Goal: Book appointment/travel/reservation

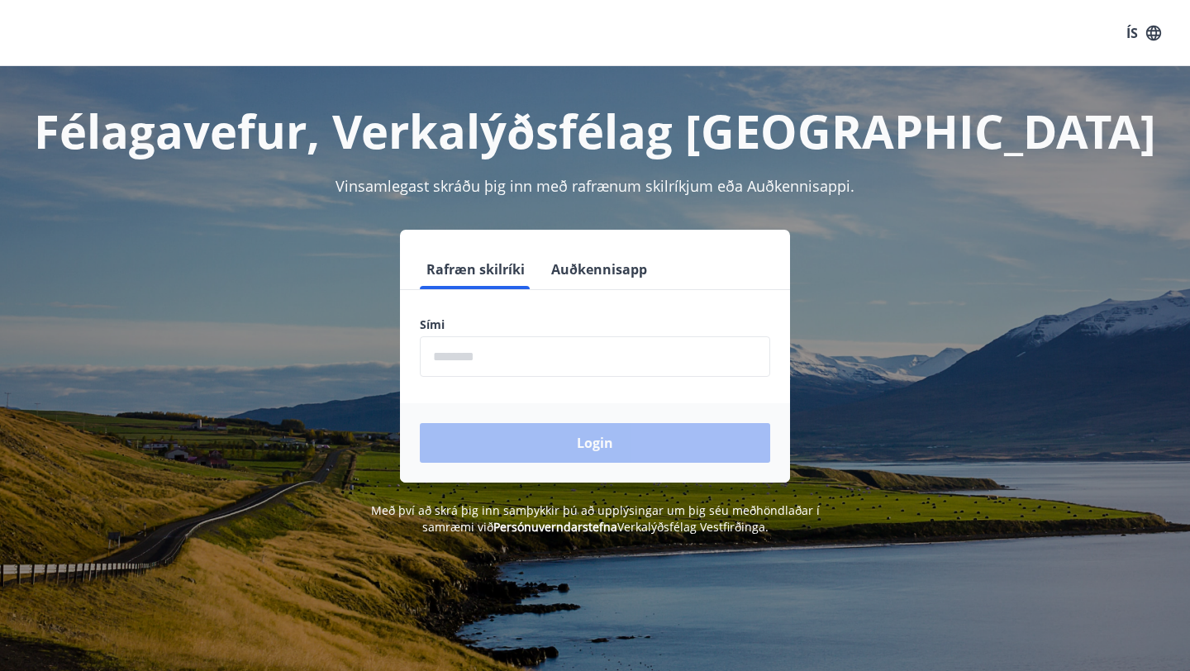
click at [515, 346] on input "phone" at bounding box center [595, 356] width 350 height 40
type input "********"
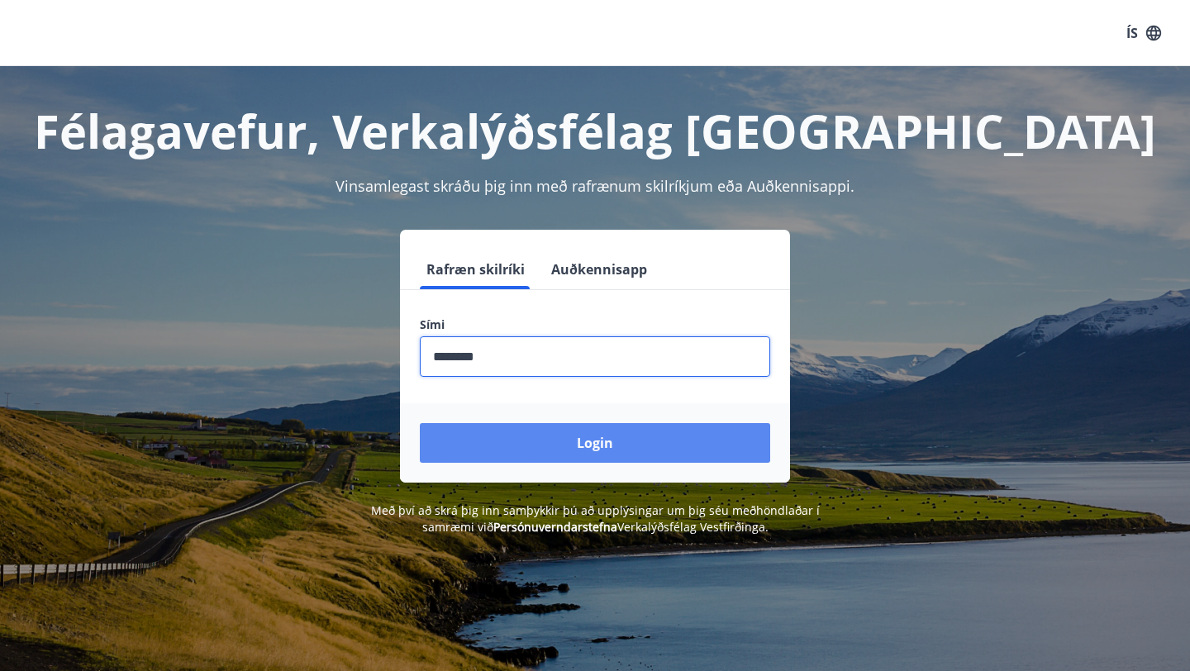
click at [555, 444] on button "Login" at bounding box center [595, 443] width 350 height 40
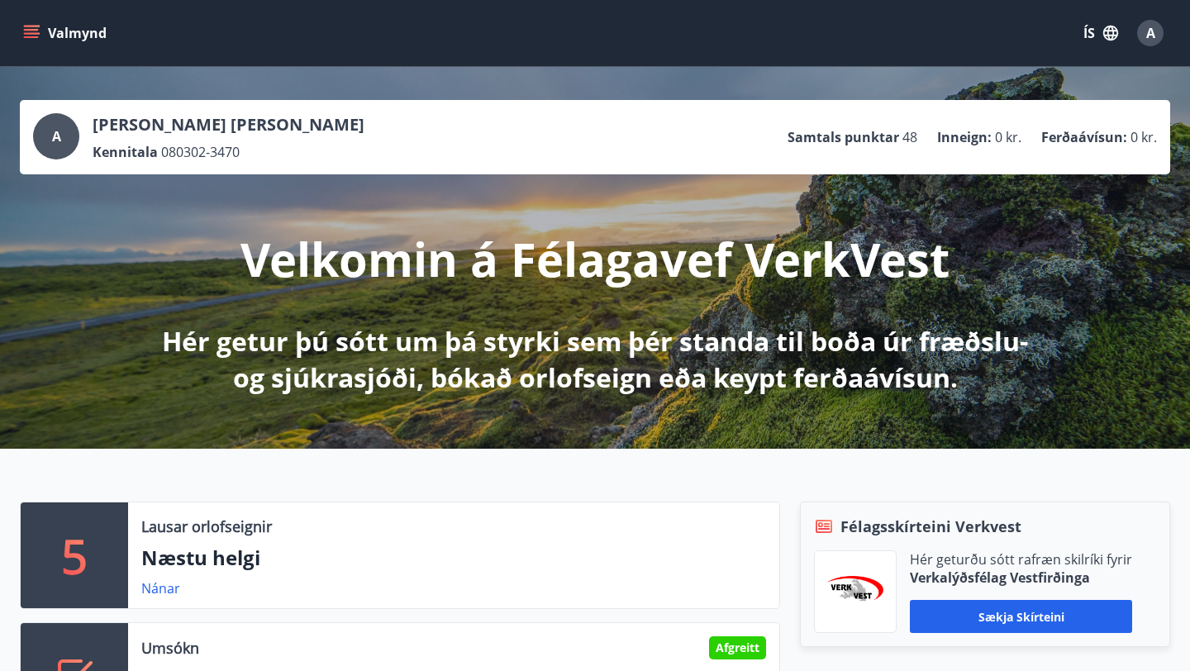
click at [29, 26] on icon "menu" at bounding box center [33, 27] width 18 height 2
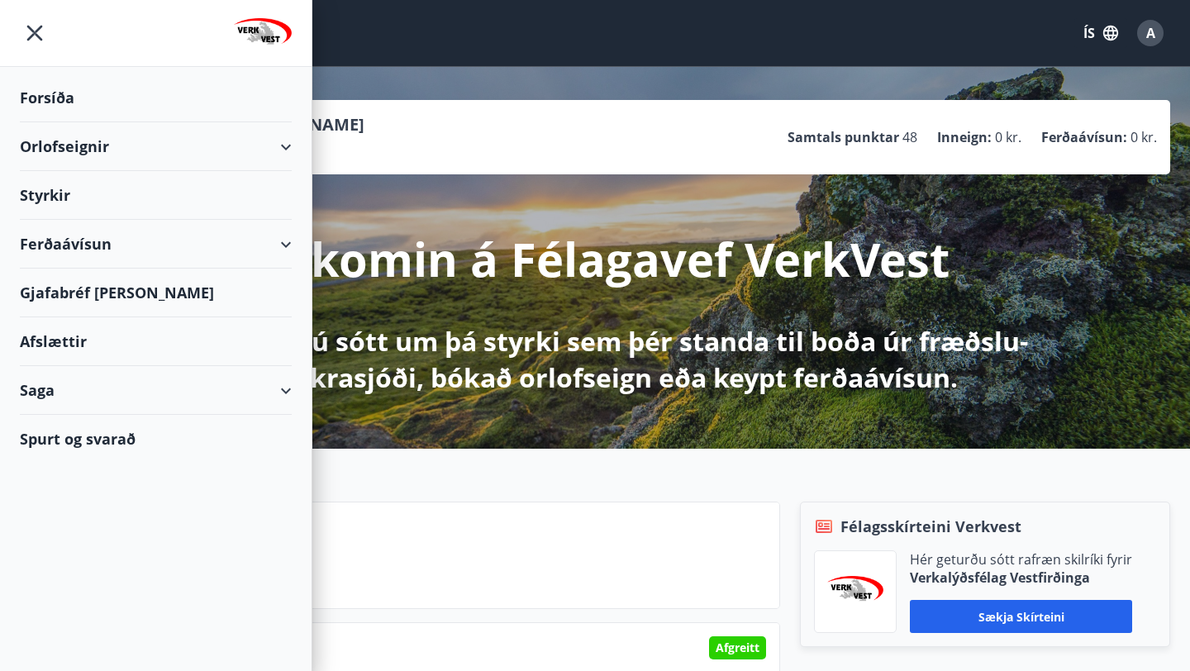
click at [126, 140] on div "Orlofseignir" at bounding box center [156, 146] width 272 height 49
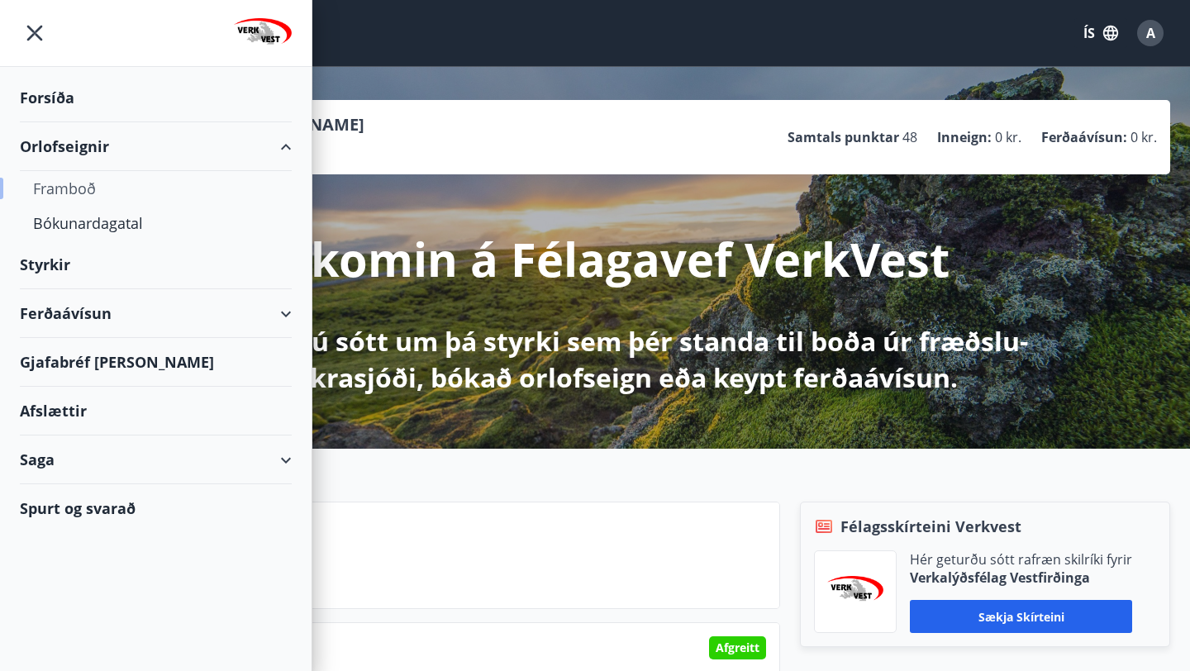
click at [92, 190] on div "Framboð" at bounding box center [155, 188] width 245 height 35
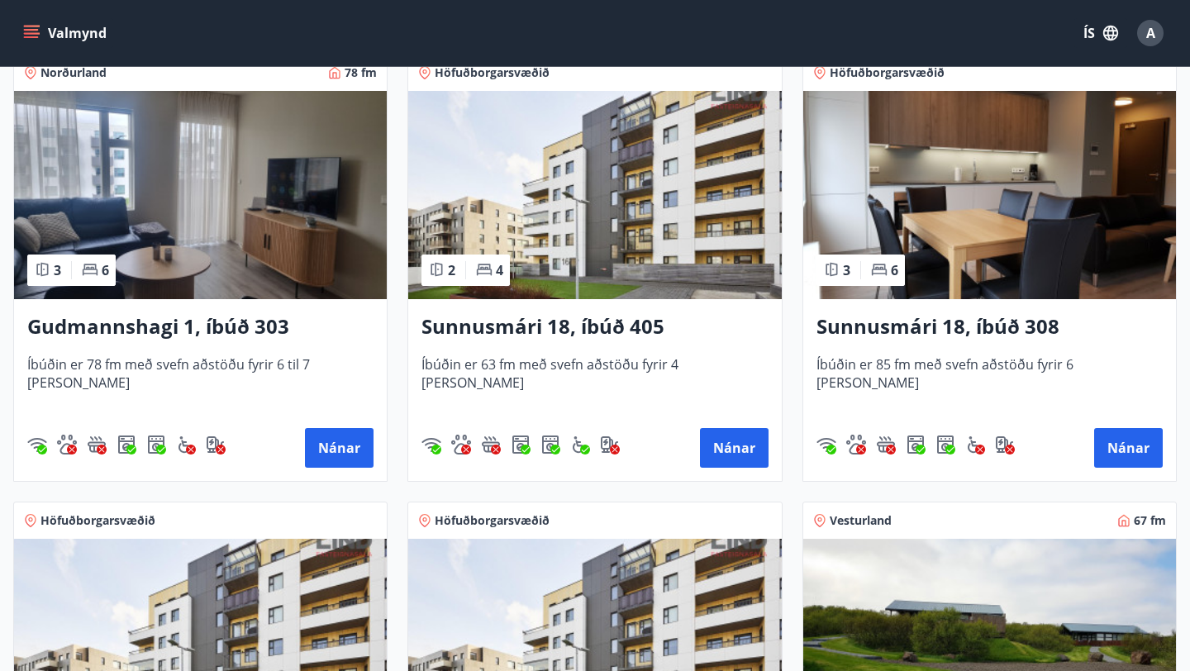
scroll to position [326, 0]
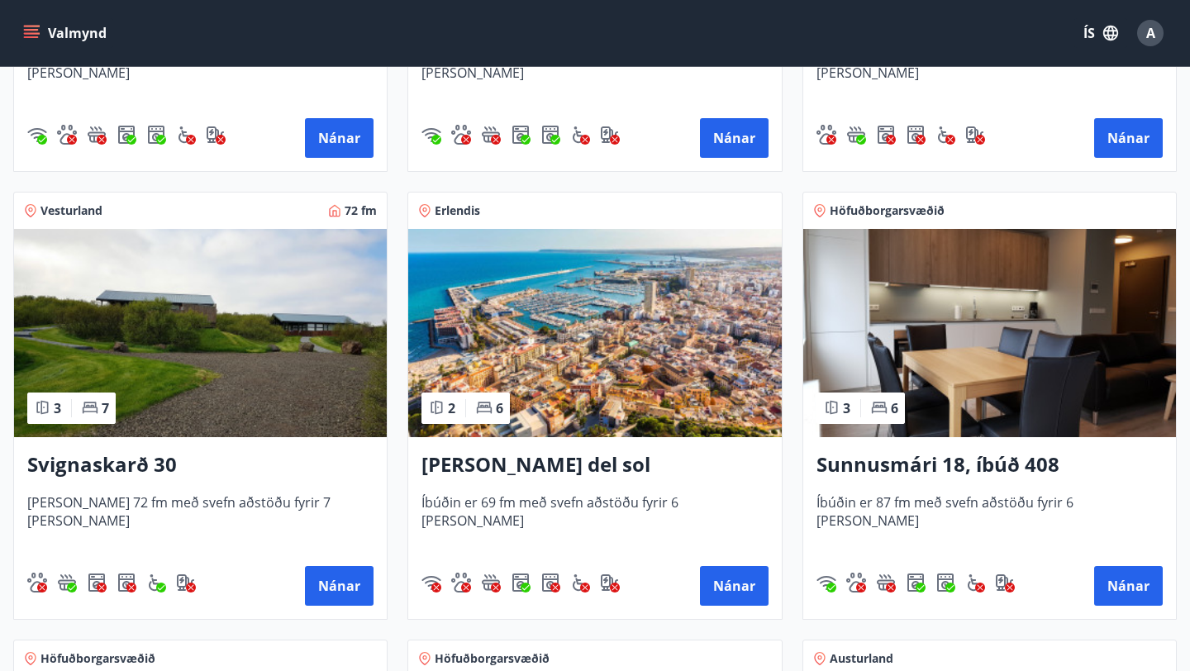
click at [272, 277] on img at bounding box center [200, 333] width 373 height 208
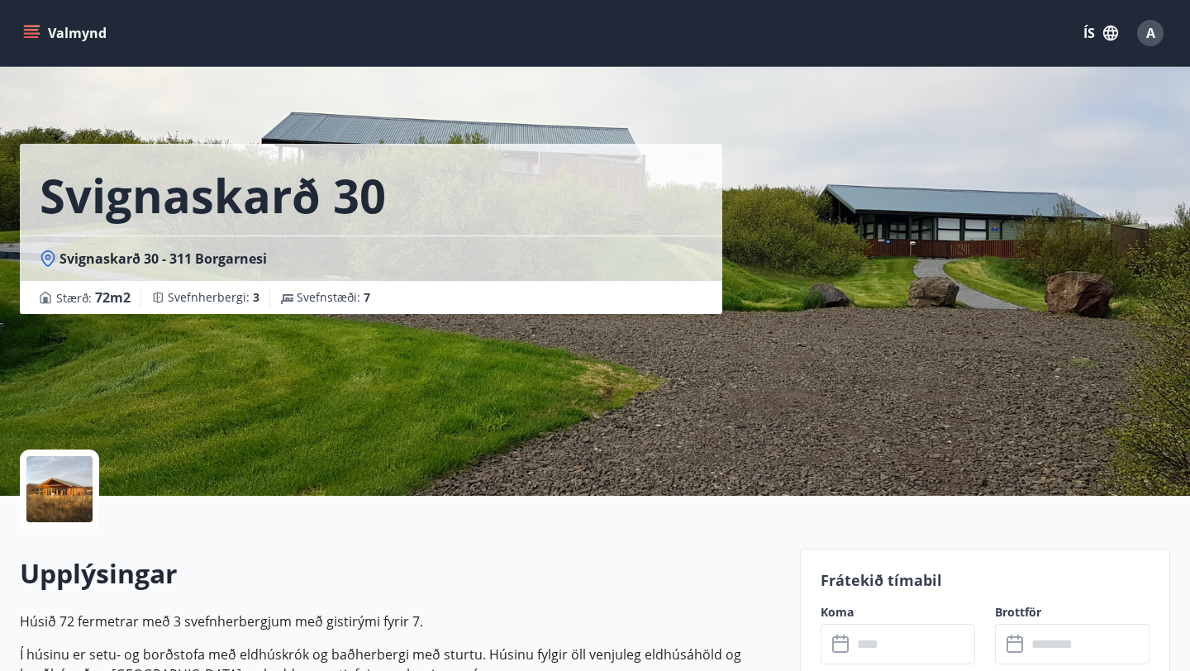
click at [74, 487] on div at bounding box center [59, 489] width 66 height 66
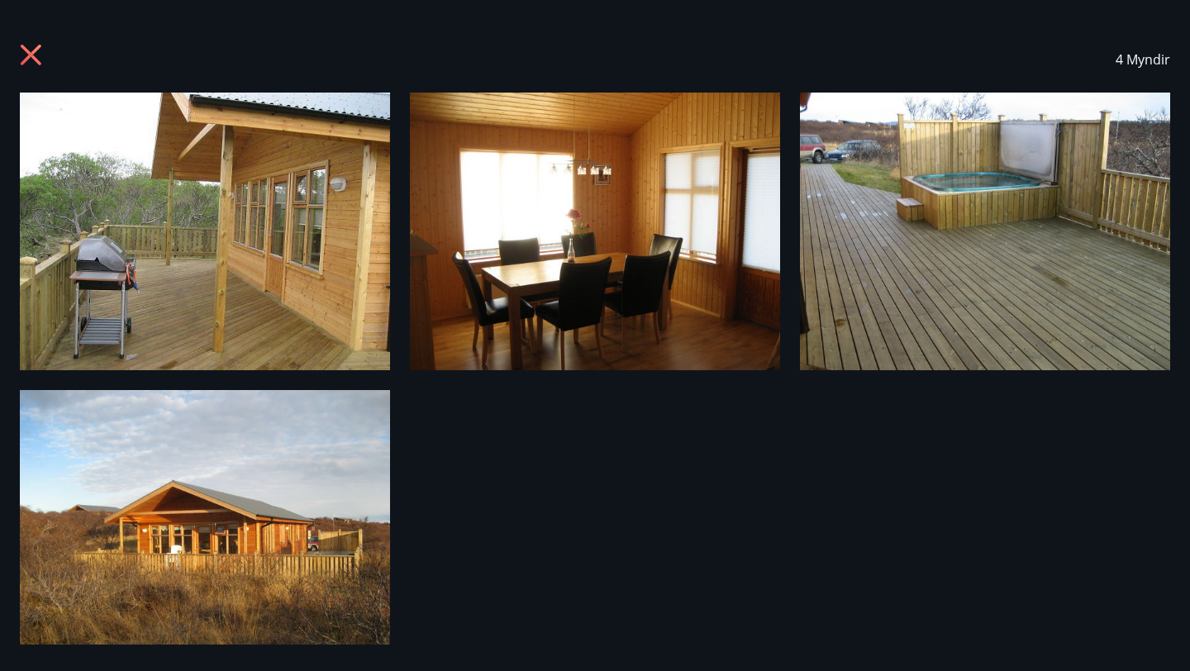
click at [34, 50] on icon at bounding box center [31, 55] width 21 height 21
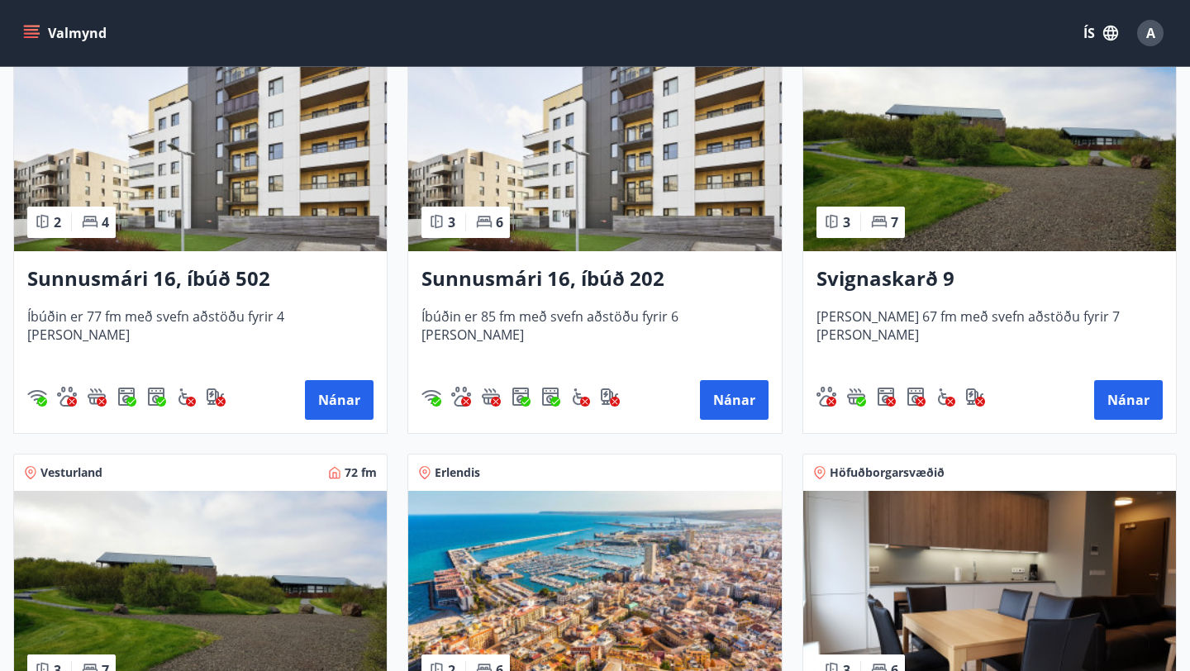
scroll to position [822, 0]
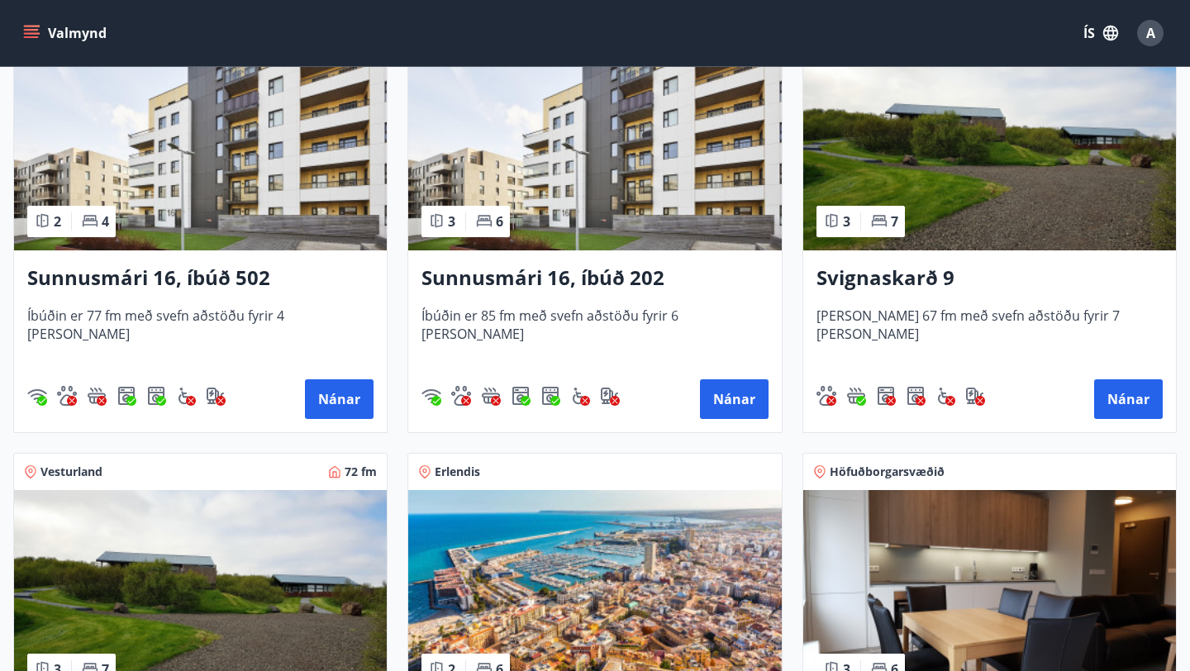
click at [941, 169] on img at bounding box center [989, 146] width 373 height 208
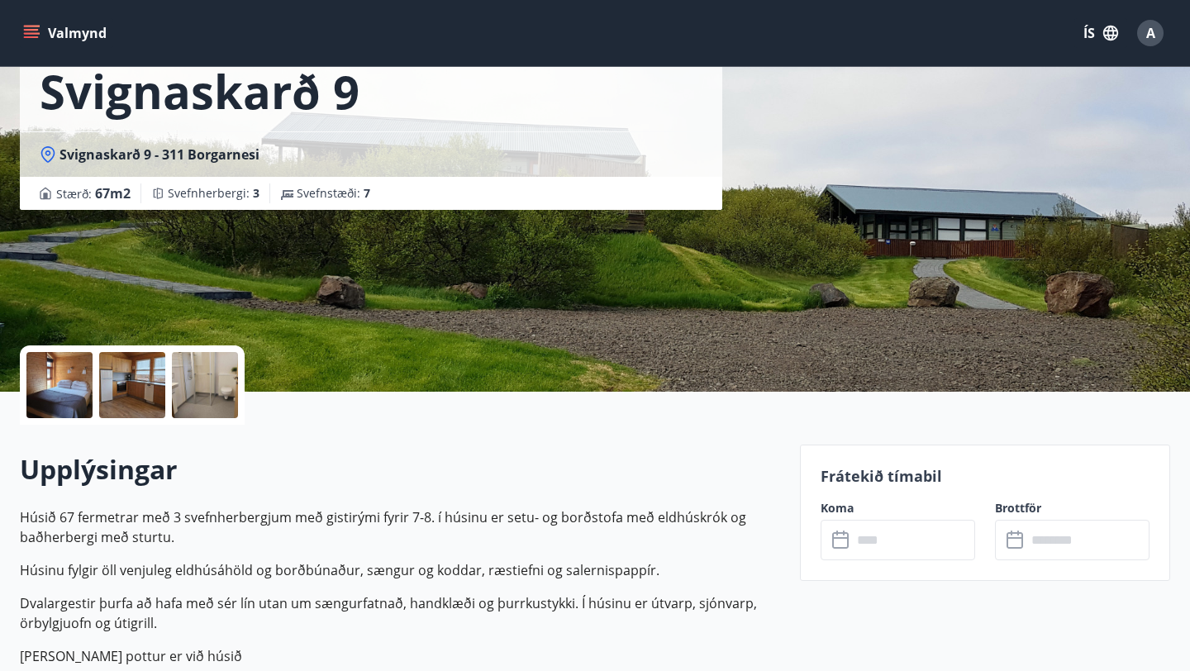
scroll to position [113, 0]
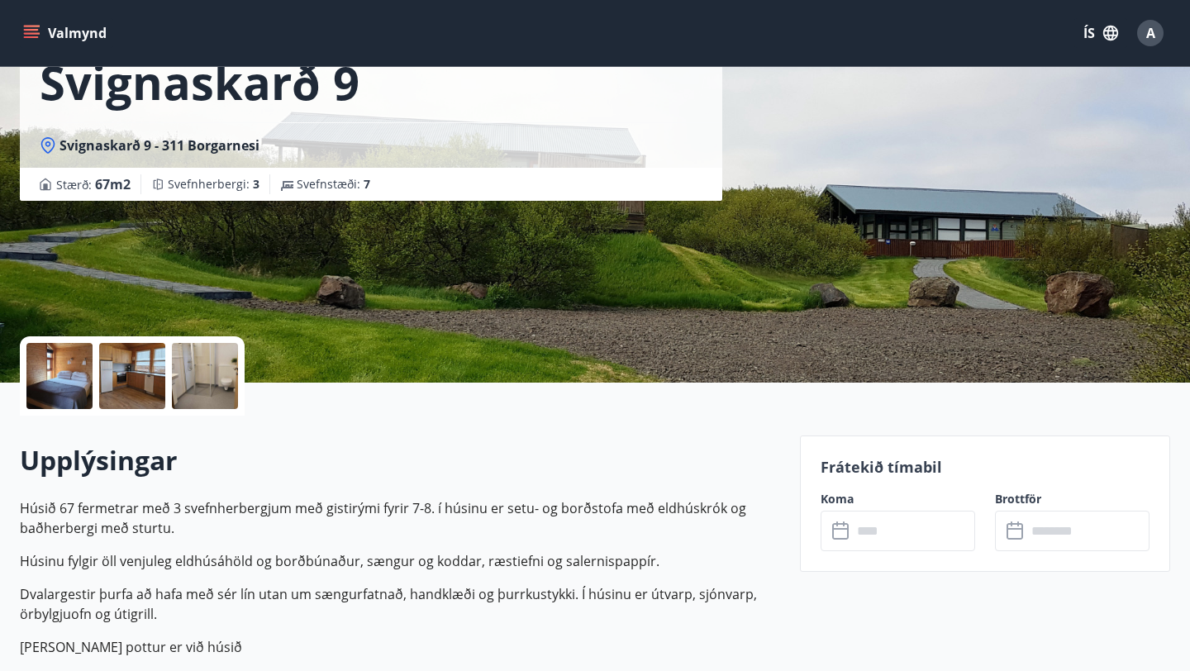
click at [72, 368] on div at bounding box center [59, 376] width 66 height 66
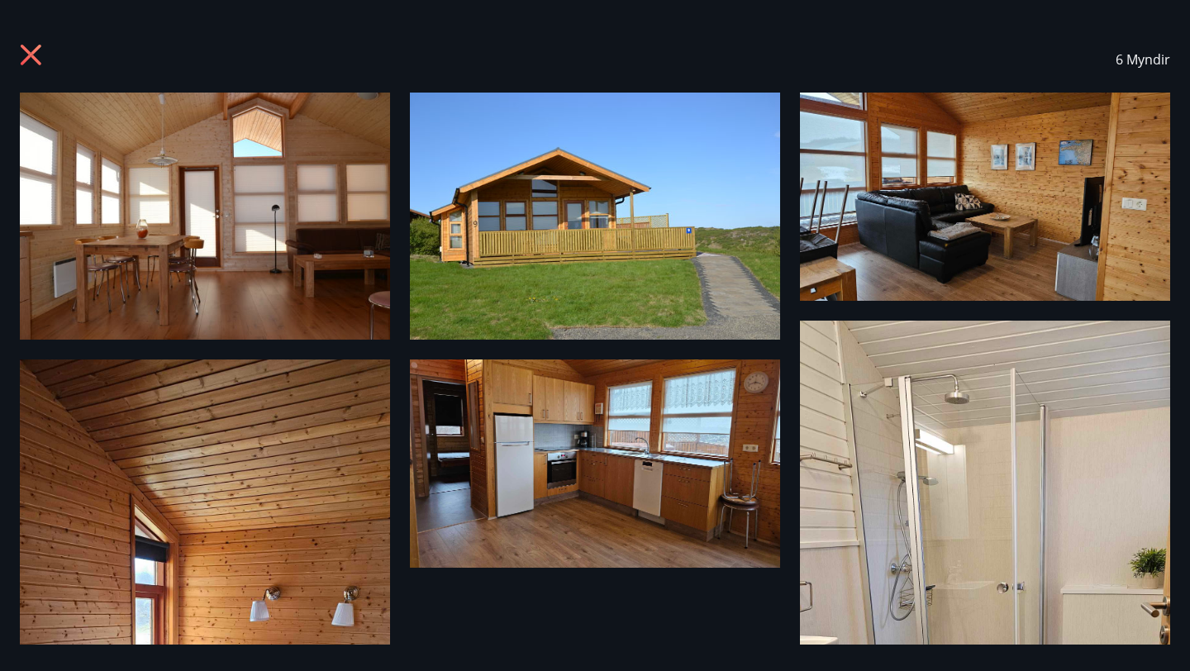
click at [190, 216] on img at bounding box center [205, 216] width 370 height 247
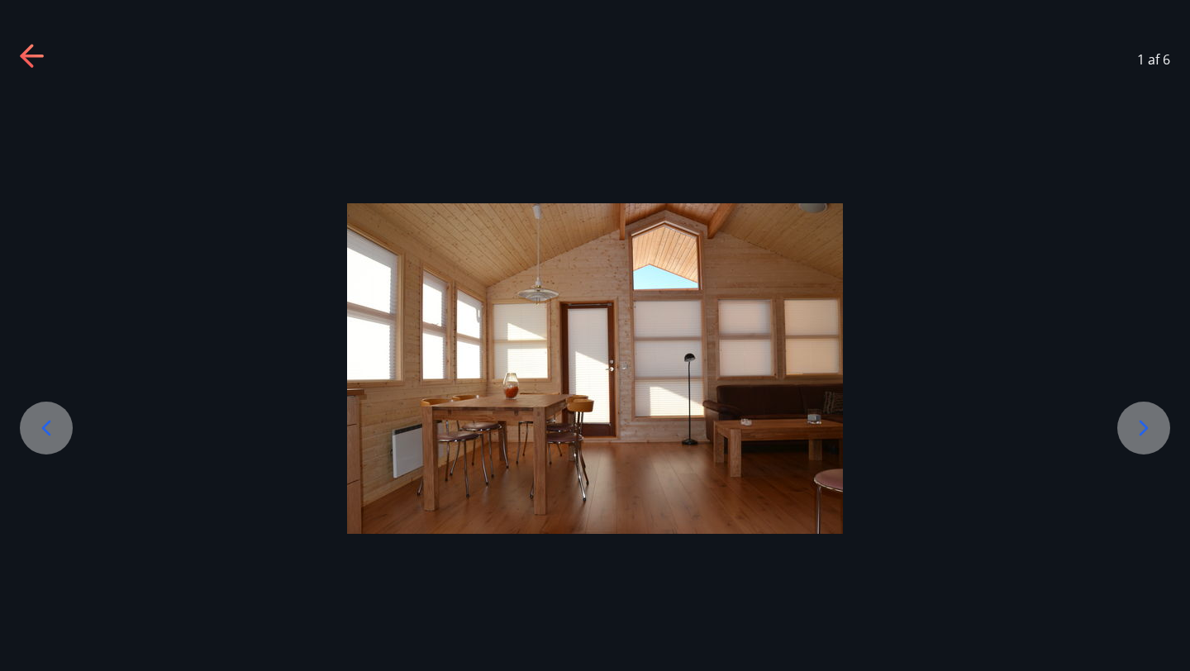
click at [1151, 434] on icon at bounding box center [1143, 428] width 26 height 26
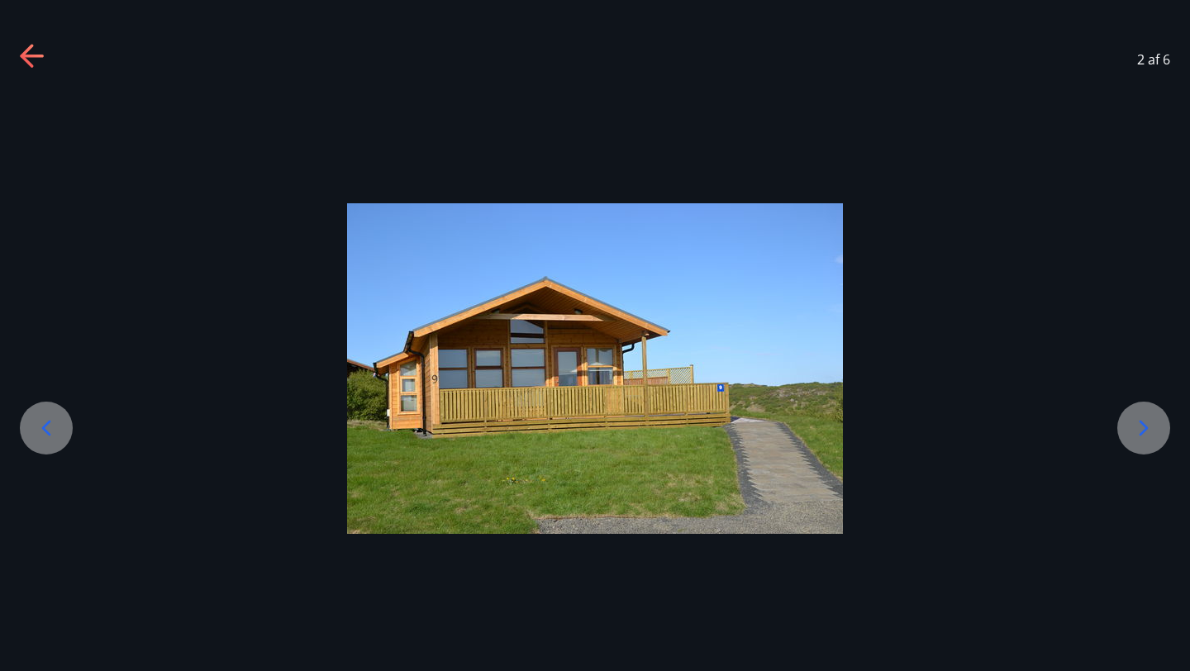
click at [1151, 434] on icon at bounding box center [1143, 428] width 26 height 26
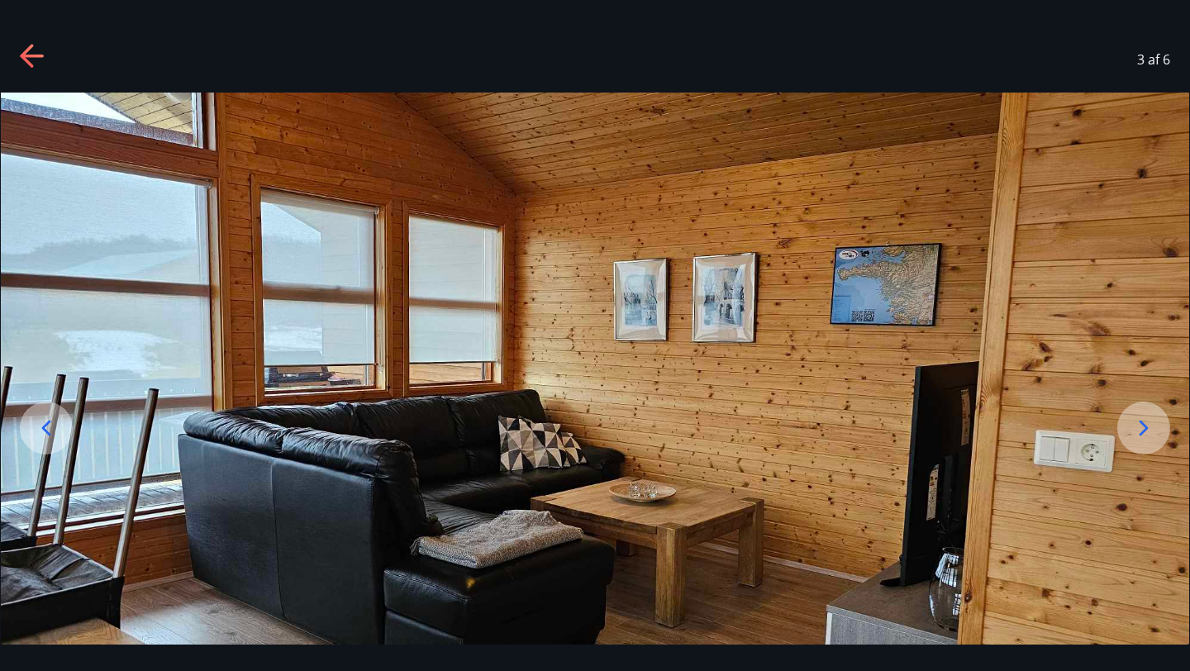
click at [48, 416] on icon at bounding box center [46, 428] width 26 height 26
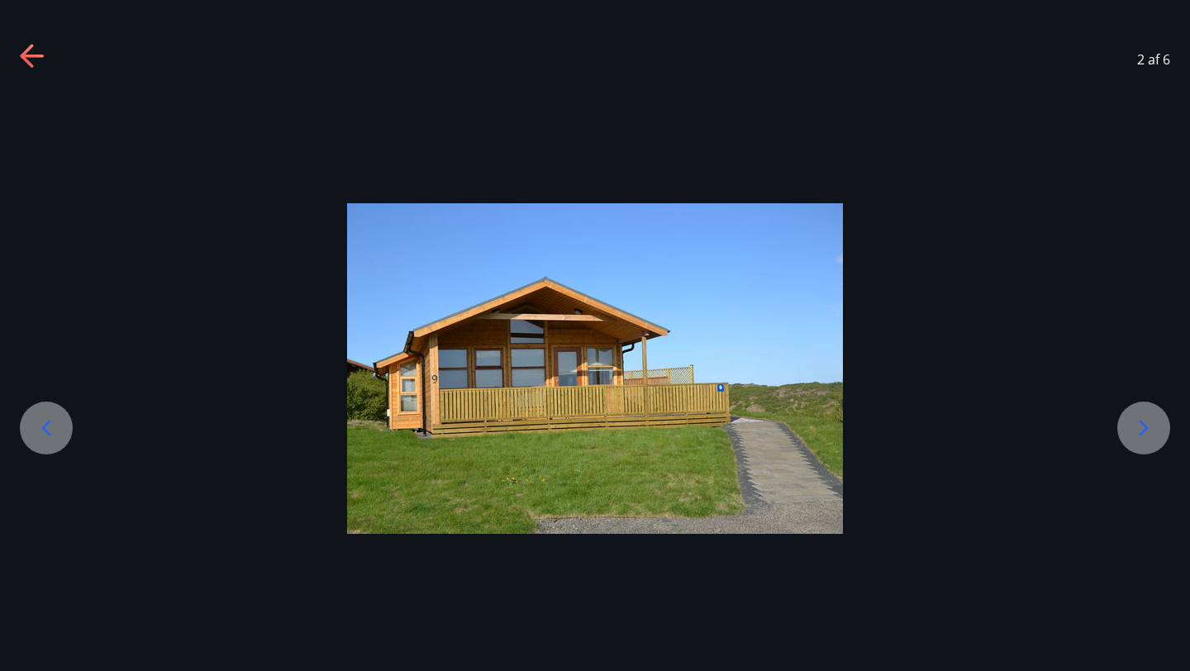
click at [1141, 418] on icon at bounding box center [1143, 428] width 26 height 26
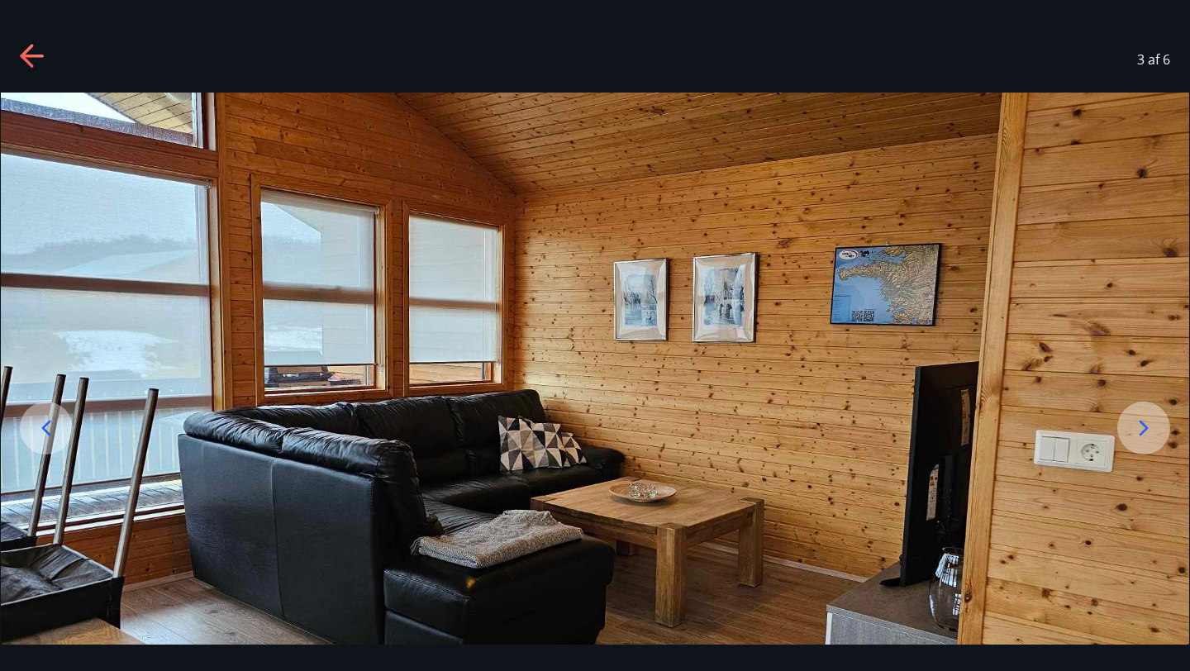
click at [1141, 418] on icon at bounding box center [1143, 428] width 26 height 26
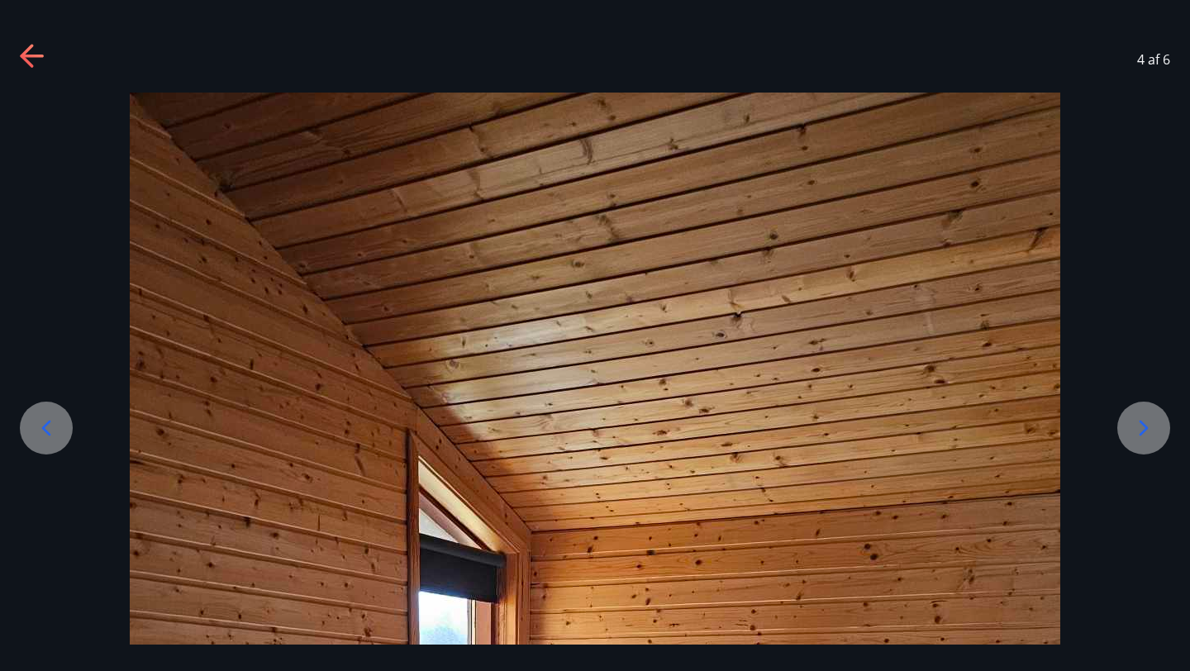
click at [1141, 418] on icon at bounding box center [1143, 428] width 26 height 26
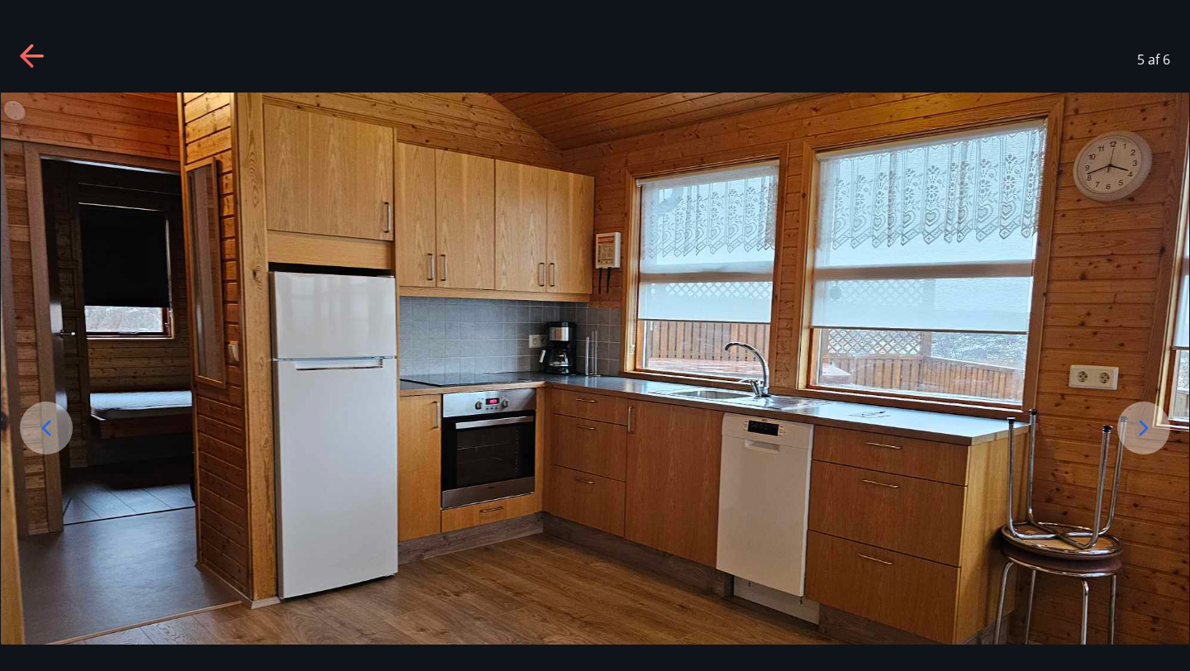
click at [1141, 418] on icon at bounding box center [1143, 428] width 26 height 26
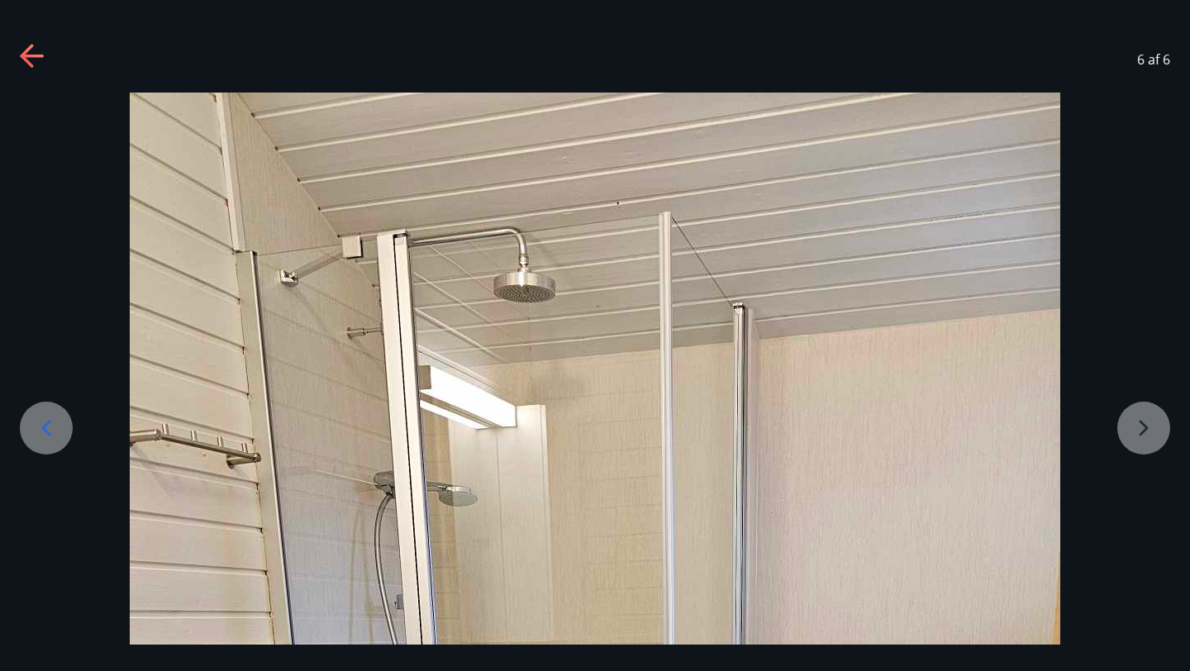
click at [40, 428] on icon at bounding box center [46, 428] width 26 height 26
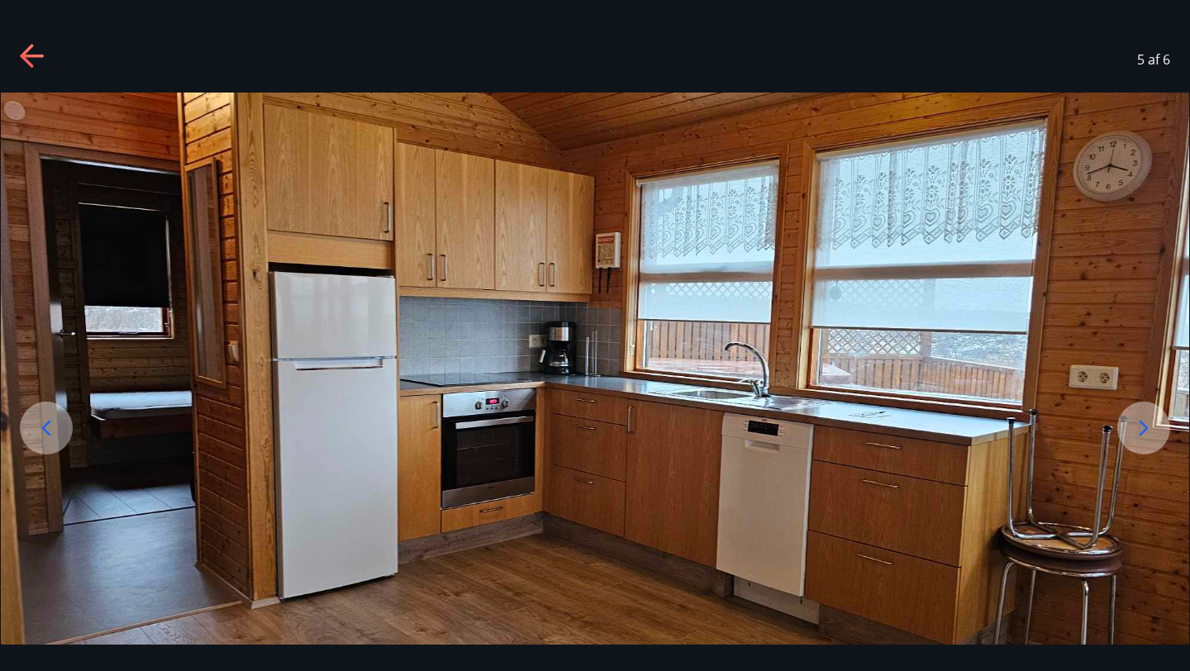
click at [49, 424] on icon at bounding box center [46, 428] width 26 height 26
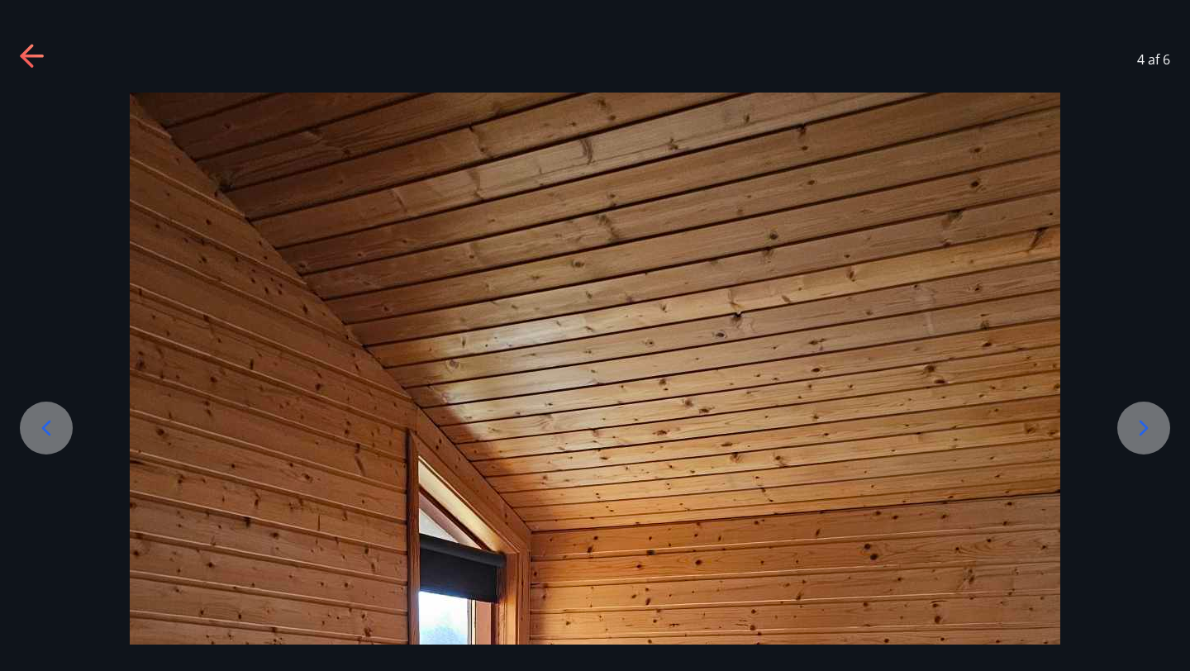
click at [24, 53] on icon at bounding box center [26, 55] width 13 height 23
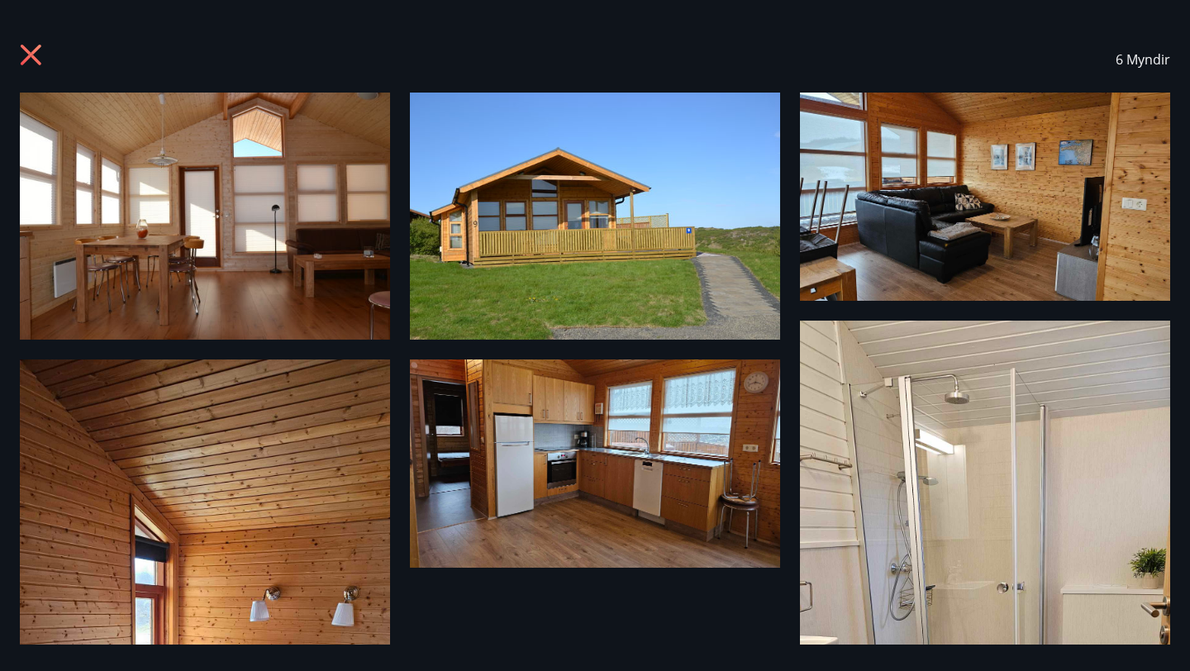
click at [35, 52] on icon at bounding box center [31, 55] width 21 height 21
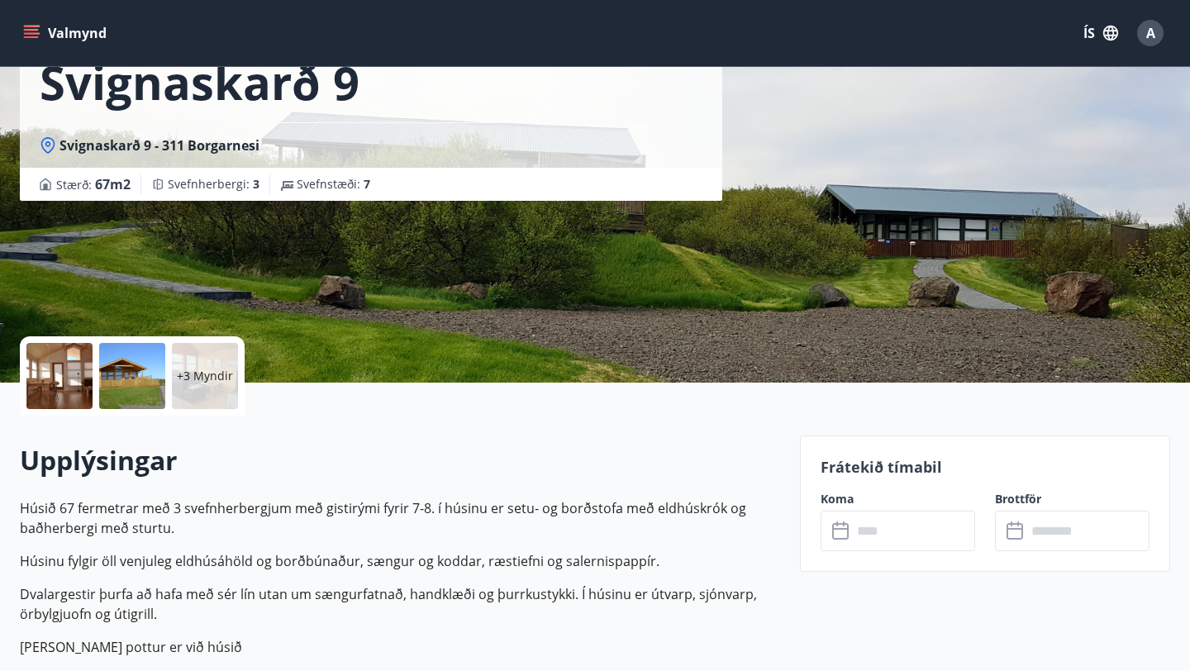
click at [465, 520] on p "Húsið 67 fermetrar með 3 svefnherbergjum með gistirými fyrir 7-8. í húsinu er s…" at bounding box center [400, 518] width 760 height 40
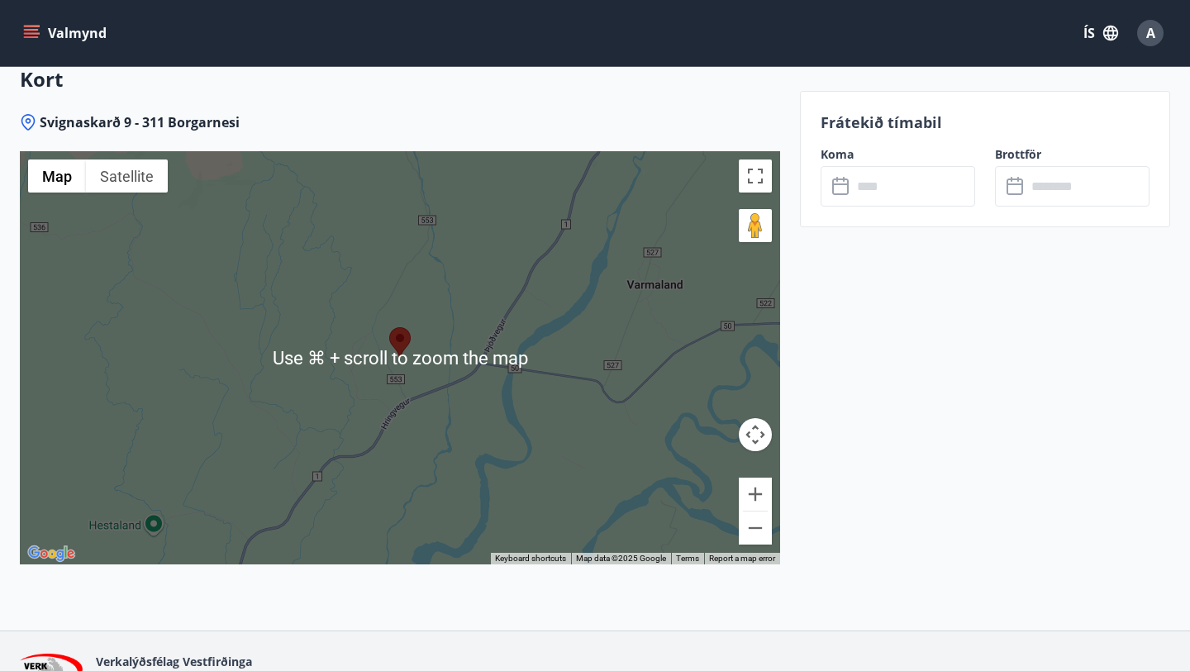
scroll to position [2363, 0]
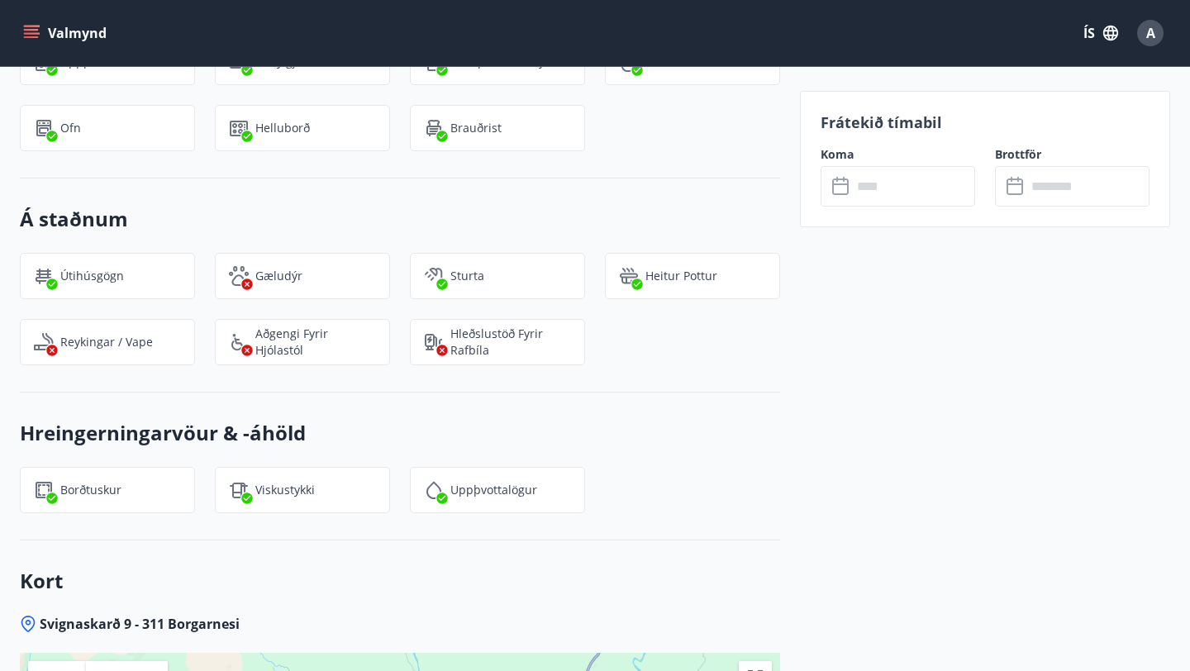
scroll to position [1758, 0]
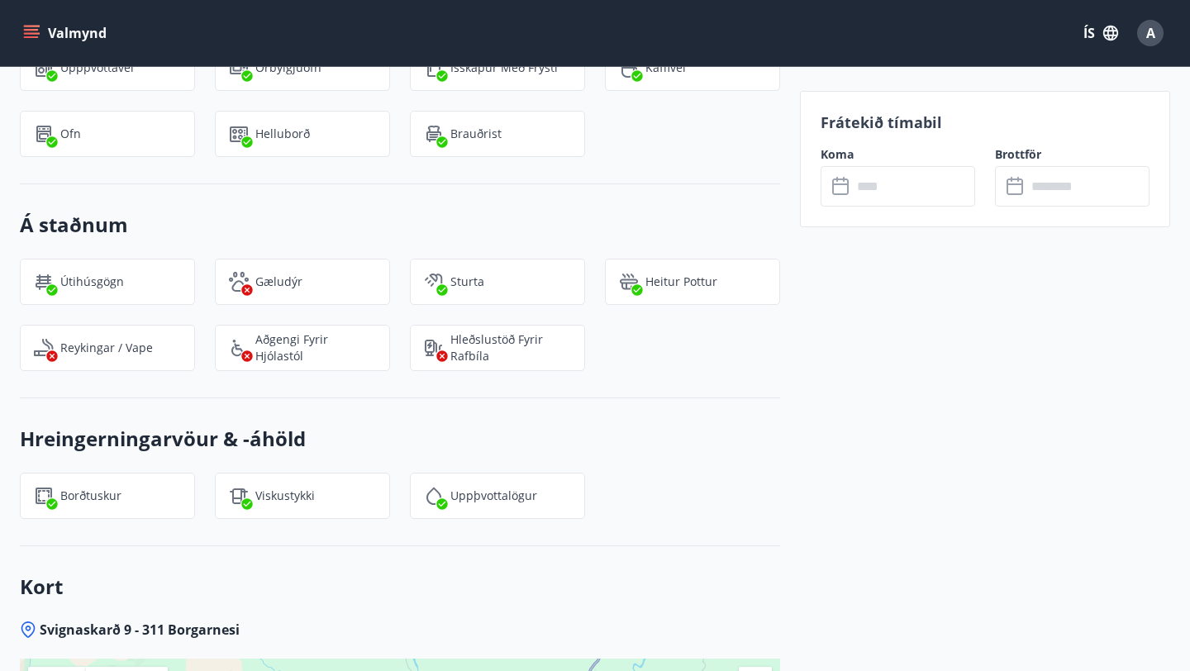
click at [666, 225] on h3 "Á staðnum" at bounding box center [400, 225] width 760 height 28
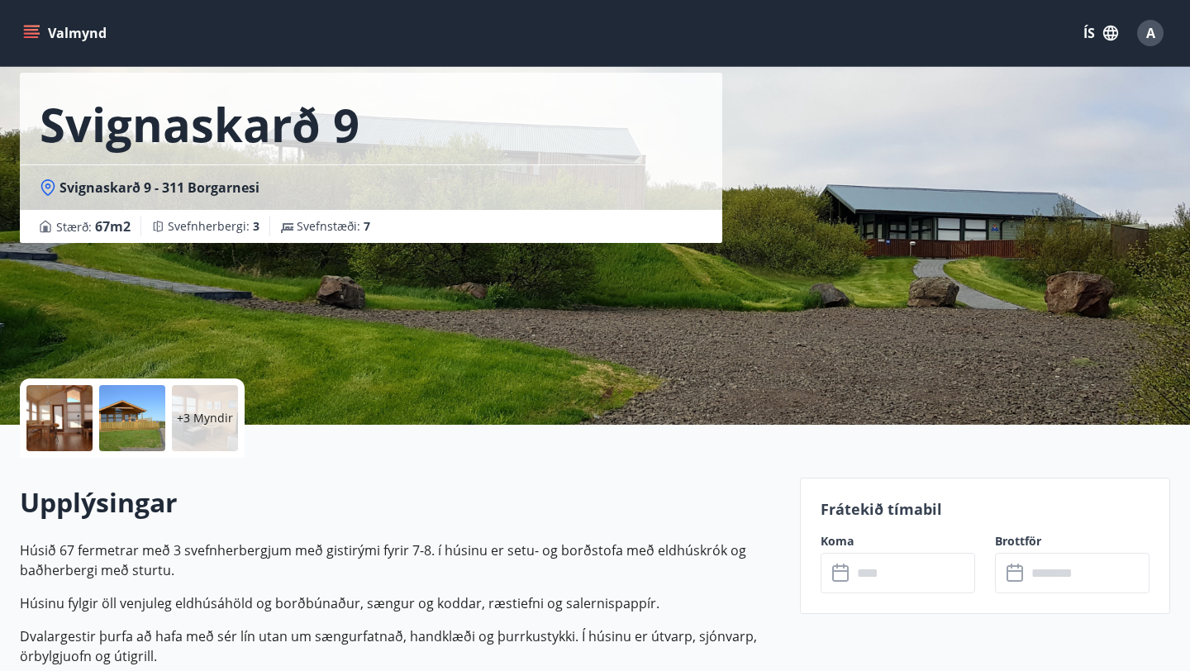
scroll to position [0, 0]
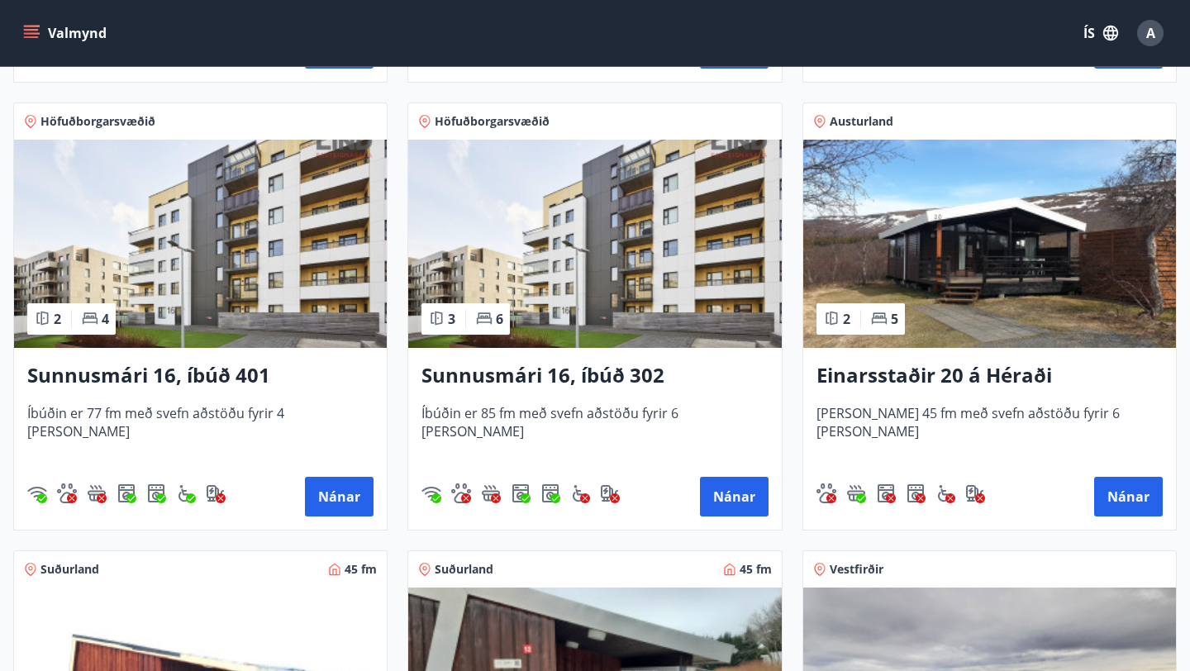
scroll to position [1621, 0]
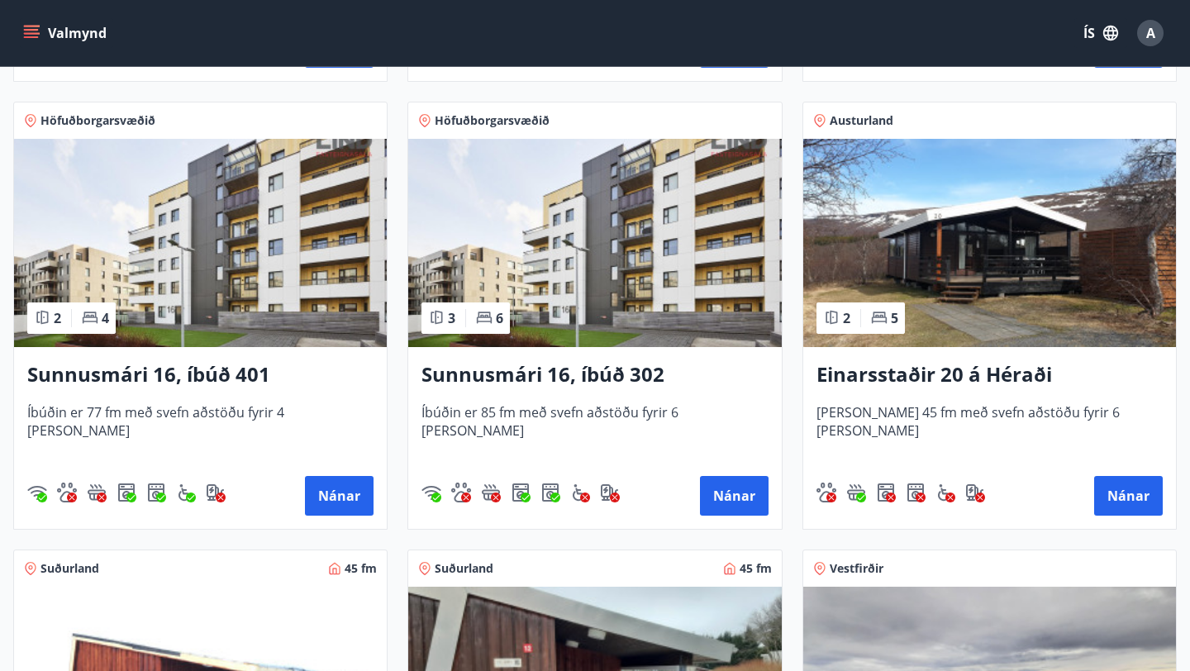
click at [889, 258] on img at bounding box center [989, 243] width 373 height 208
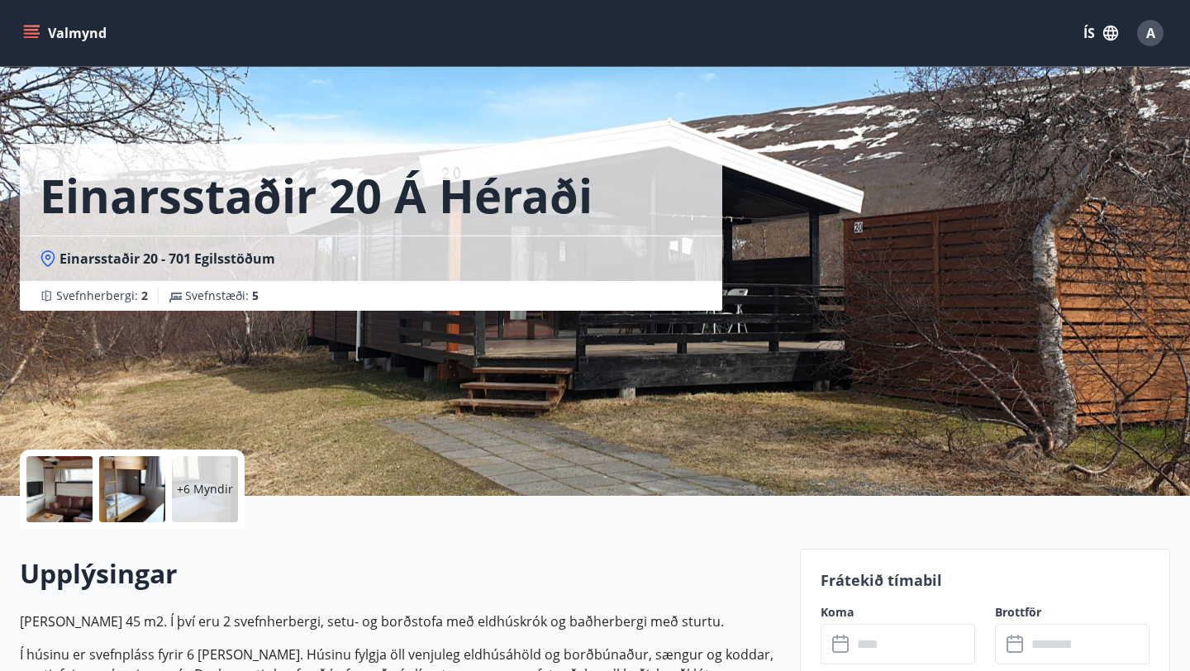
click at [39, 496] on div at bounding box center [59, 489] width 66 height 66
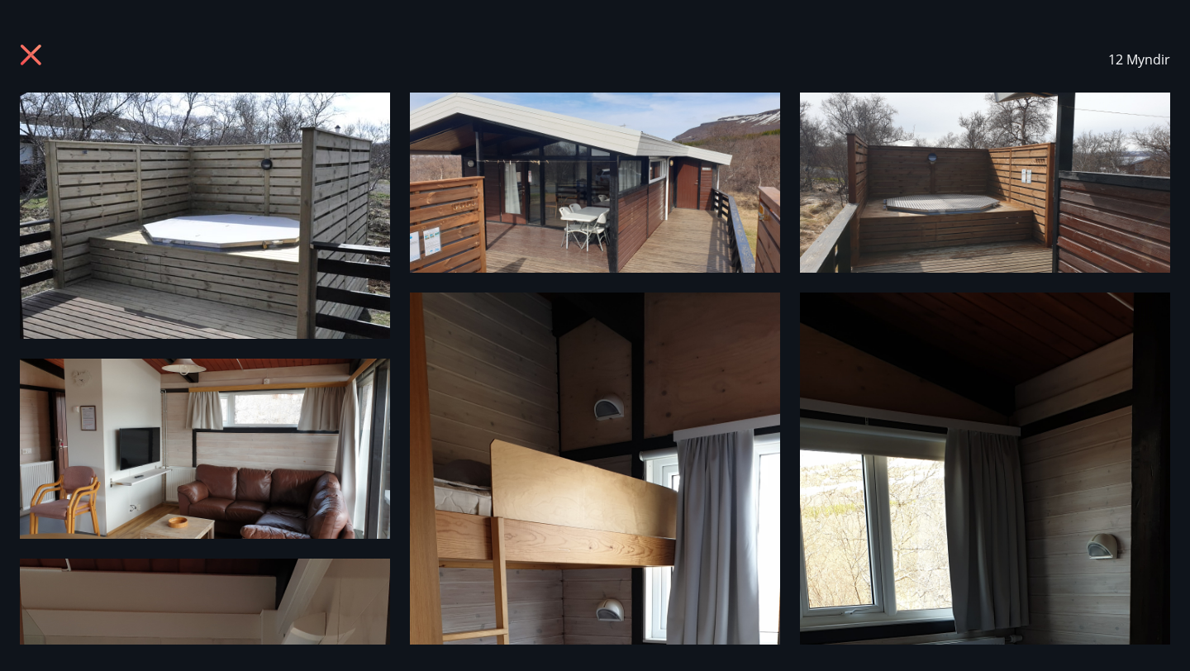
click at [606, 182] on img at bounding box center [595, 183] width 370 height 180
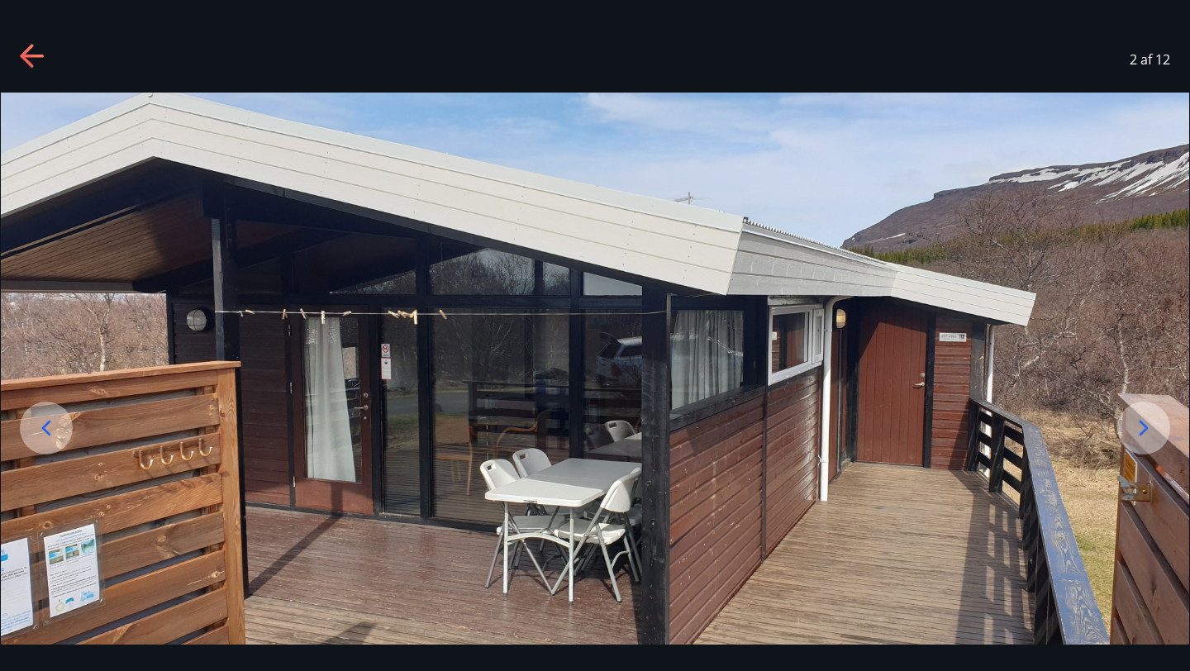
click at [1142, 412] on div at bounding box center [1143, 427] width 53 height 53
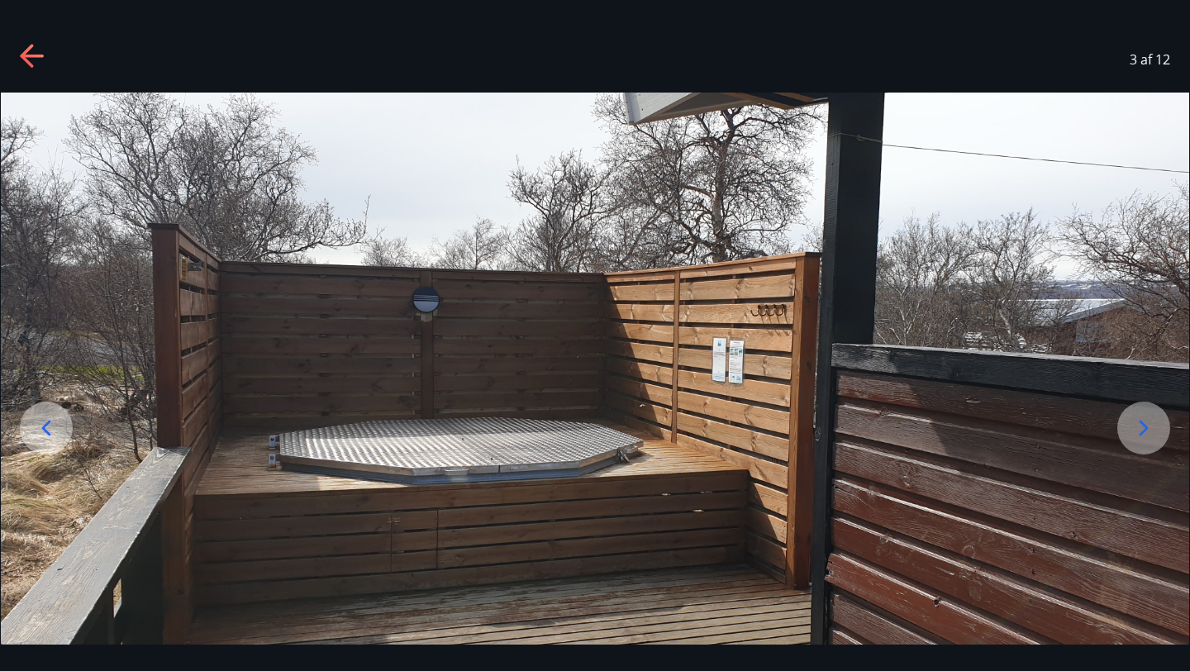
click at [1142, 412] on div at bounding box center [1143, 427] width 53 height 53
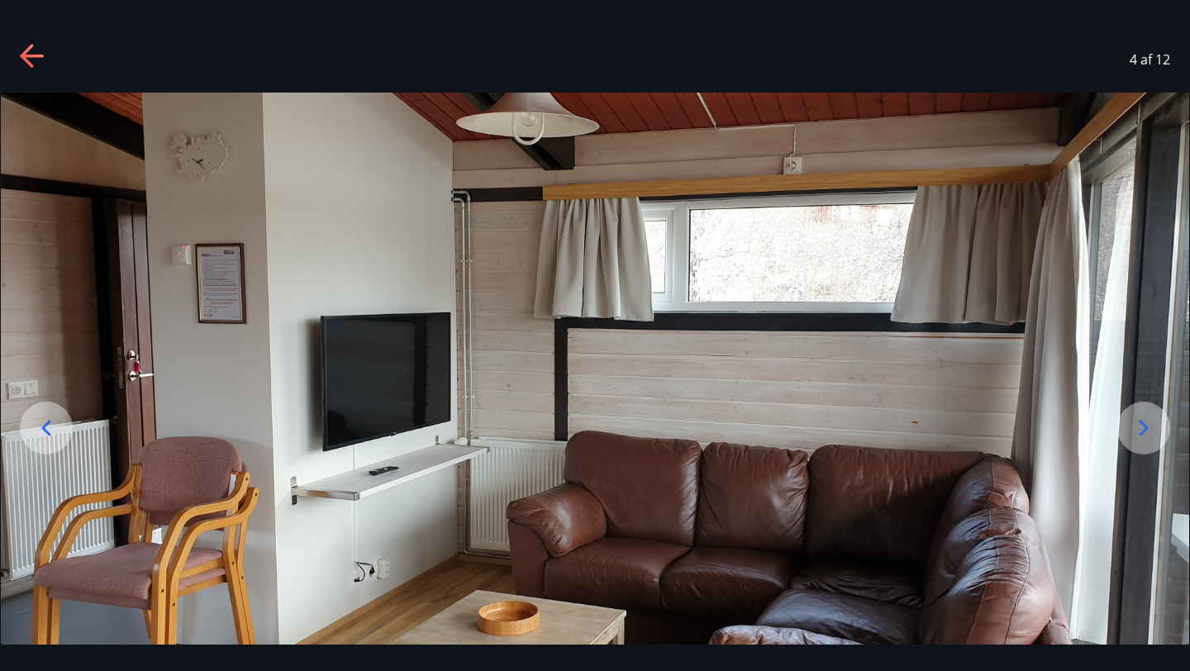
click at [1142, 412] on div at bounding box center [1143, 427] width 53 height 53
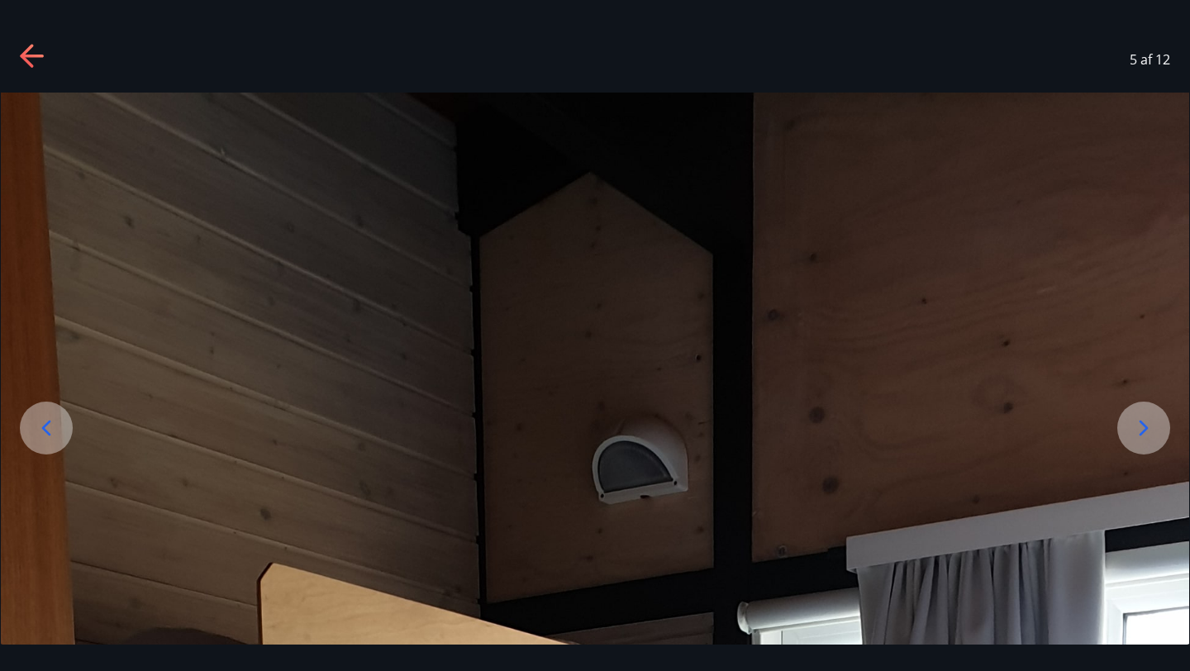
click at [1142, 412] on div at bounding box center [1143, 427] width 53 height 53
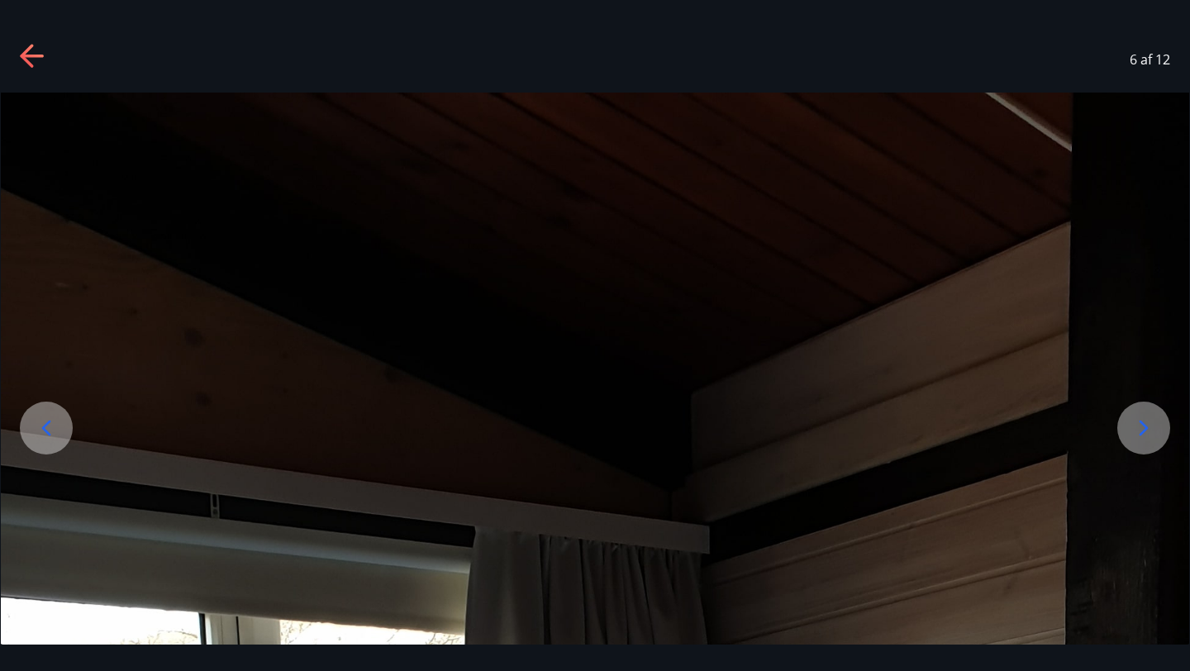
click at [1142, 412] on div at bounding box center [1143, 427] width 53 height 53
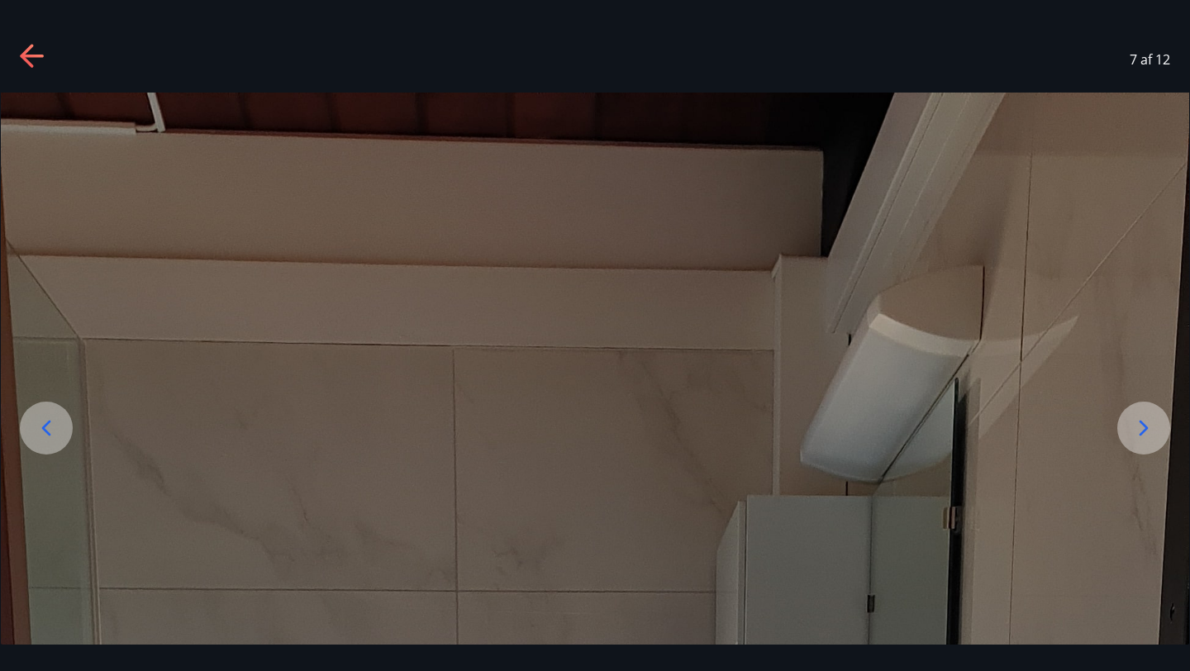
click at [1142, 412] on div at bounding box center [1143, 427] width 53 height 53
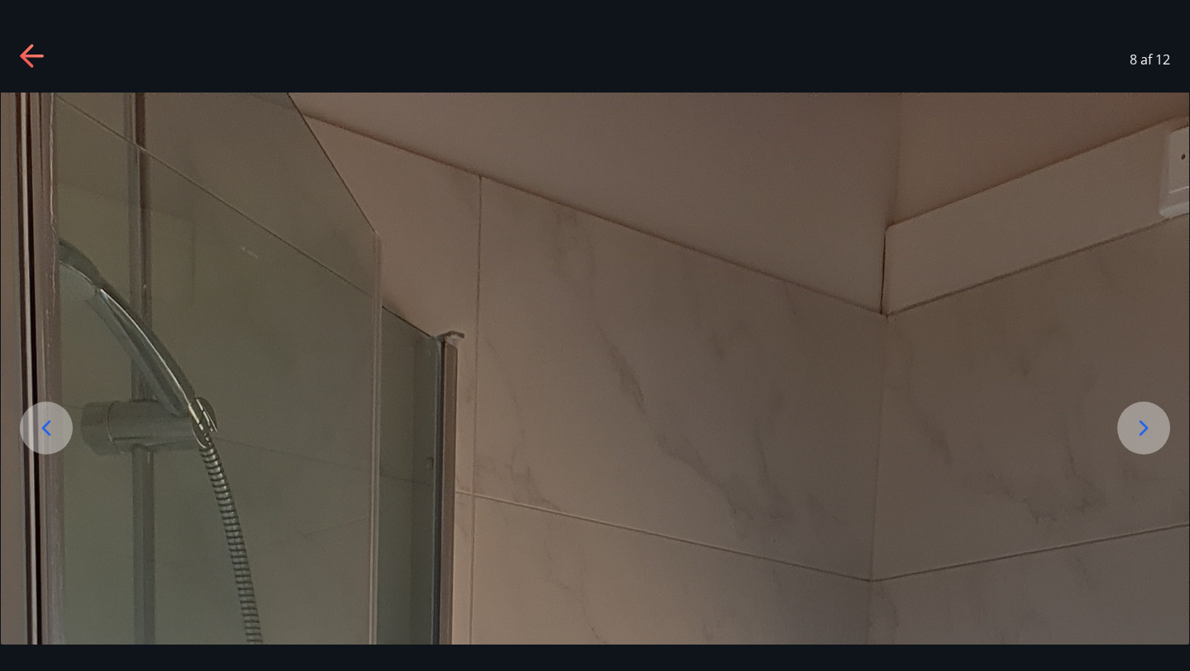
click at [50, 426] on icon at bounding box center [46, 428] width 26 height 26
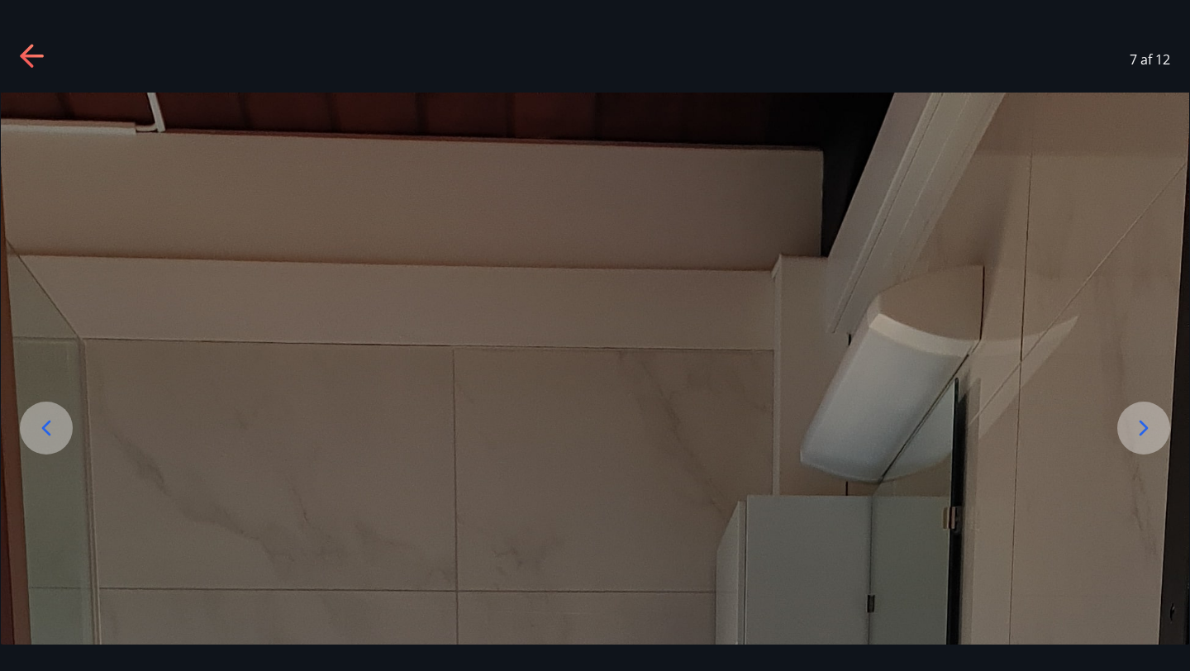
click at [55, 430] on icon at bounding box center [46, 428] width 26 height 26
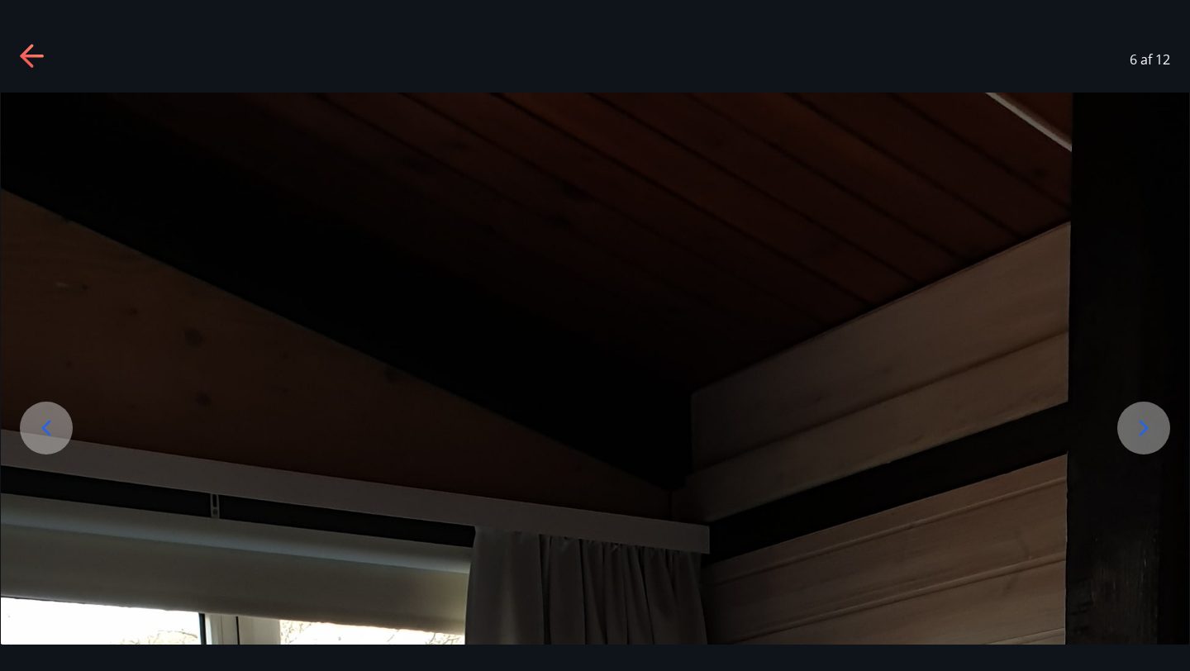
click at [36, 443] on div at bounding box center [46, 427] width 53 height 53
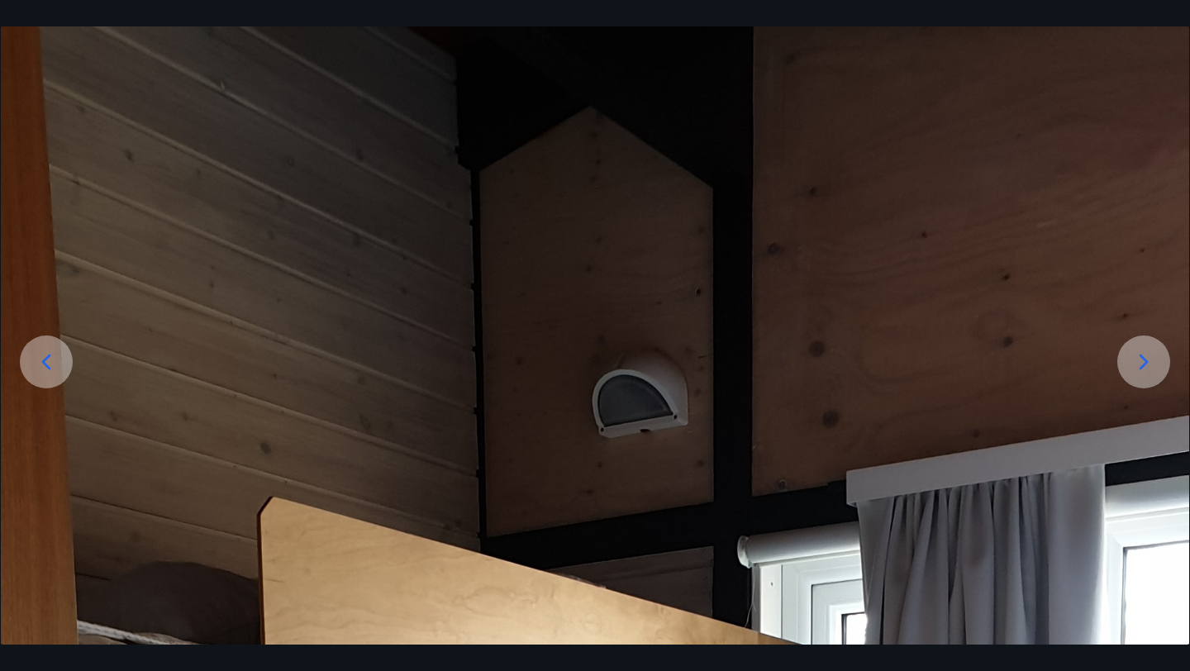
click at [1144, 379] on div at bounding box center [1143, 361] width 53 height 53
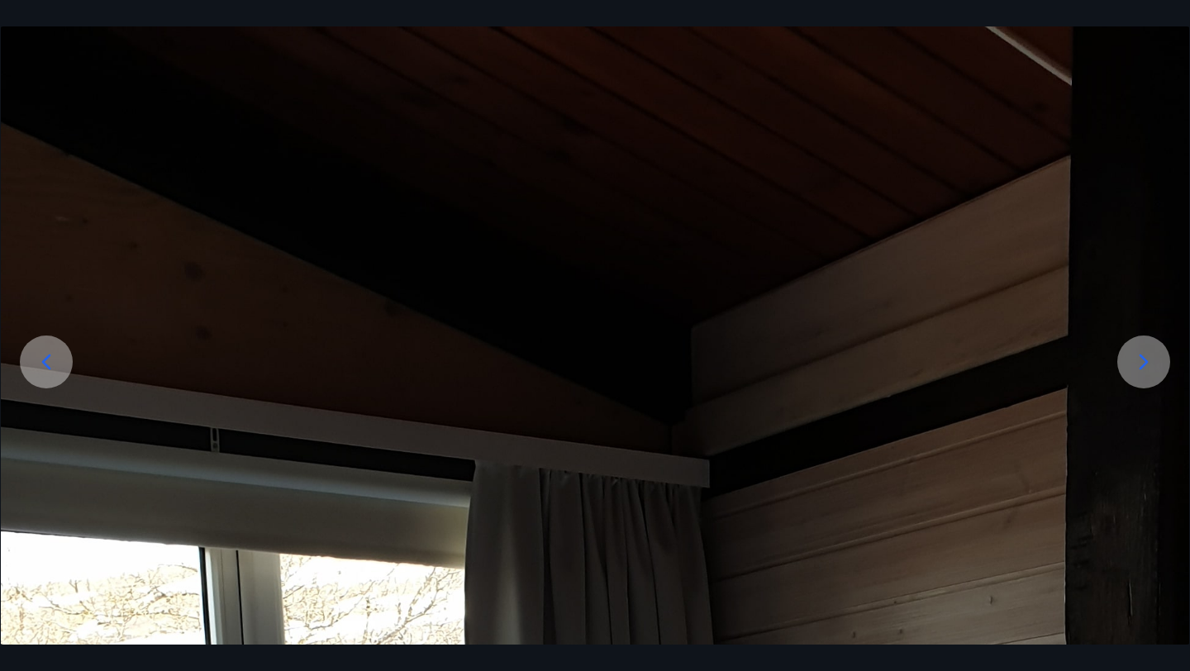
click at [1144, 379] on div at bounding box center [1143, 361] width 53 height 53
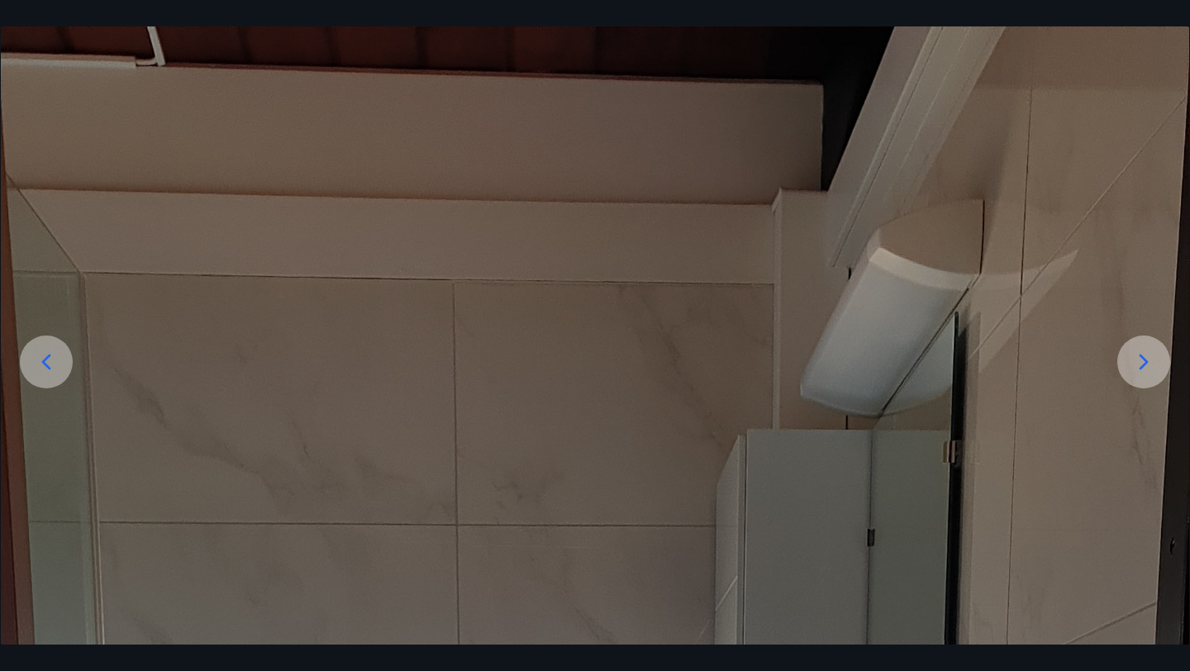
click at [1144, 379] on div at bounding box center [1143, 361] width 53 height 53
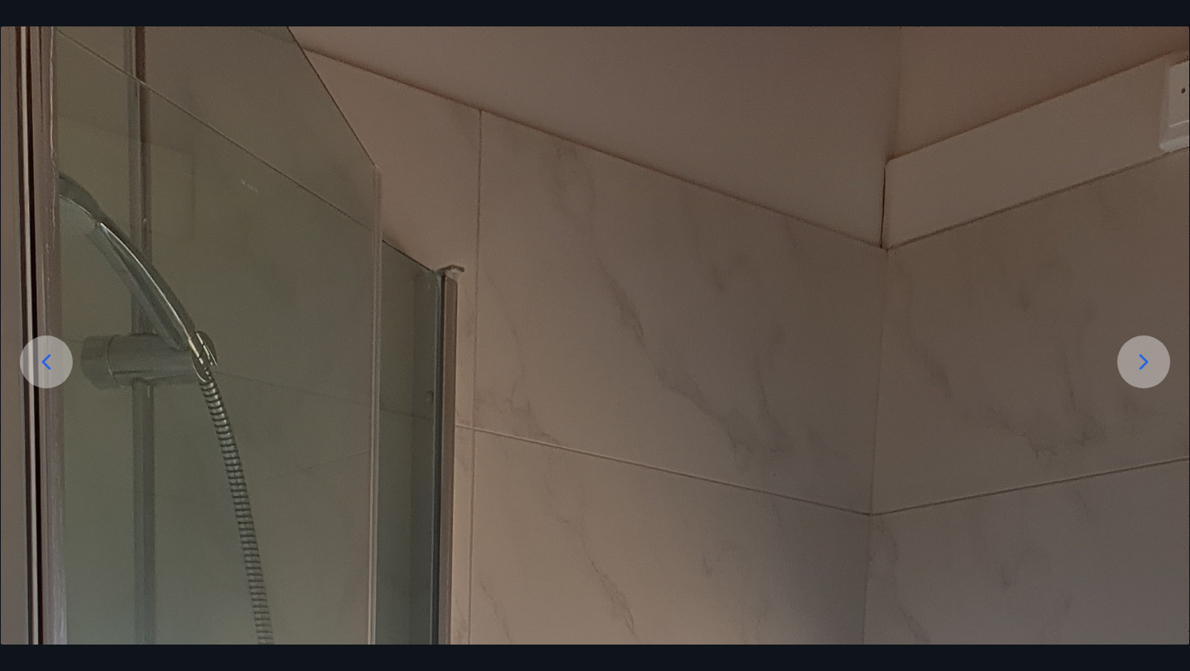
click at [1144, 379] on div at bounding box center [1143, 361] width 53 height 53
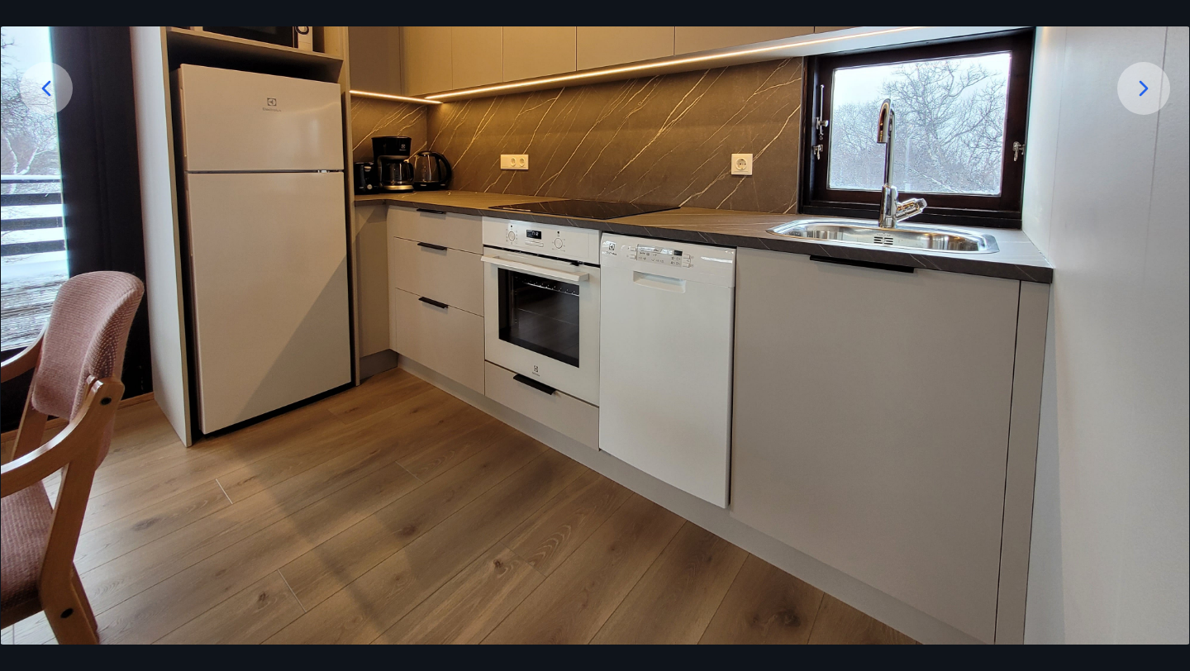
scroll to position [0, 0]
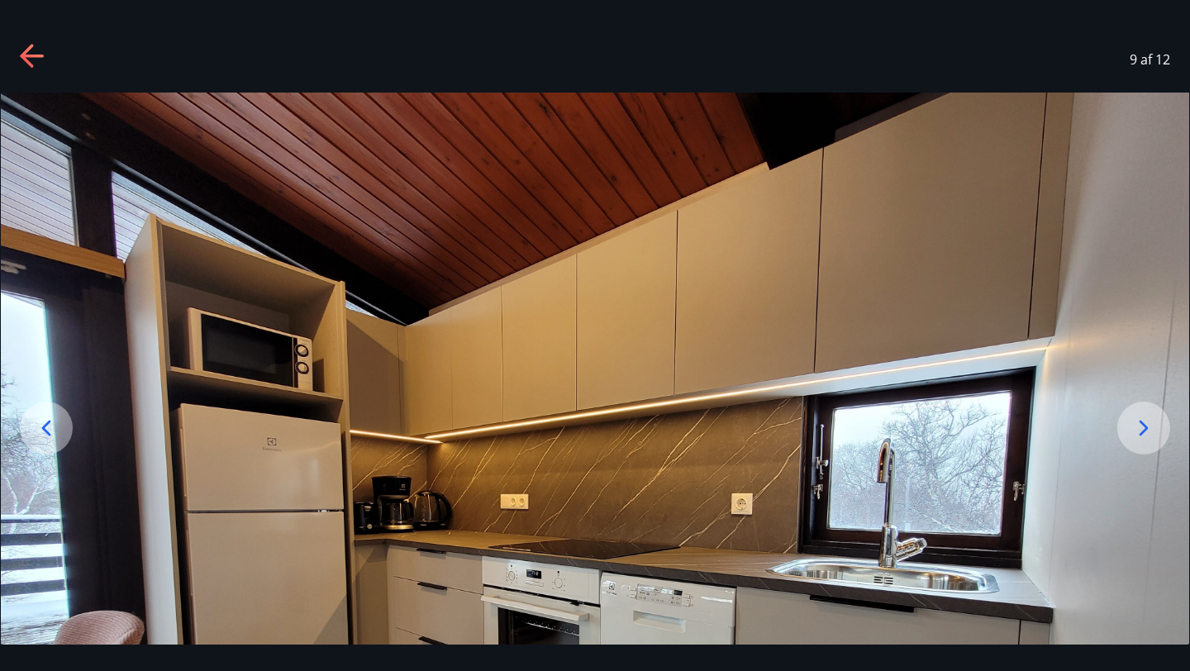
click at [1143, 417] on icon at bounding box center [1143, 428] width 26 height 26
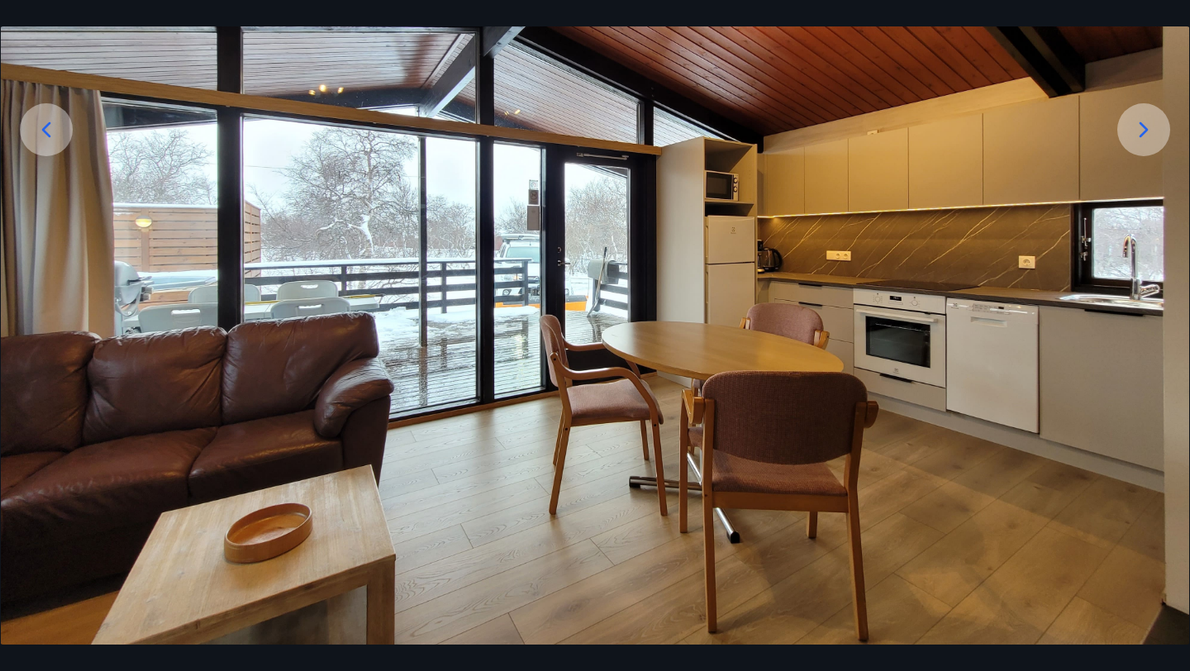
scroll to position [340, 0]
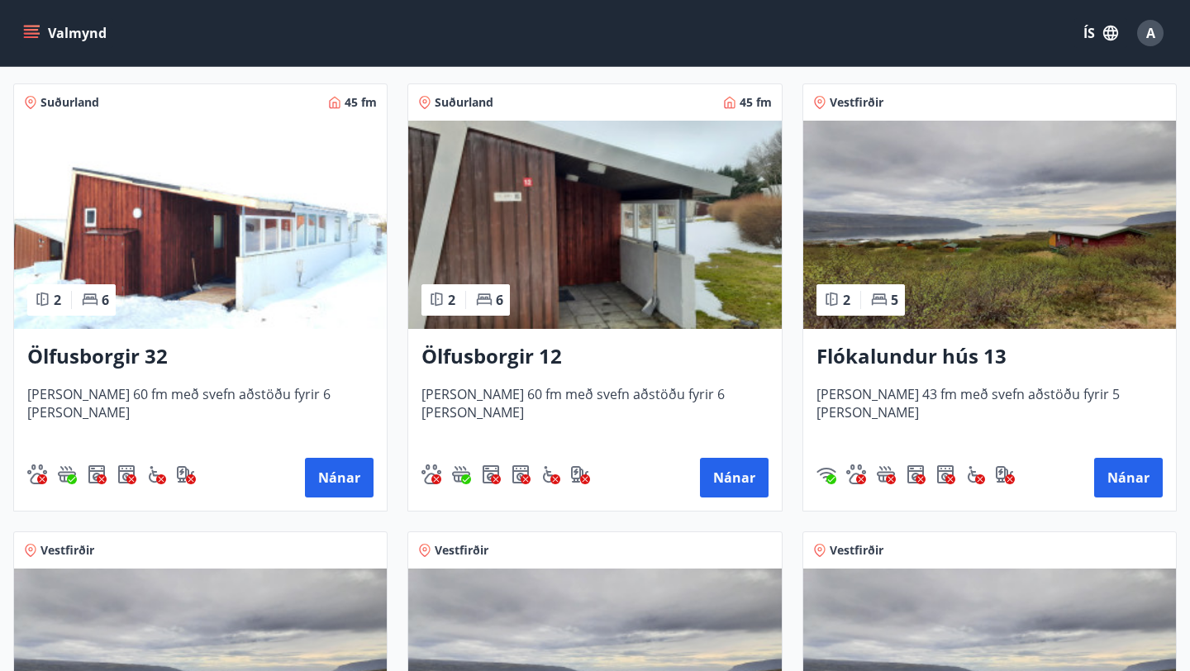
click at [247, 271] on img at bounding box center [200, 225] width 373 height 208
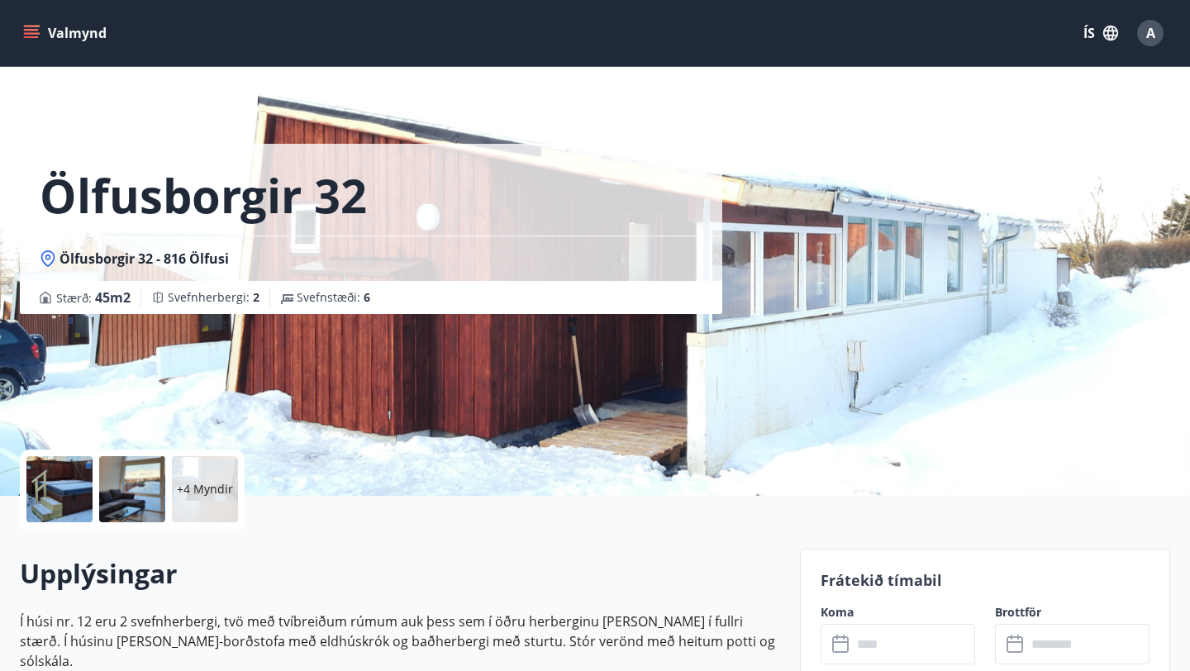
click at [64, 484] on div at bounding box center [59, 489] width 66 height 66
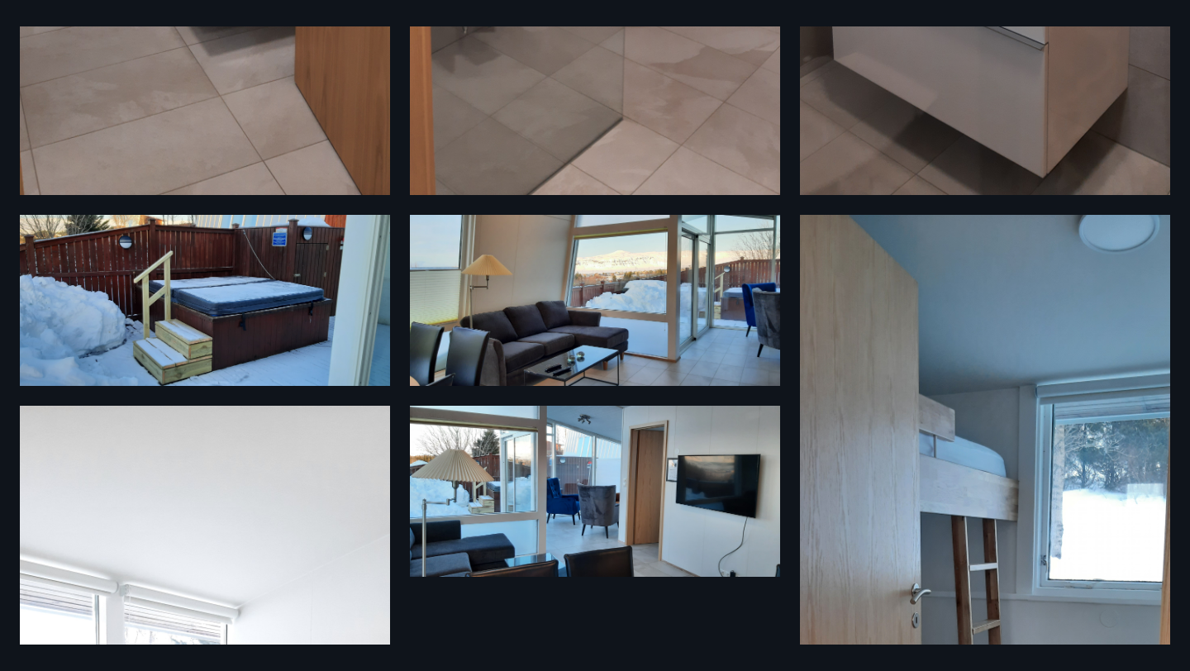
scroll to position [701, 0]
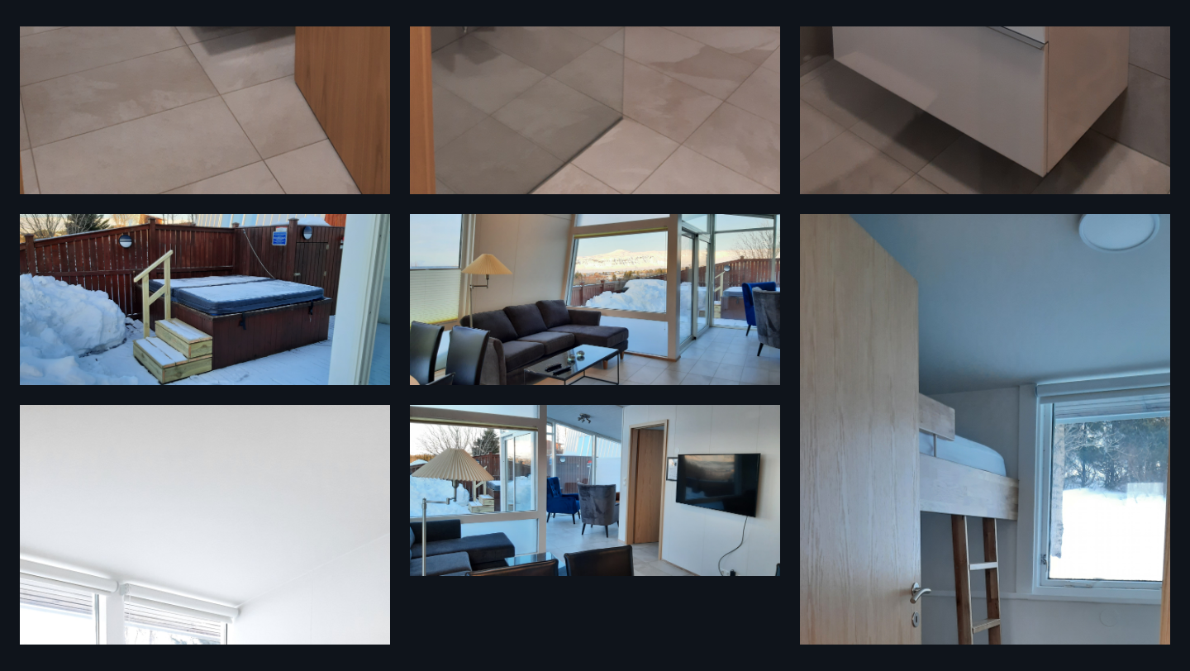
click at [544, 296] on img at bounding box center [595, 299] width 370 height 171
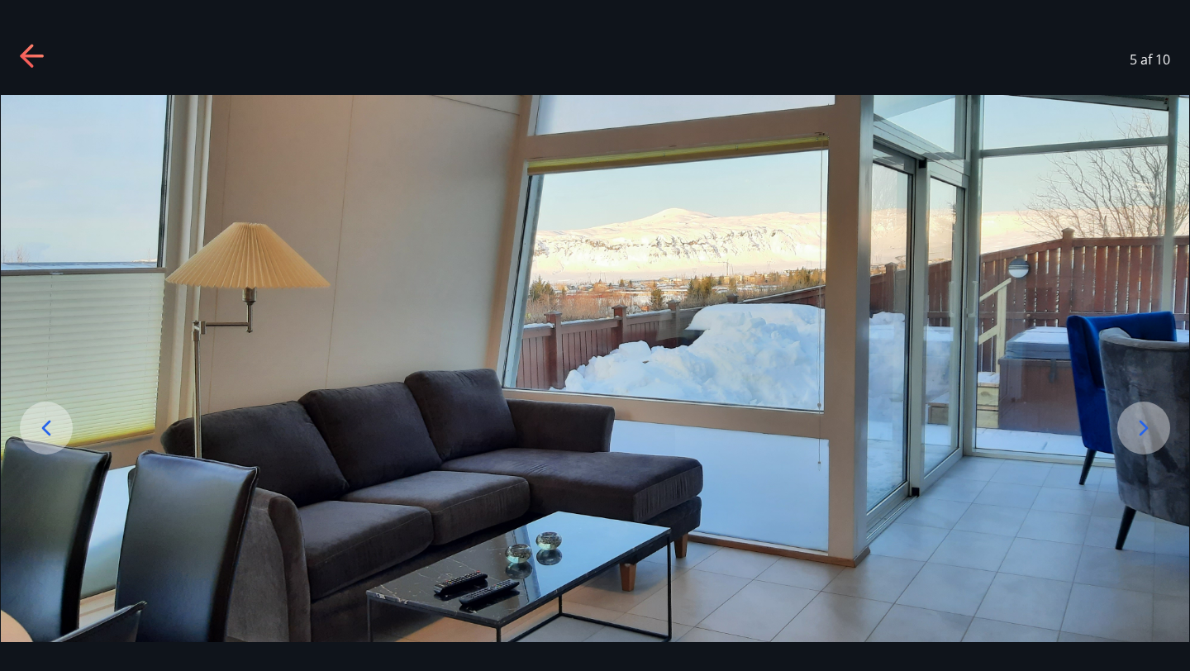
click at [1140, 424] on icon at bounding box center [1143, 428] width 26 height 26
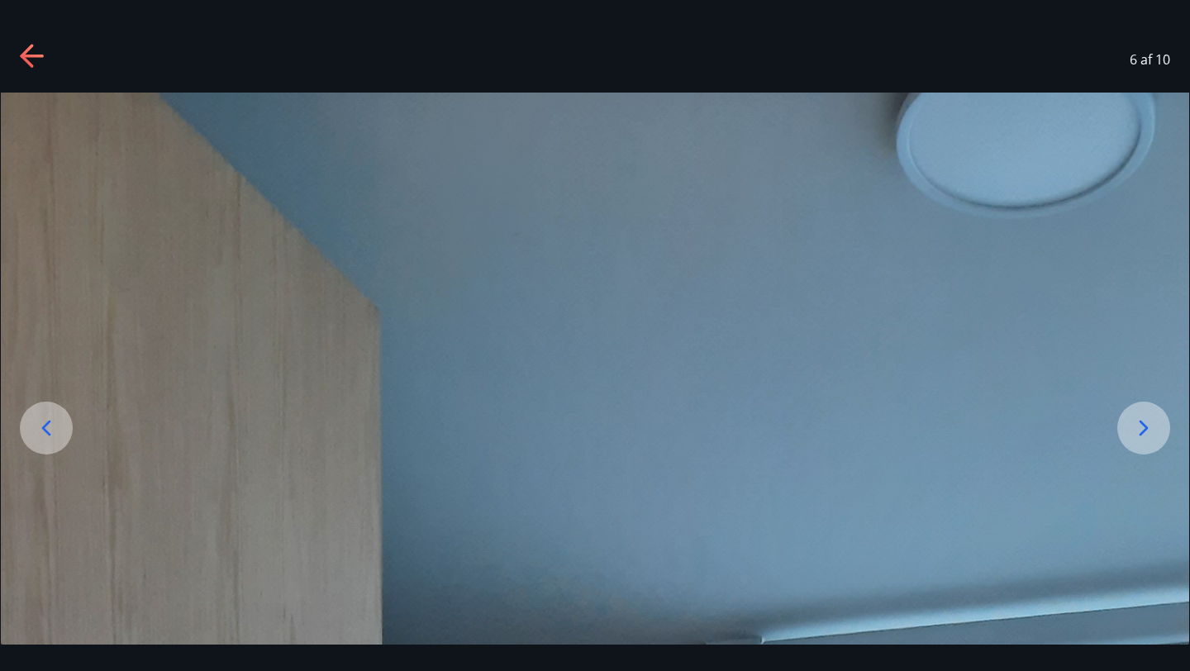
click at [1140, 424] on icon at bounding box center [1143, 428] width 26 height 26
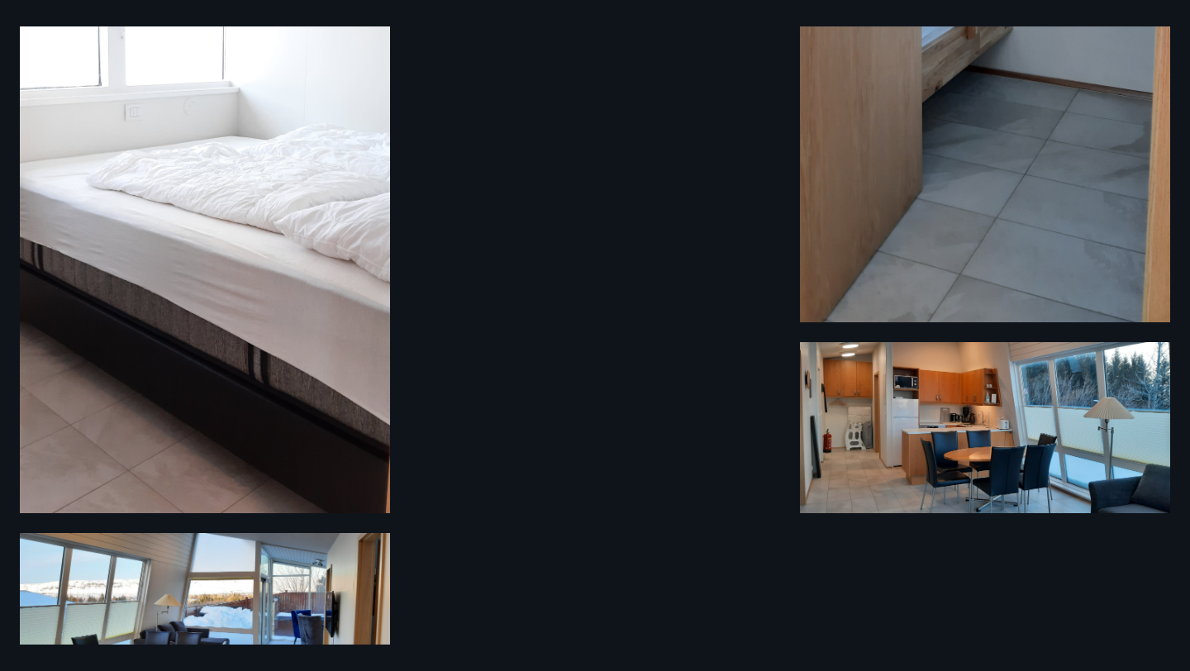
scroll to position [1460, 0]
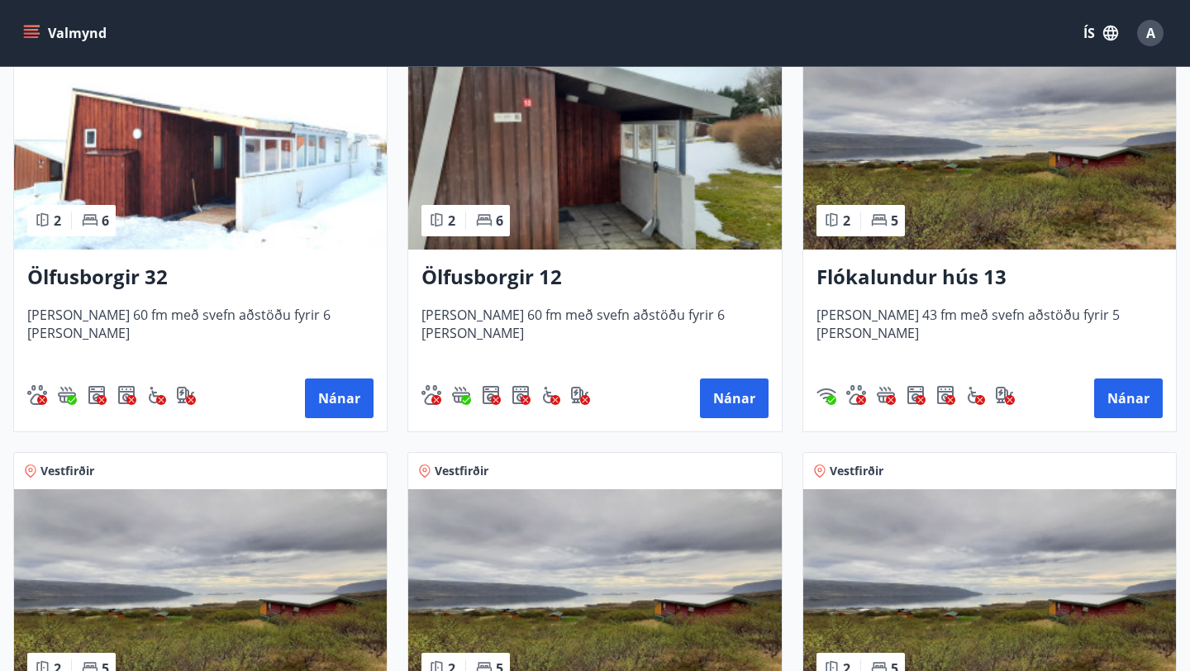
scroll to position [2171, 0]
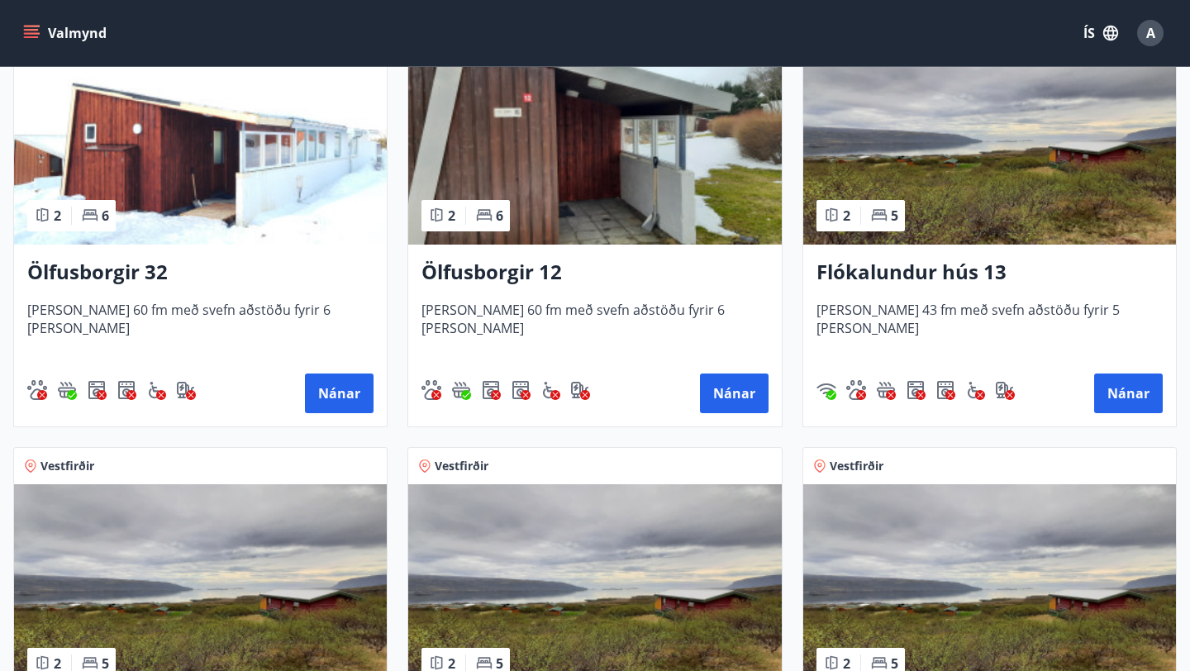
click at [637, 117] on img at bounding box center [594, 140] width 373 height 208
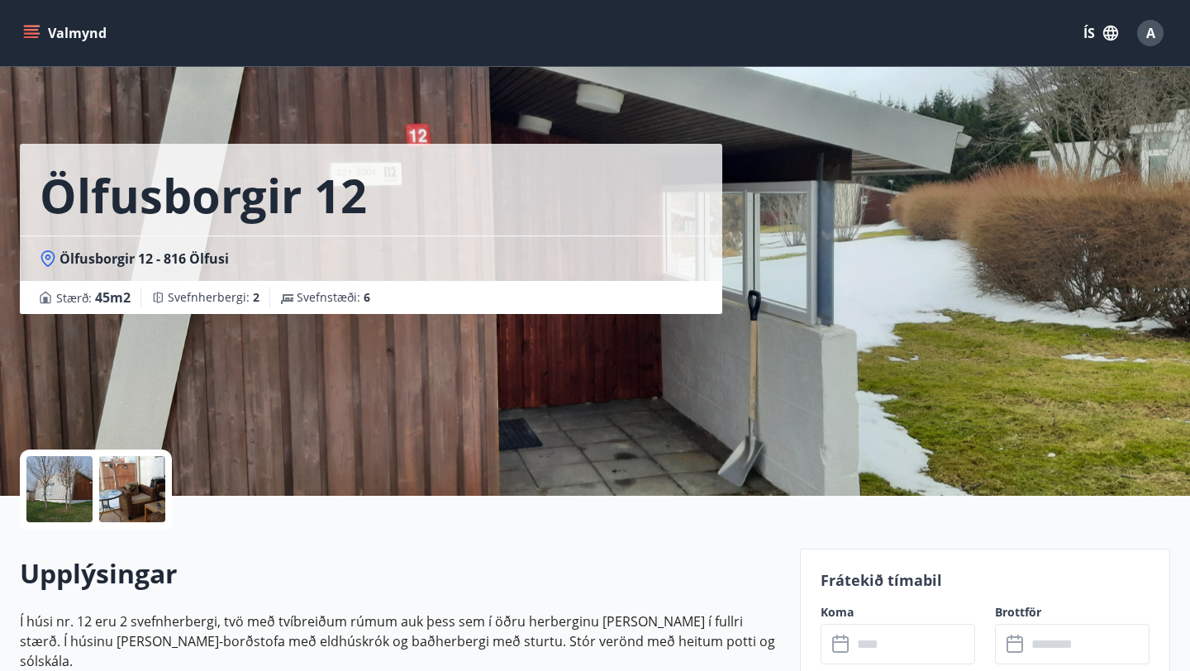
click at [74, 489] on div at bounding box center [59, 489] width 66 height 66
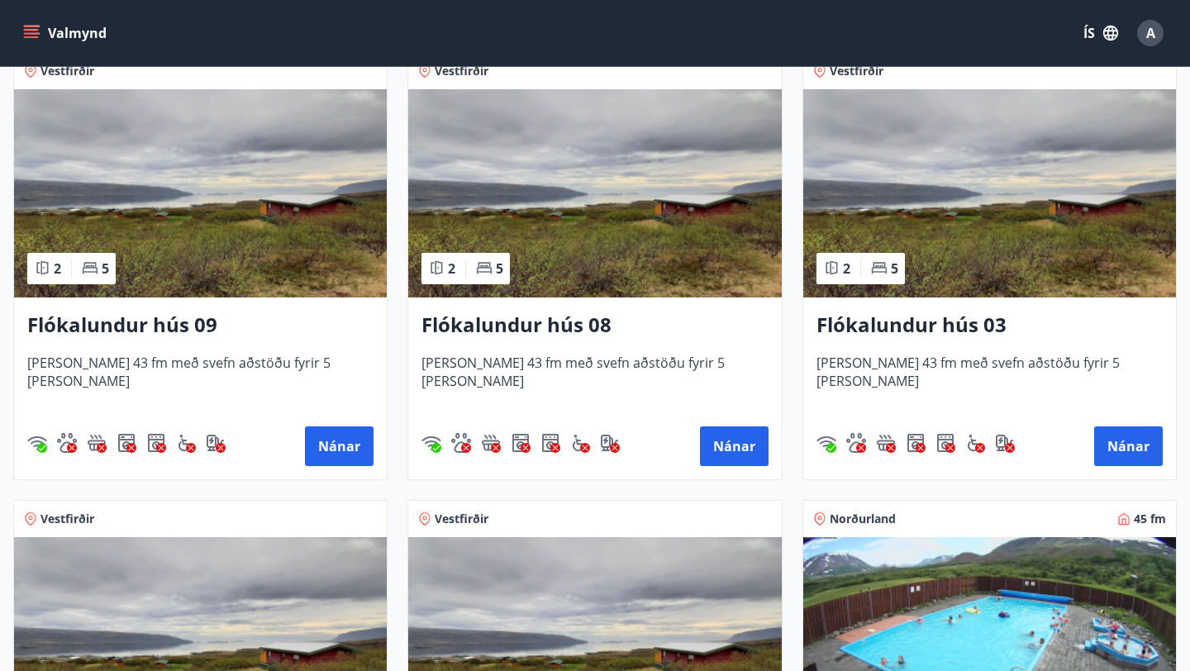
scroll to position [2567, 0]
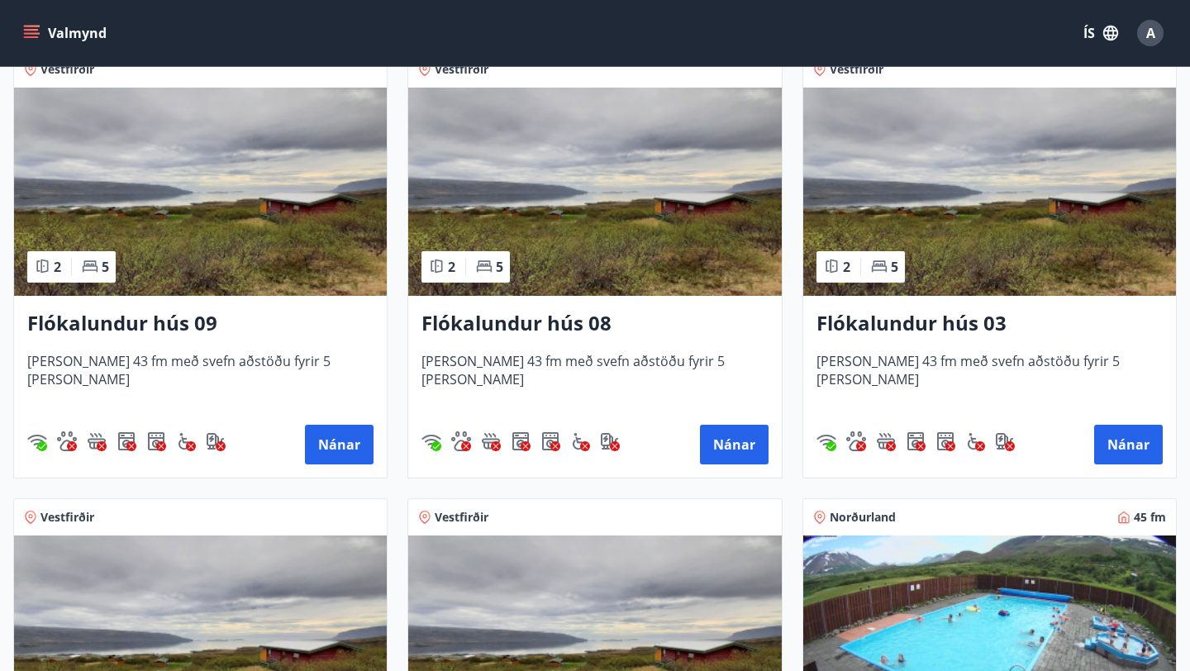
click at [491, 183] on img at bounding box center [594, 192] width 373 height 208
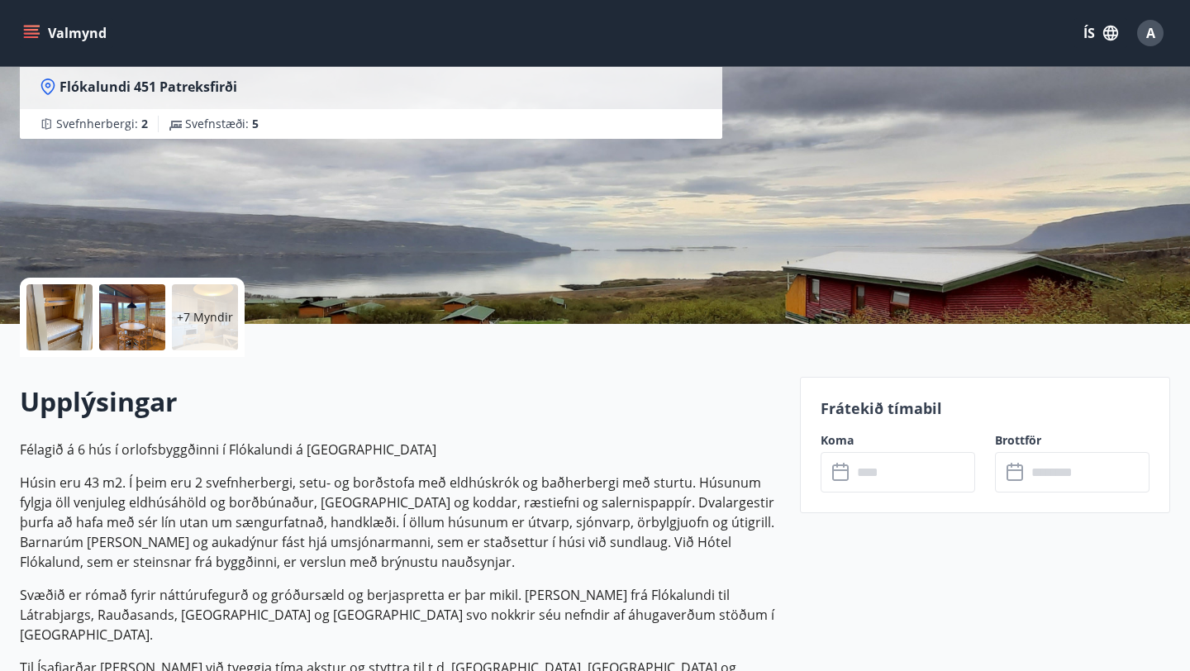
scroll to position [182, 0]
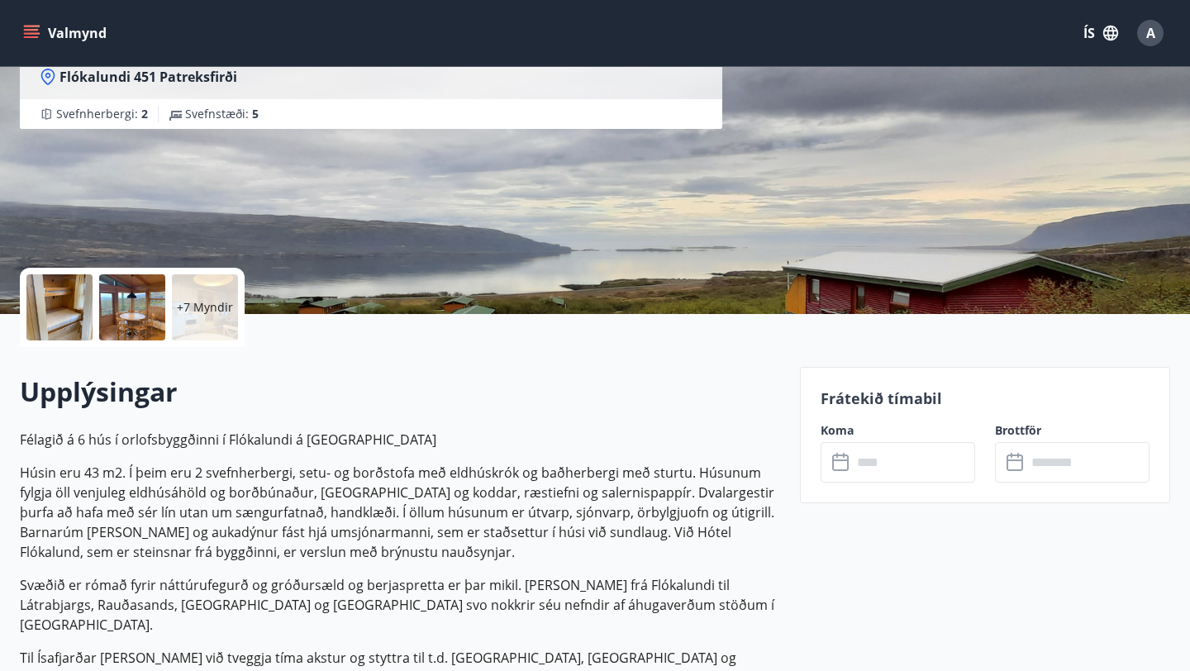
click at [202, 299] on p "+7 Myndir" at bounding box center [205, 307] width 56 height 17
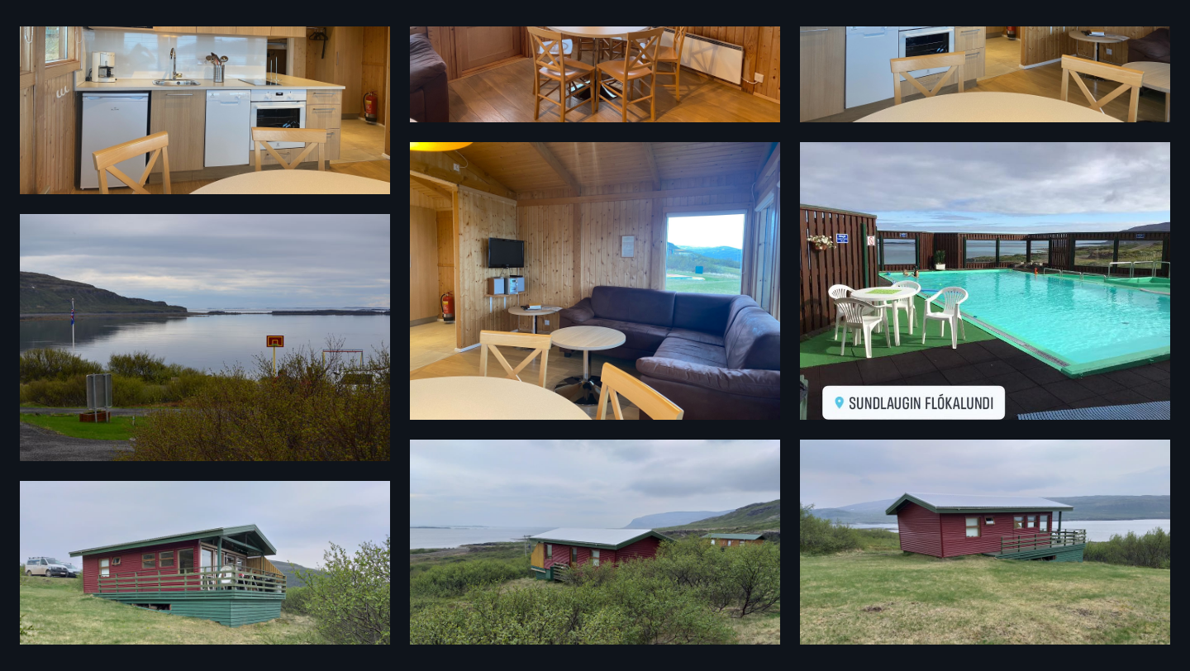
scroll to position [890, 0]
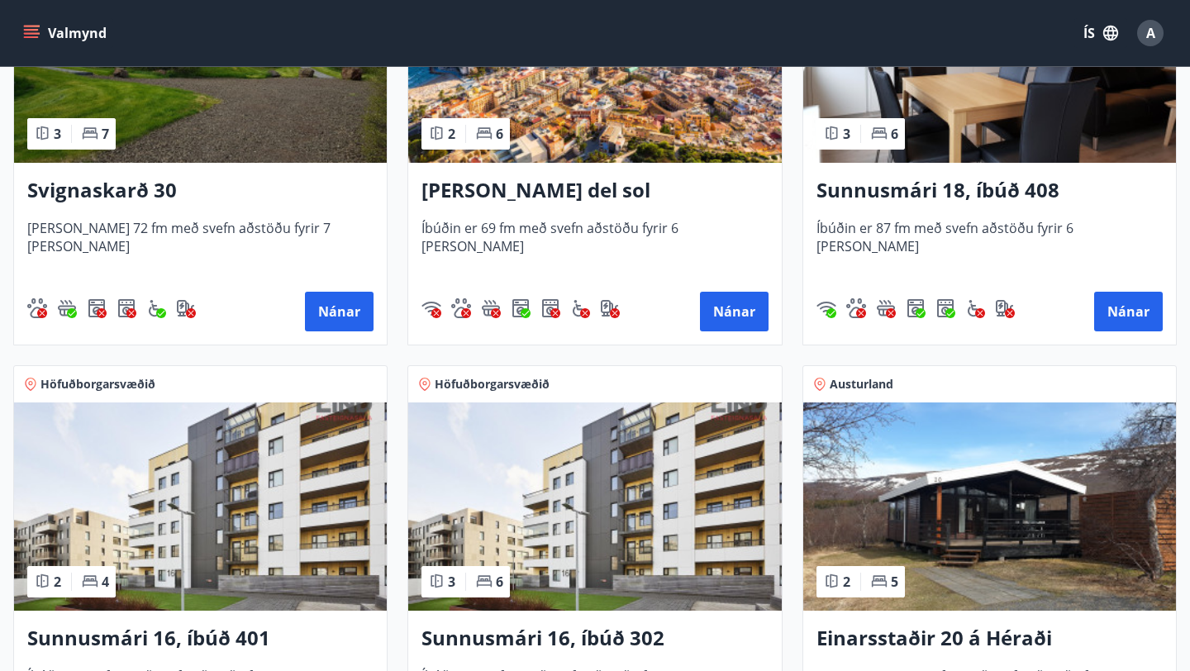
scroll to position [1438, 0]
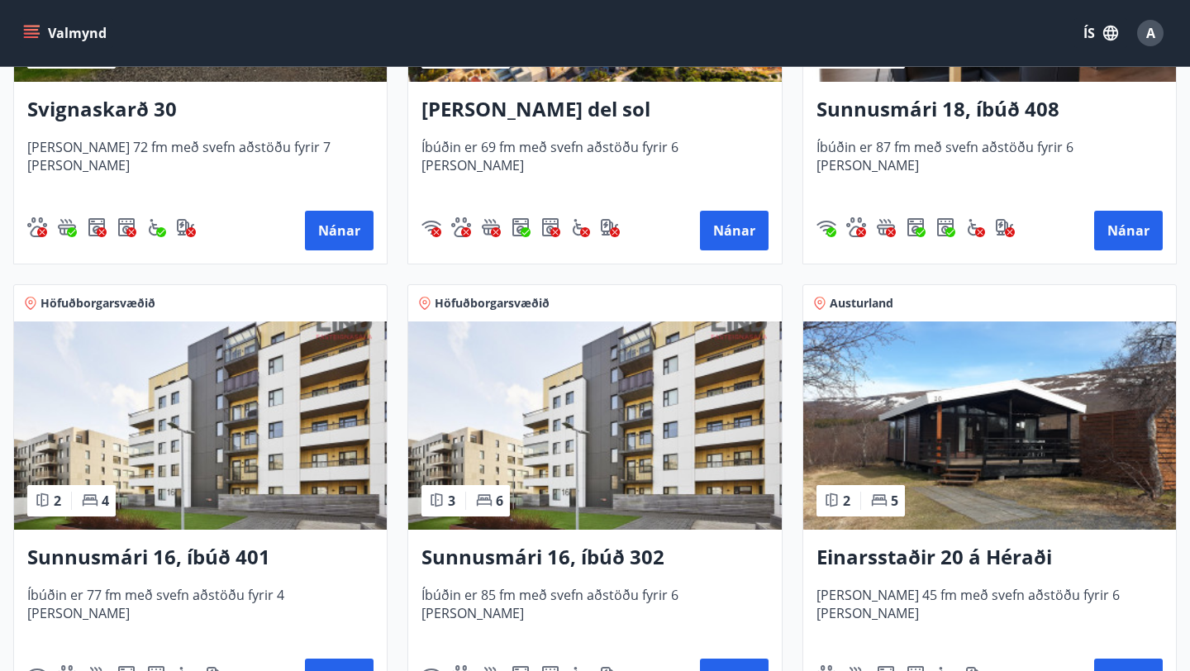
click at [680, 135] on div "[PERSON_NAME] del sol Íbúðin er 69 fm með svefn aðstöðu fyrir 6 [PERSON_NAME] N…" at bounding box center [594, 173] width 373 height 182
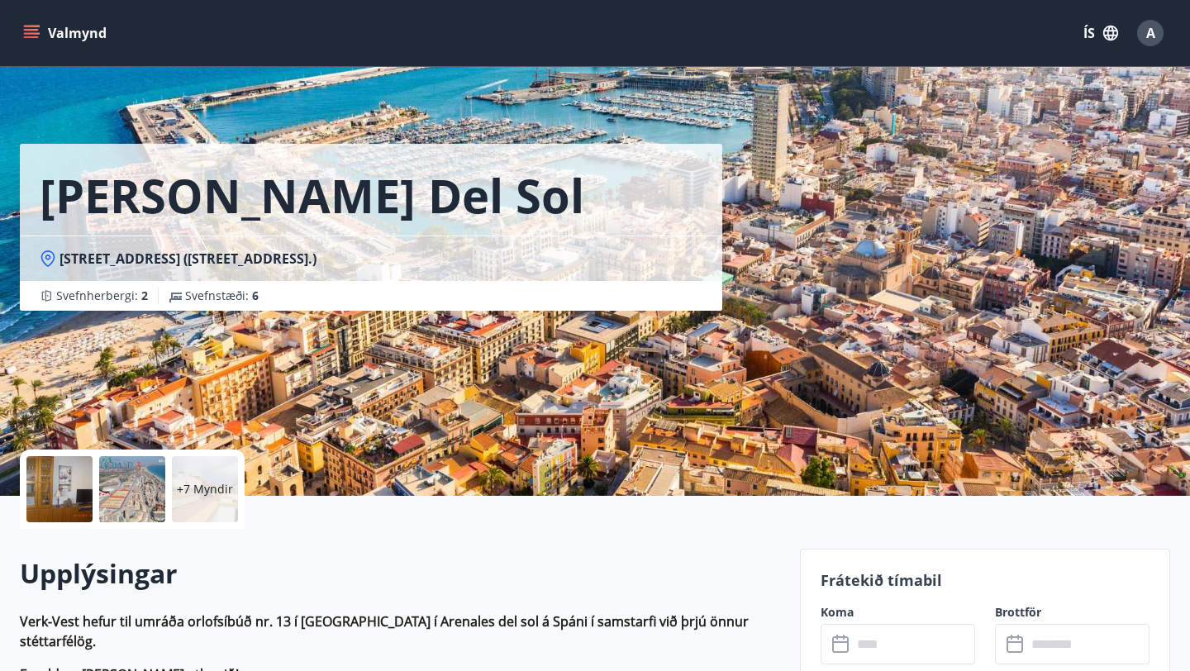
click at [56, 489] on div at bounding box center [59, 489] width 66 height 66
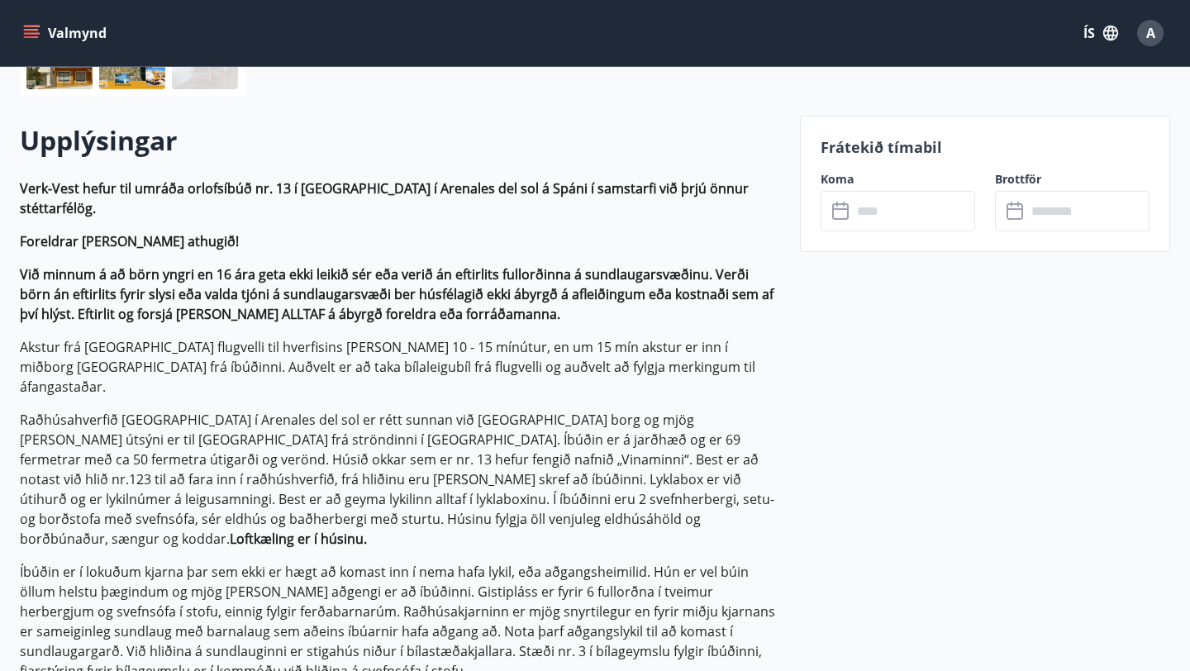
scroll to position [436, 0]
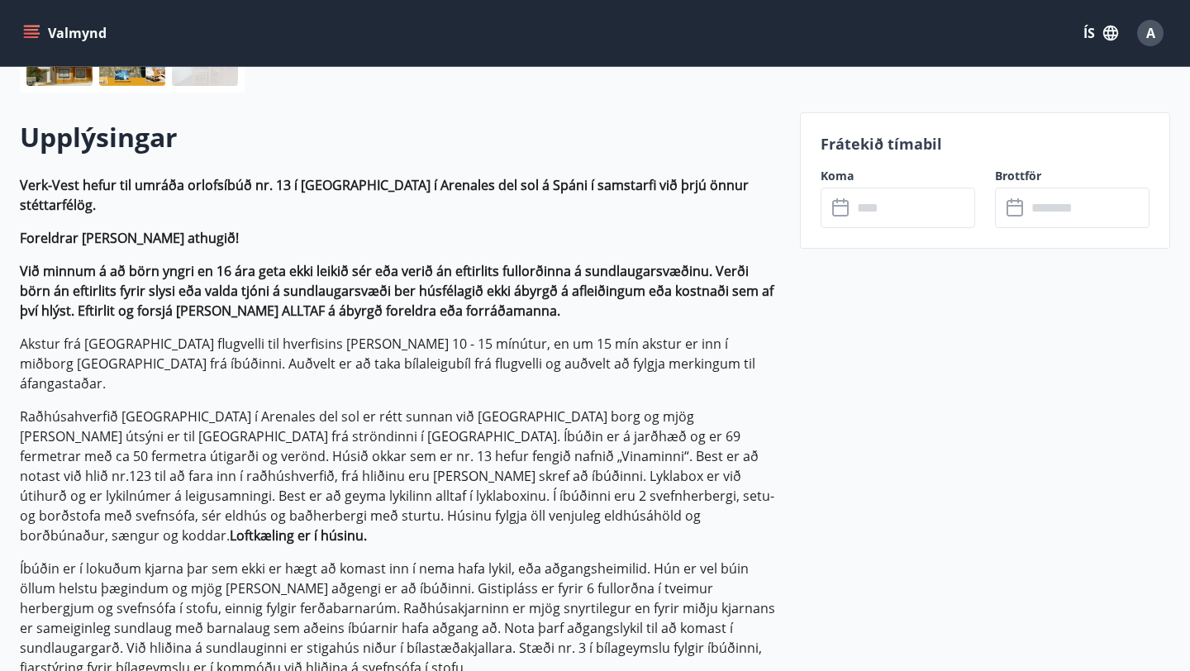
click at [892, 215] on input "text" at bounding box center [913, 208] width 123 height 40
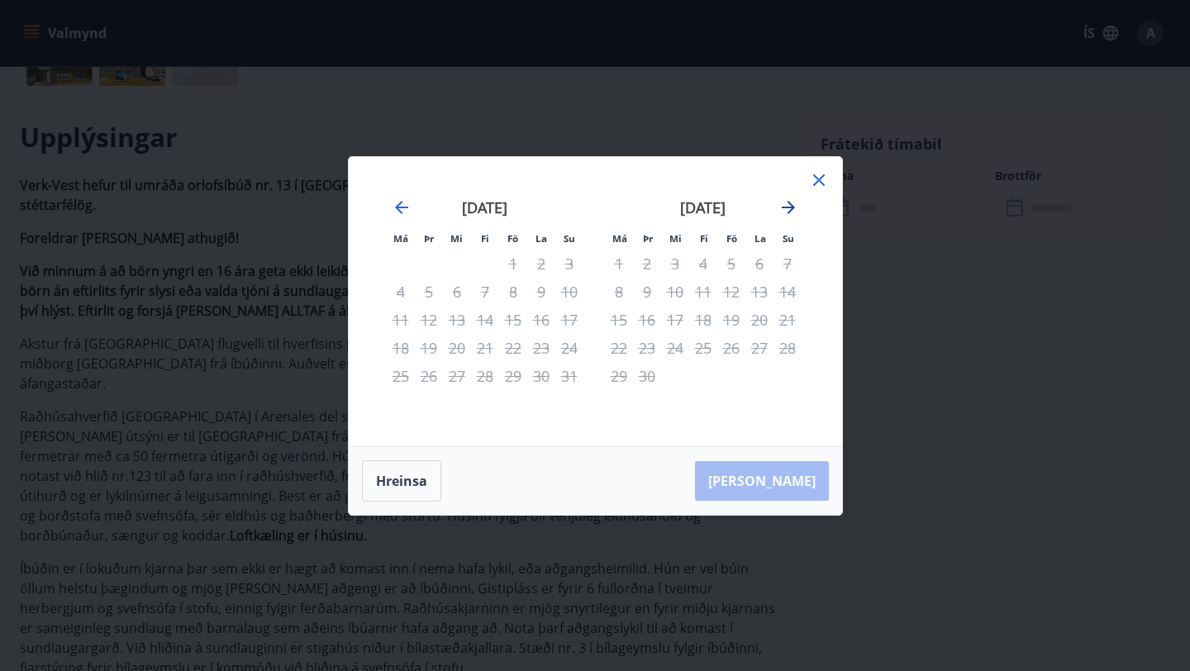
click at [788, 213] on icon "Move forward to switch to the next month." at bounding box center [788, 207] width 20 height 20
click at [787, 346] on div "28" at bounding box center [787, 348] width 28 height 28
click at [786, 216] on icon "Move forward to switch to the next month." at bounding box center [788, 207] width 20 height 20
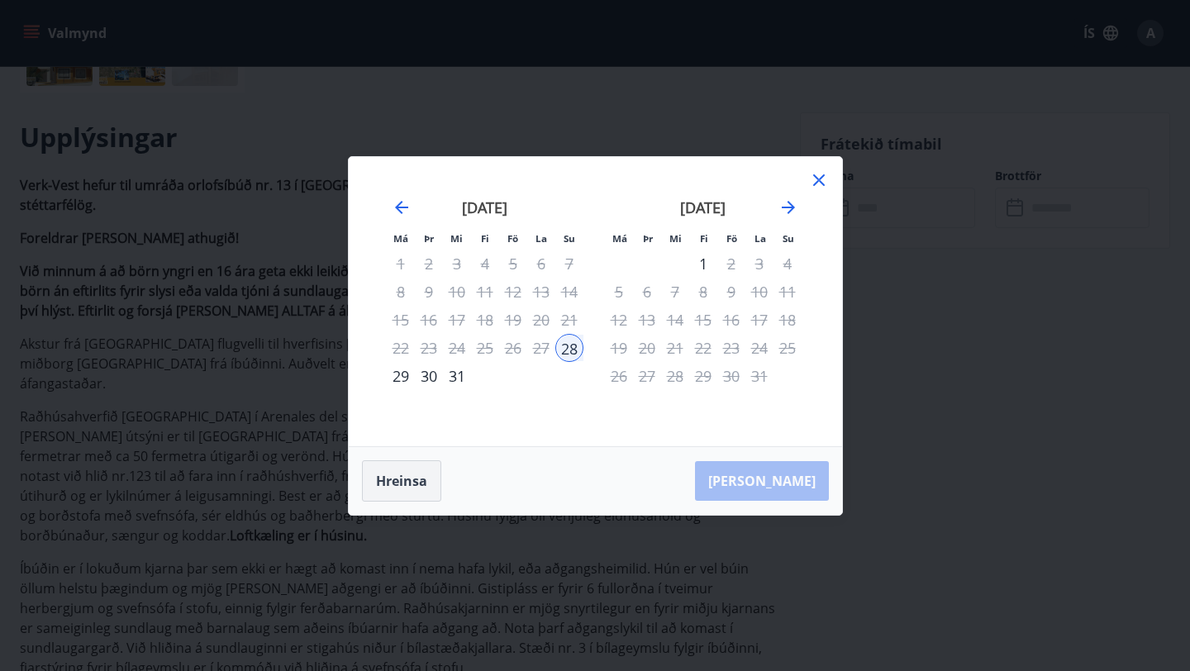
click at [414, 475] on button "Hreinsa" at bounding box center [401, 480] width 79 height 41
click at [538, 349] on div "27" at bounding box center [541, 348] width 28 height 28
click at [418, 484] on button "Hreinsa" at bounding box center [401, 480] width 79 height 41
click at [701, 264] on div "1" at bounding box center [703, 263] width 28 height 28
click at [393, 479] on button "Hreinsa" at bounding box center [401, 480] width 79 height 41
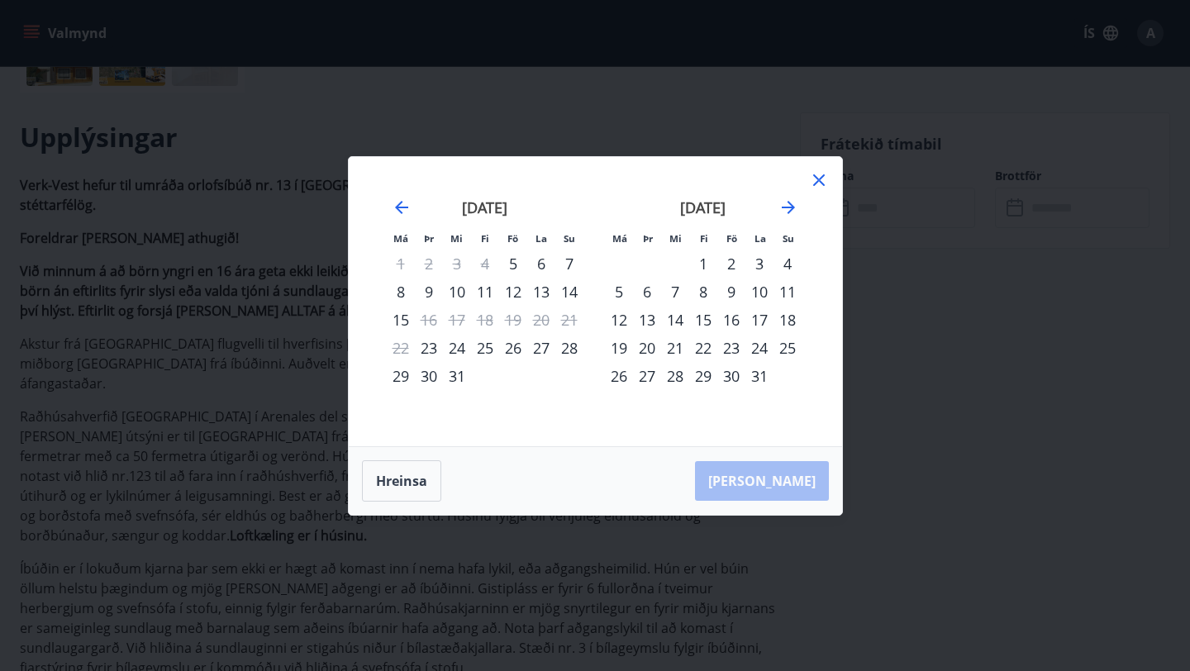
click at [427, 376] on div "30" at bounding box center [429, 376] width 28 height 28
click at [417, 490] on button "Hreinsa" at bounding box center [401, 480] width 79 height 41
click at [706, 258] on div "1" at bounding box center [703, 263] width 28 height 28
click at [731, 290] on div "9" at bounding box center [731, 292] width 28 height 28
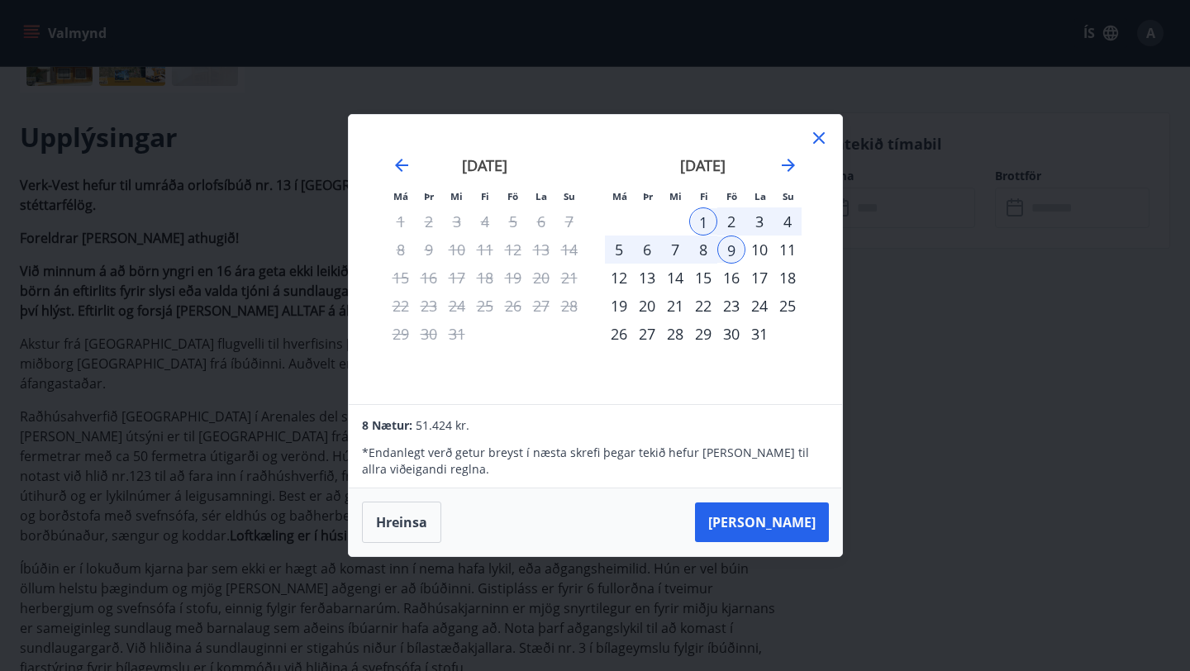
click at [817, 136] on icon at bounding box center [819, 138] width 12 height 12
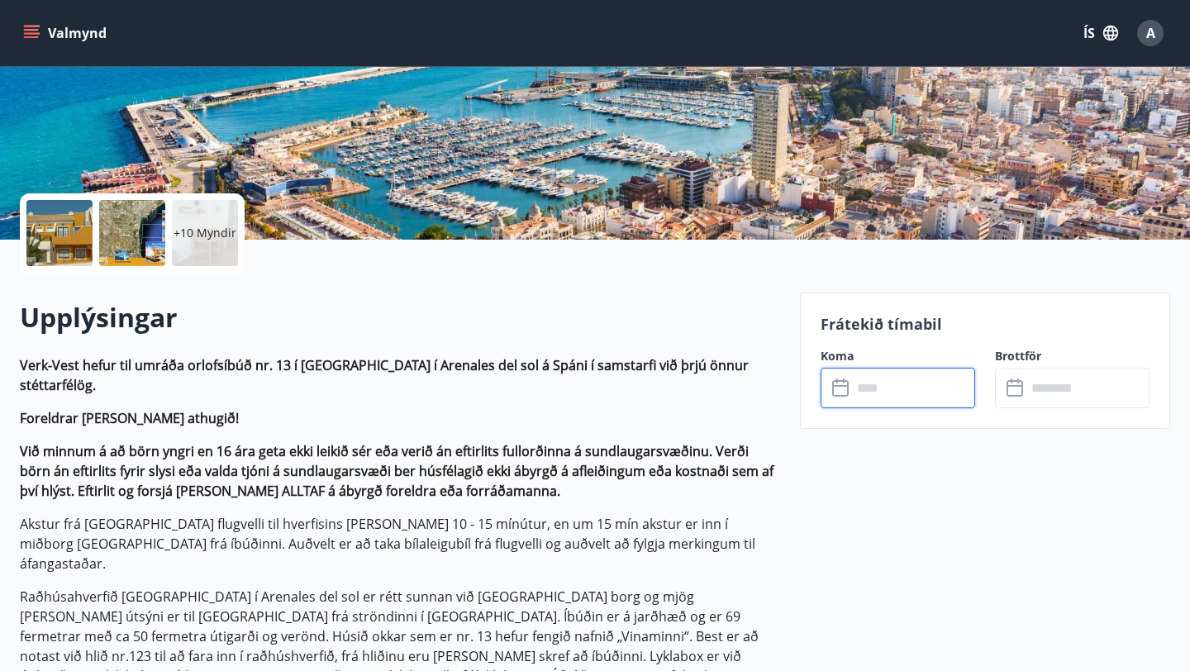
scroll to position [230, 0]
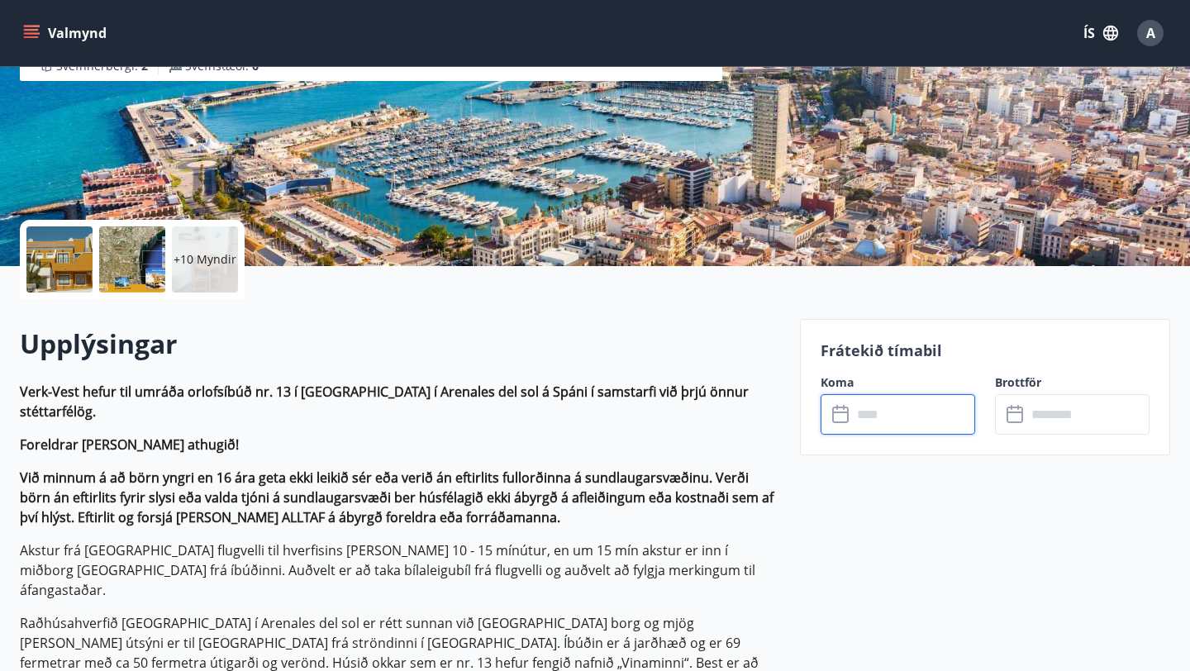
click at [202, 259] on p "+10 Myndir" at bounding box center [204, 259] width 63 height 17
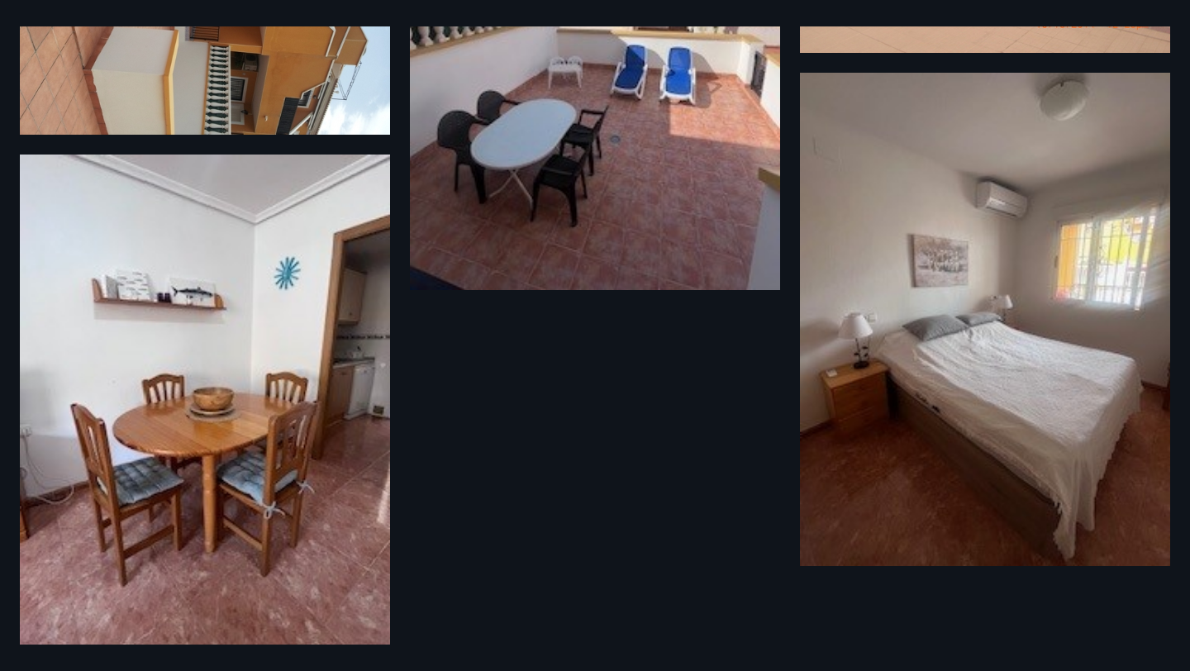
scroll to position [1136, 0]
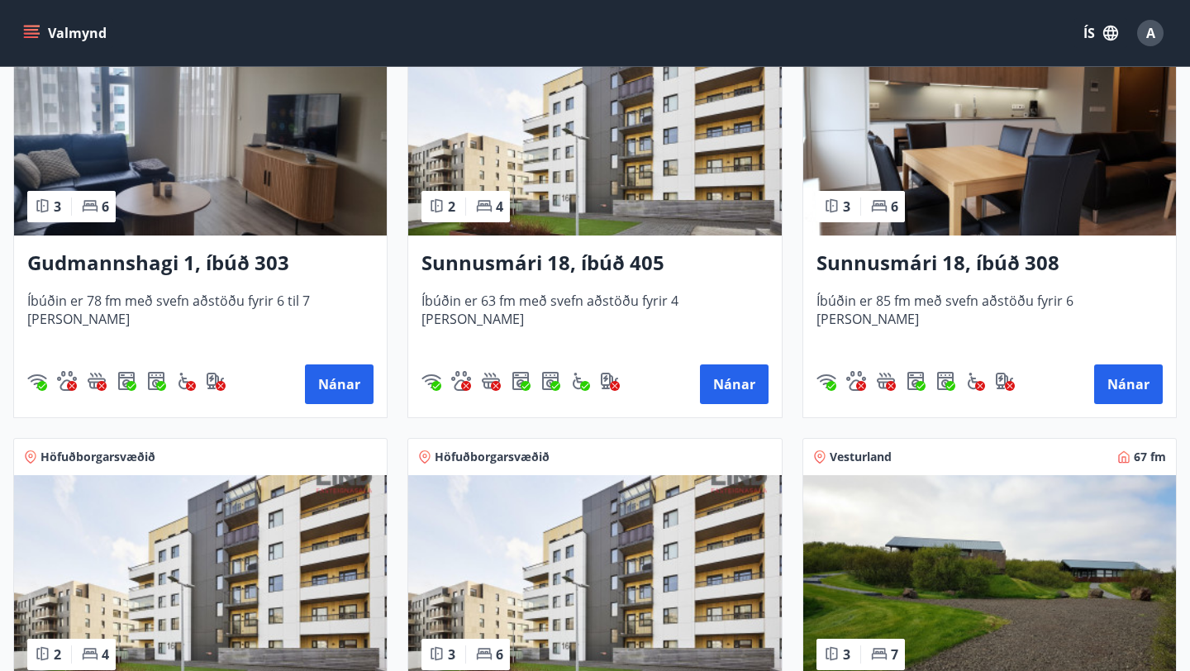
click at [591, 123] on img at bounding box center [594, 131] width 373 height 208
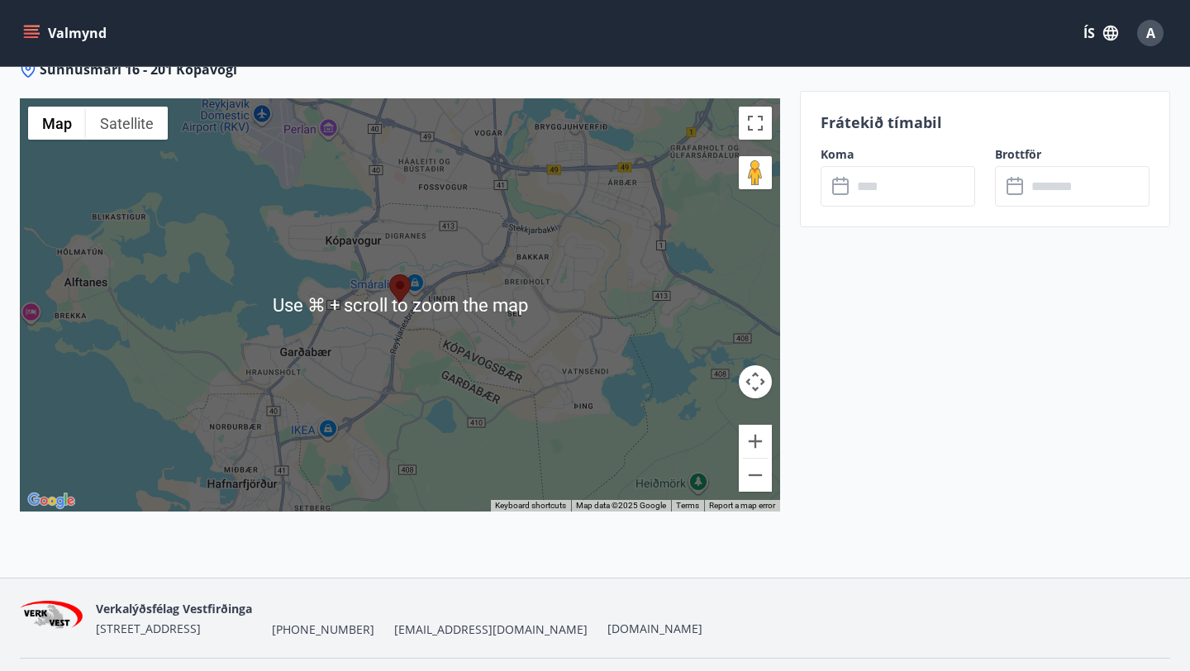
scroll to position [2216, 0]
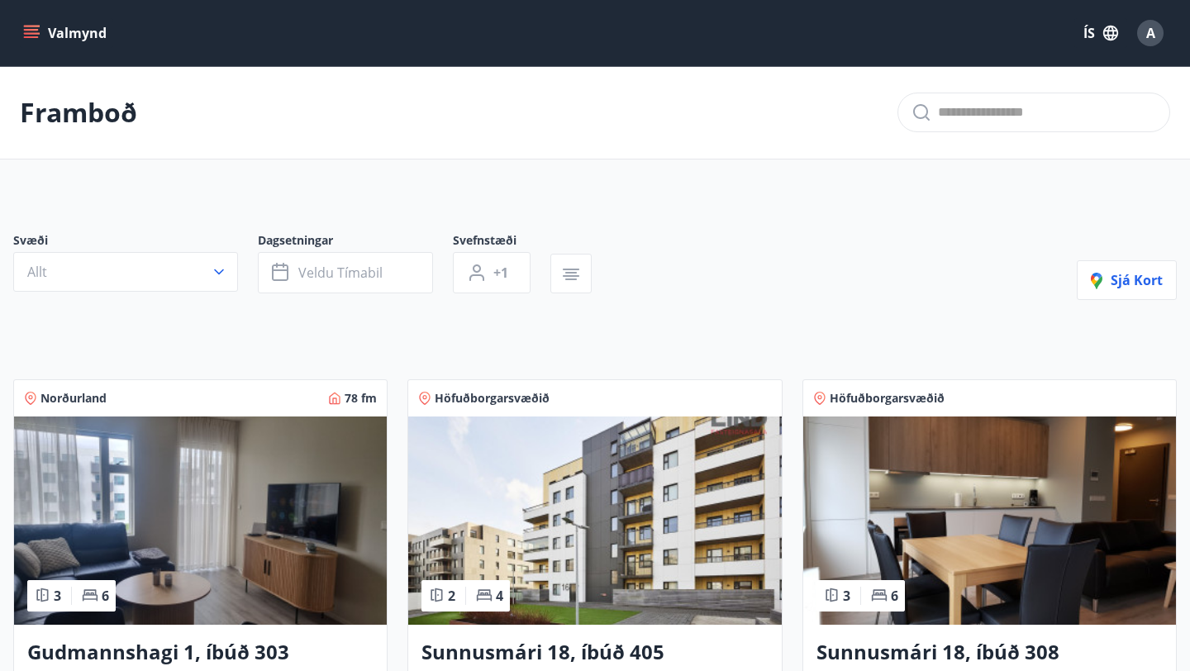
click at [867, 482] on img at bounding box center [989, 520] width 373 height 208
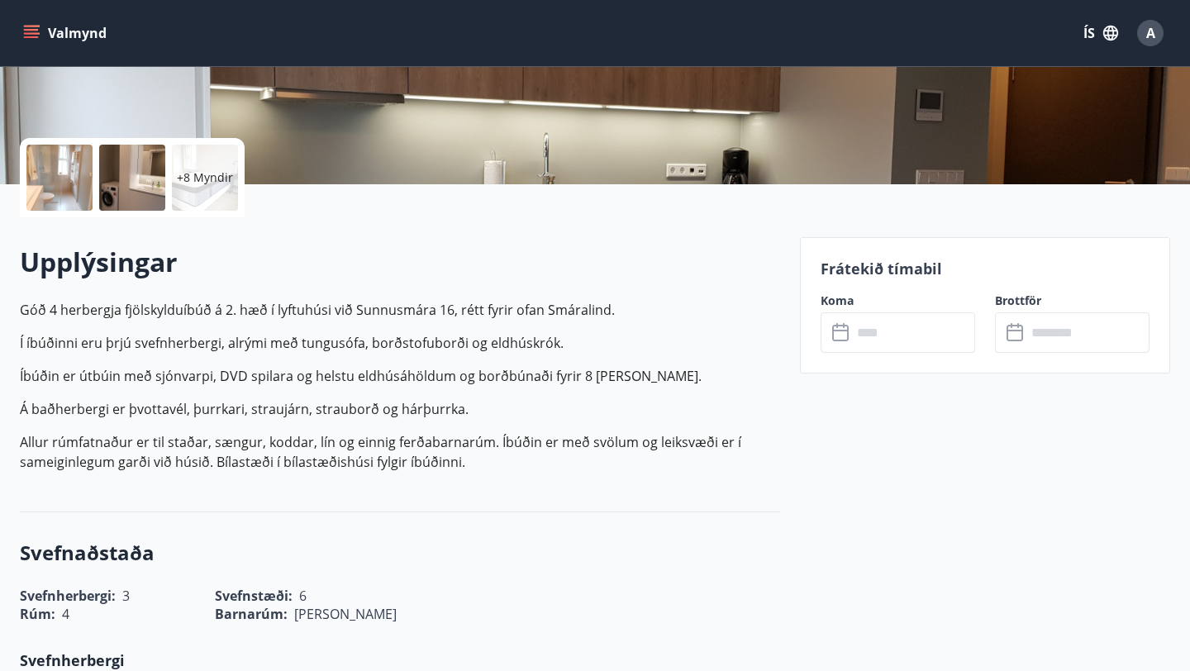
scroll to position [321, 0]
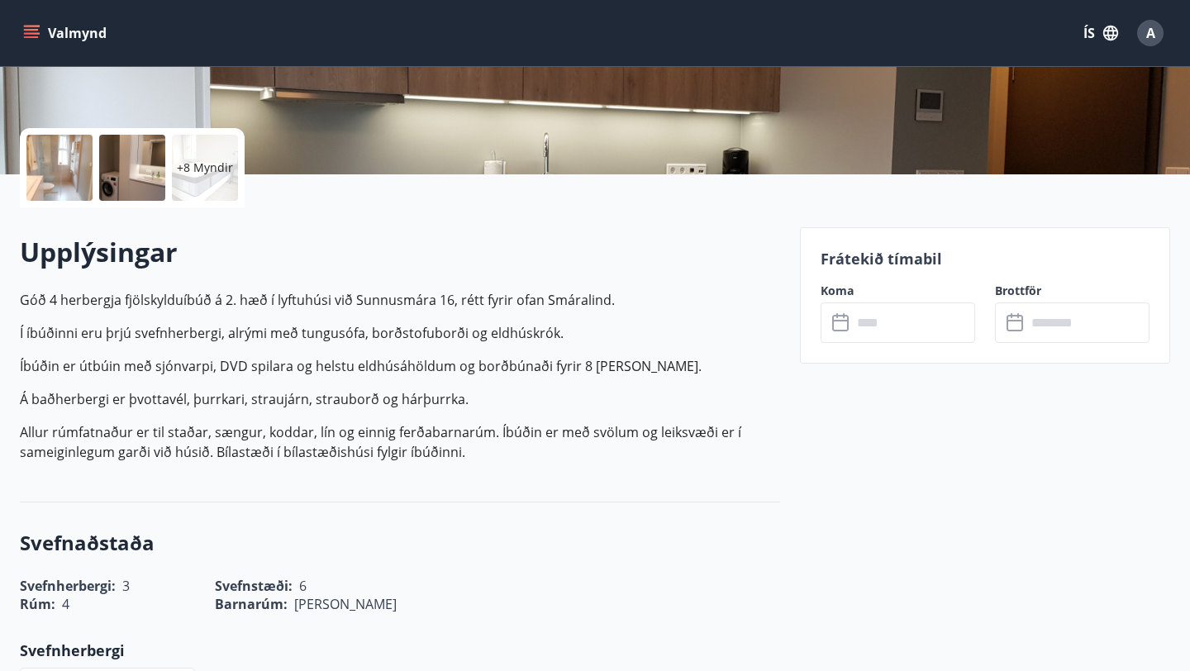
click at [69, 164] on div at bounding box center [59, 168] width 66 height 66
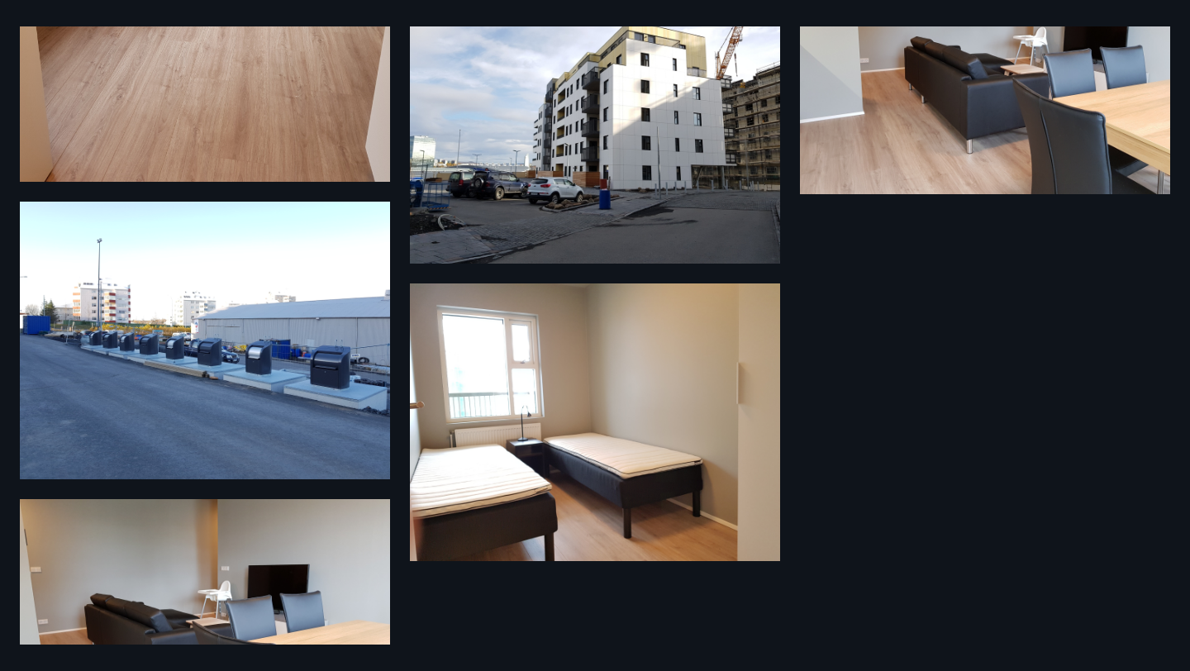
scroll to position [1351, 0]
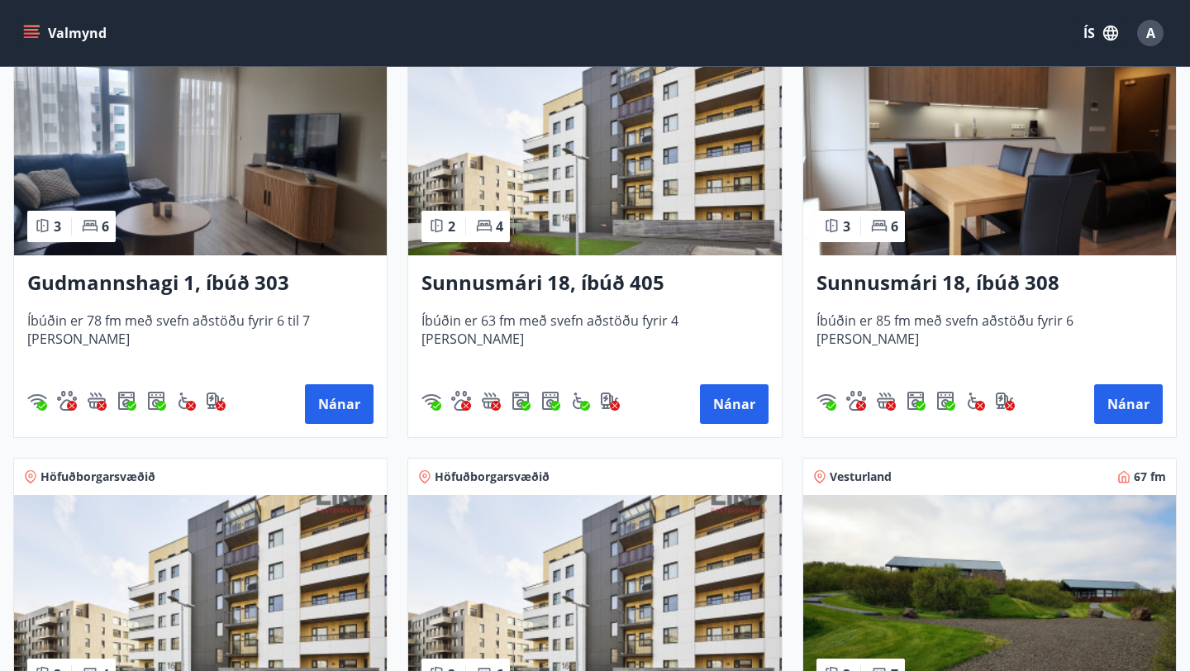
scroll to position [300, 0]
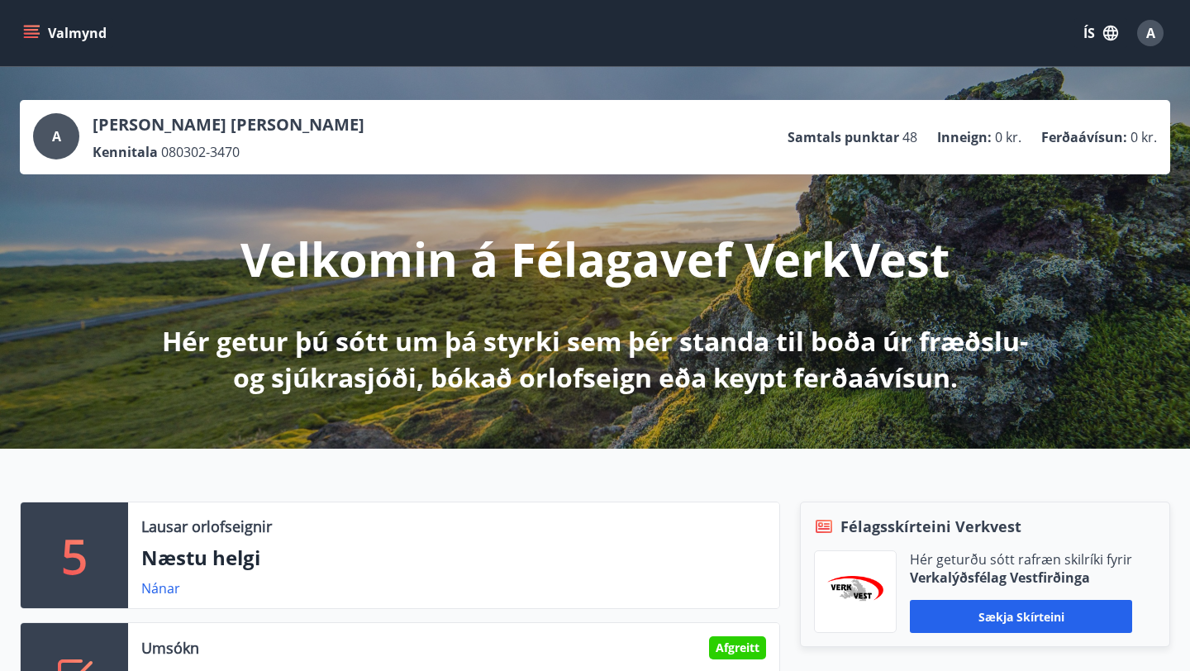
click at [36, 35] on icon "menu" at bounding box center [31, 33] width 17 height 17
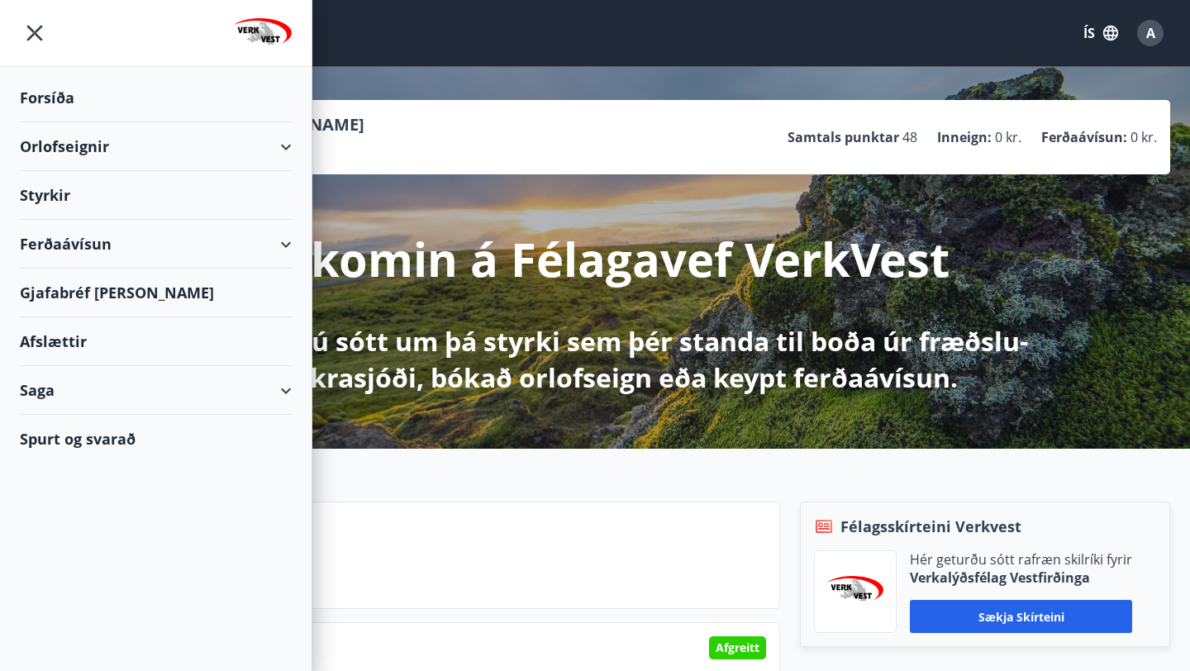
click at [86, 143] on div "Orlofseignir" at bounding box center [156, 146] width 272 height 49
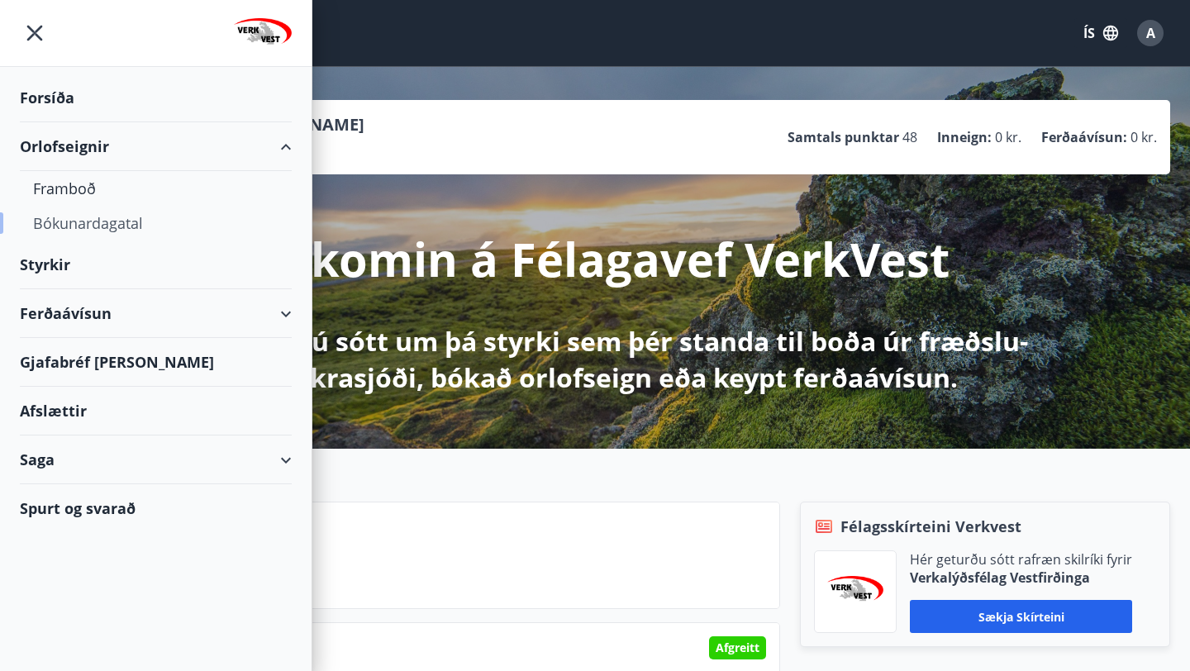
click at [95, 218] on div "Bókunardagatal" at bounding box center [155, 223] width 245 height 35
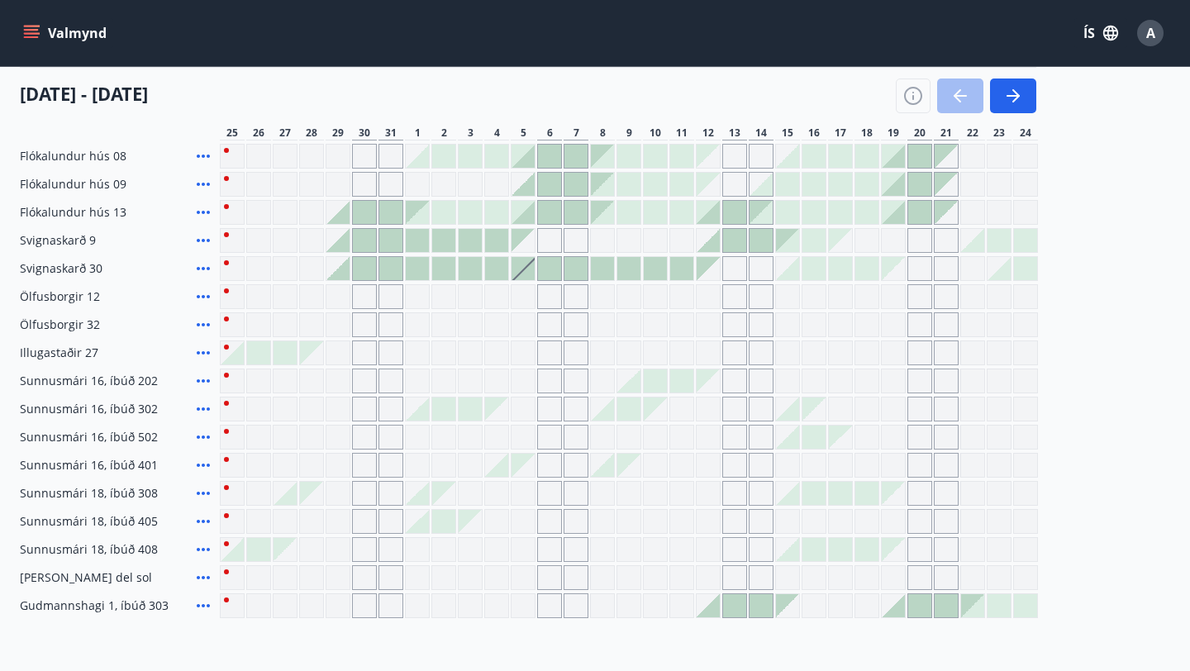
scroll to position [283, 0]
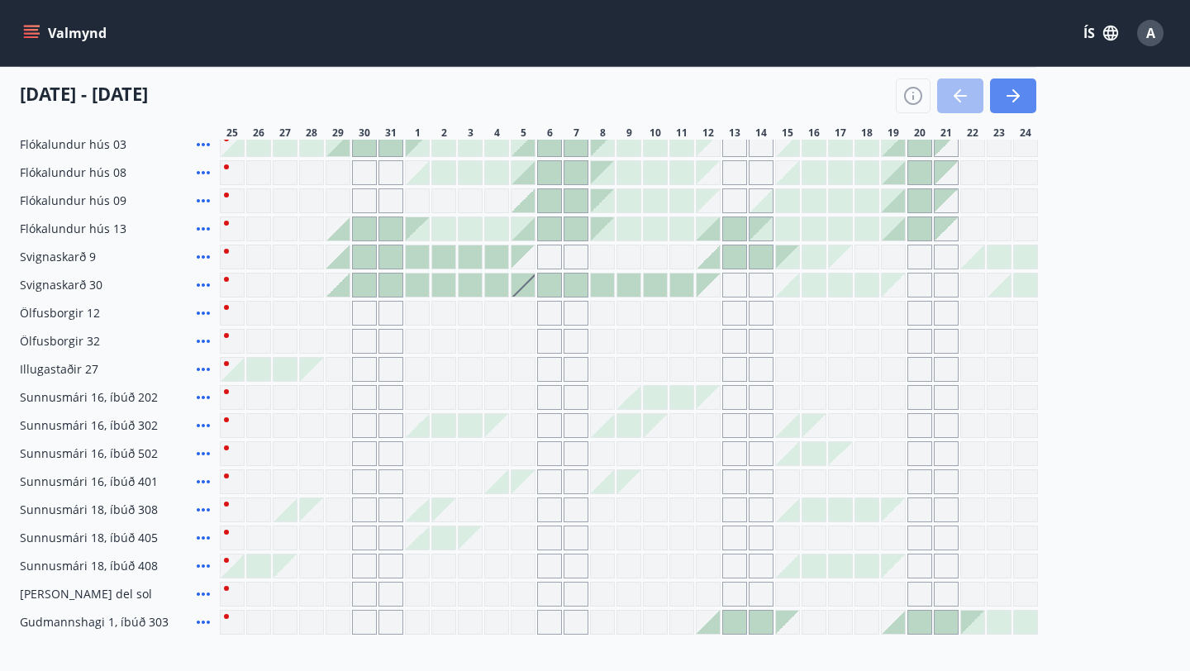
click at [1026, 99] on button "button" at bounding box center [1013, 95] width 46 height 35
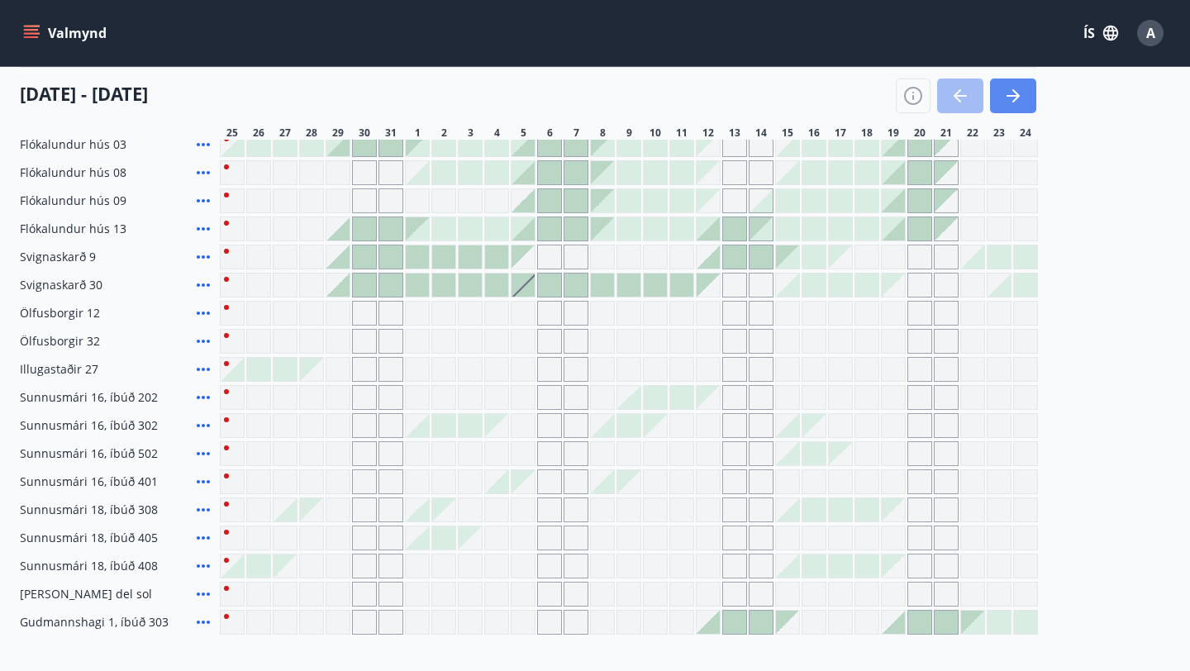
click at [1026, 99] on button "button" at bounding box center [1013, 95] width 46 height 35
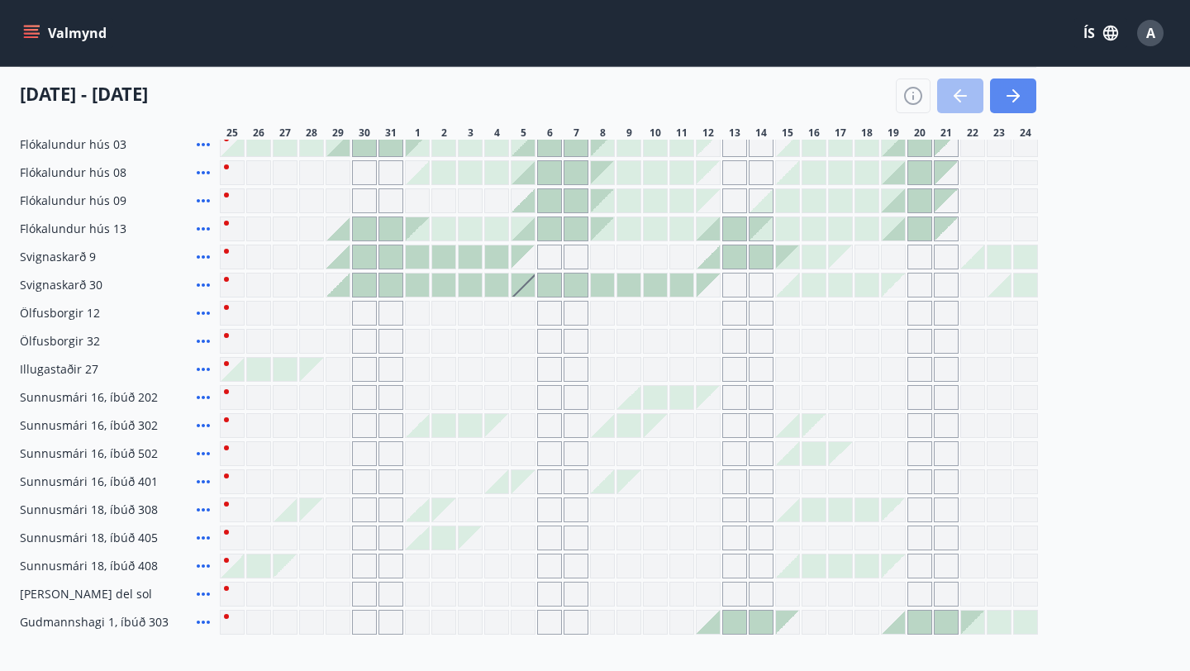
click at [1026, 99] on button "button" at bounding box center [1013, 95] width 46 height 35
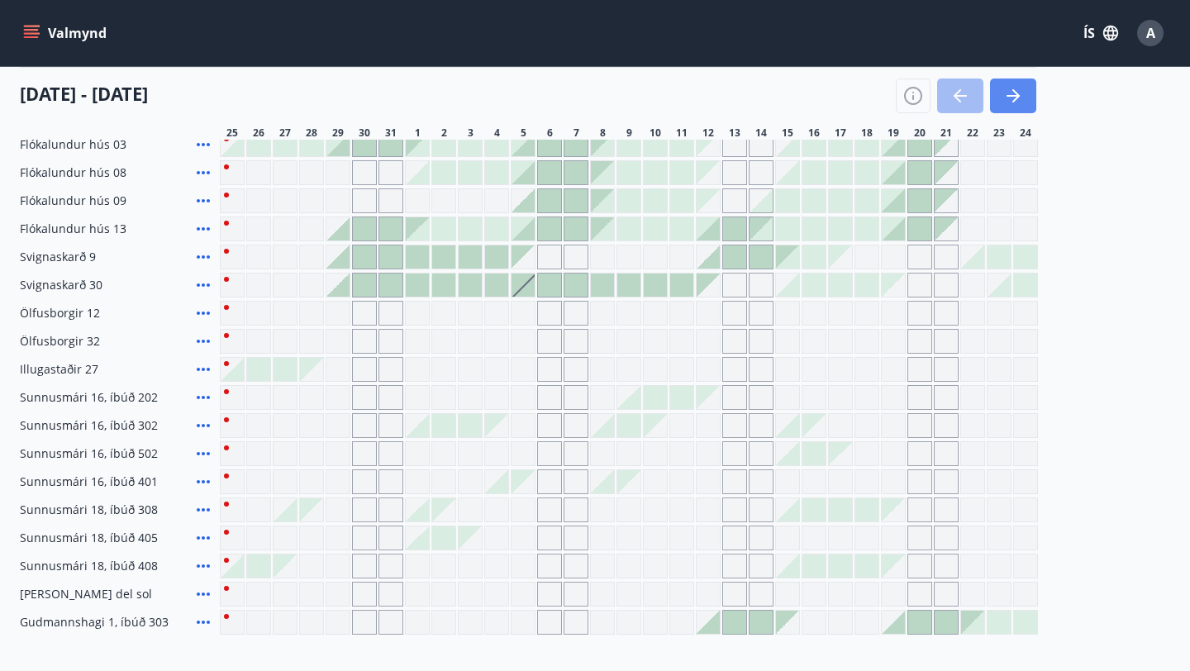
click at [1026, 99] on button "button" at bounding box center [1013, 95] width 46 height 35
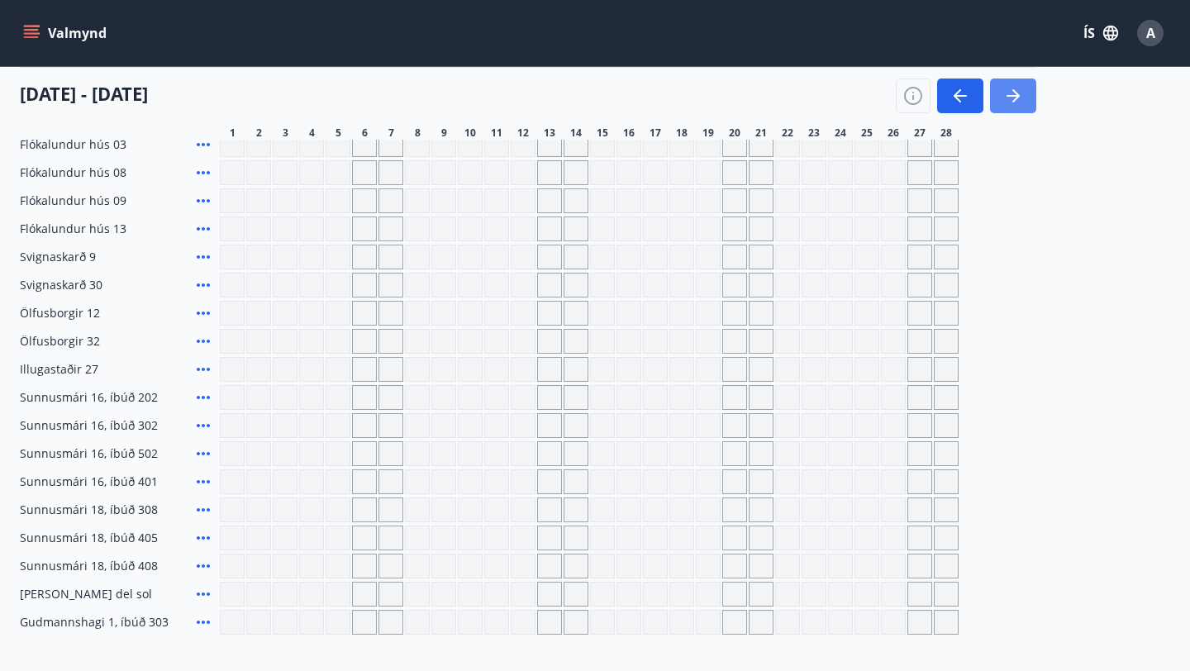
click at [1026, 99] on button "button" at bounding box center [1013, 95] width 46 height 35
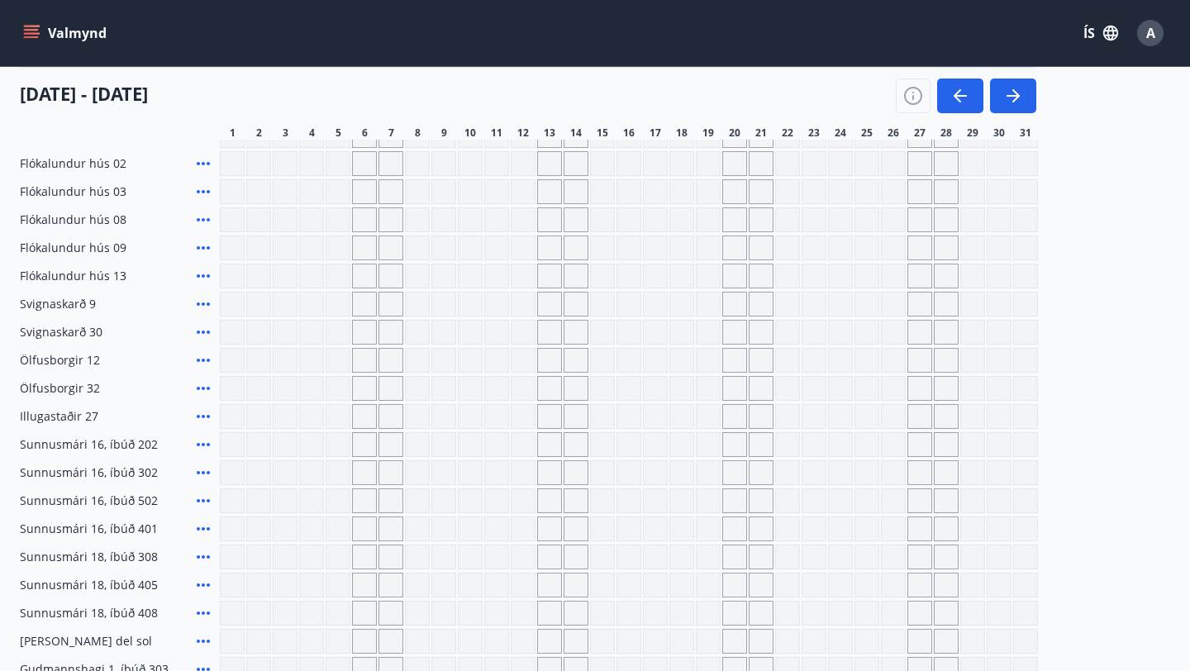
scroll to position [227, 0]
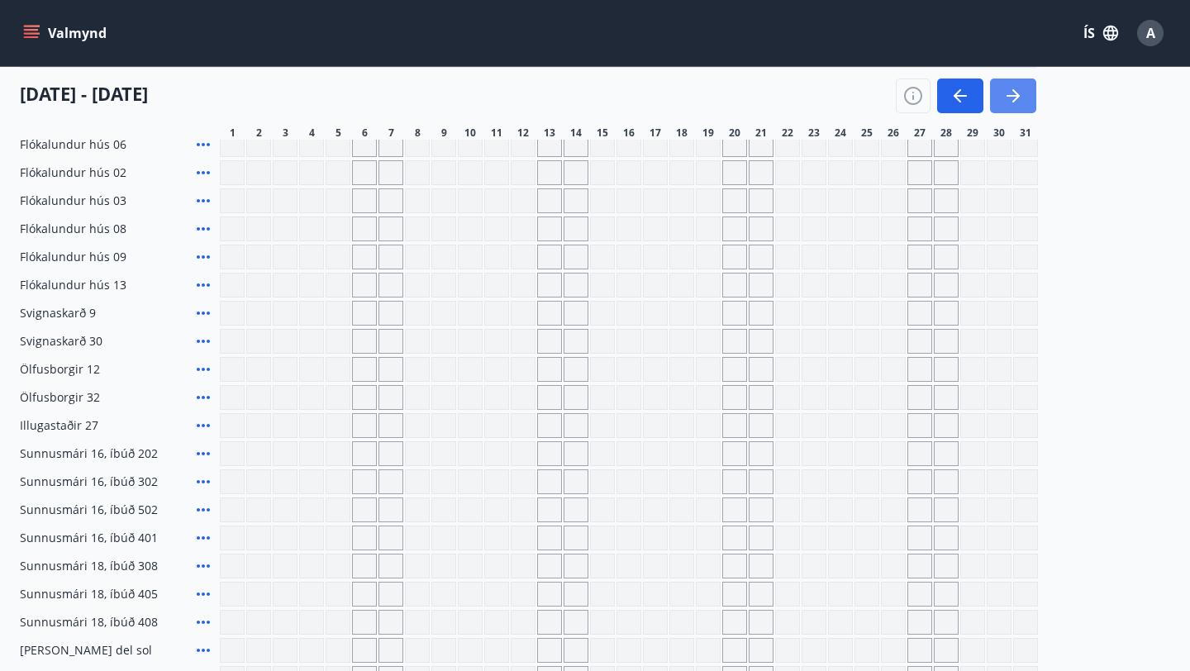
click at [1017, 101] on icon "button" at bounding box center [1013, 96] width 20 height 20
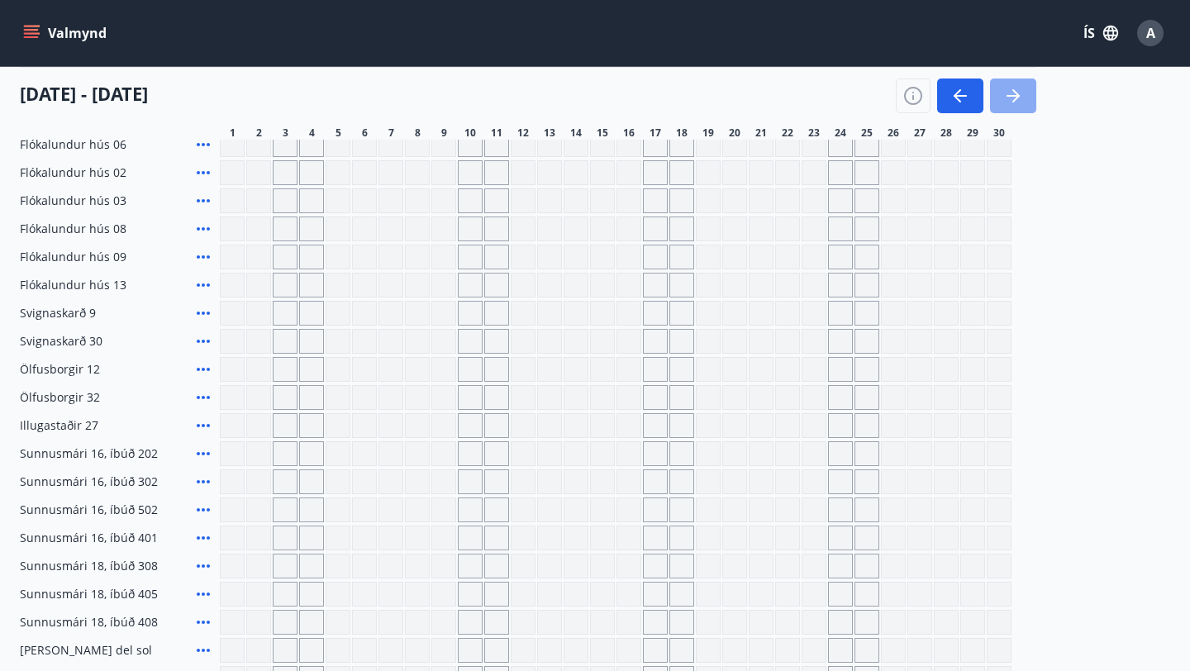
click at [1017, 101] on icon "button" at bounding box center [1013, 96] width 20 height 20
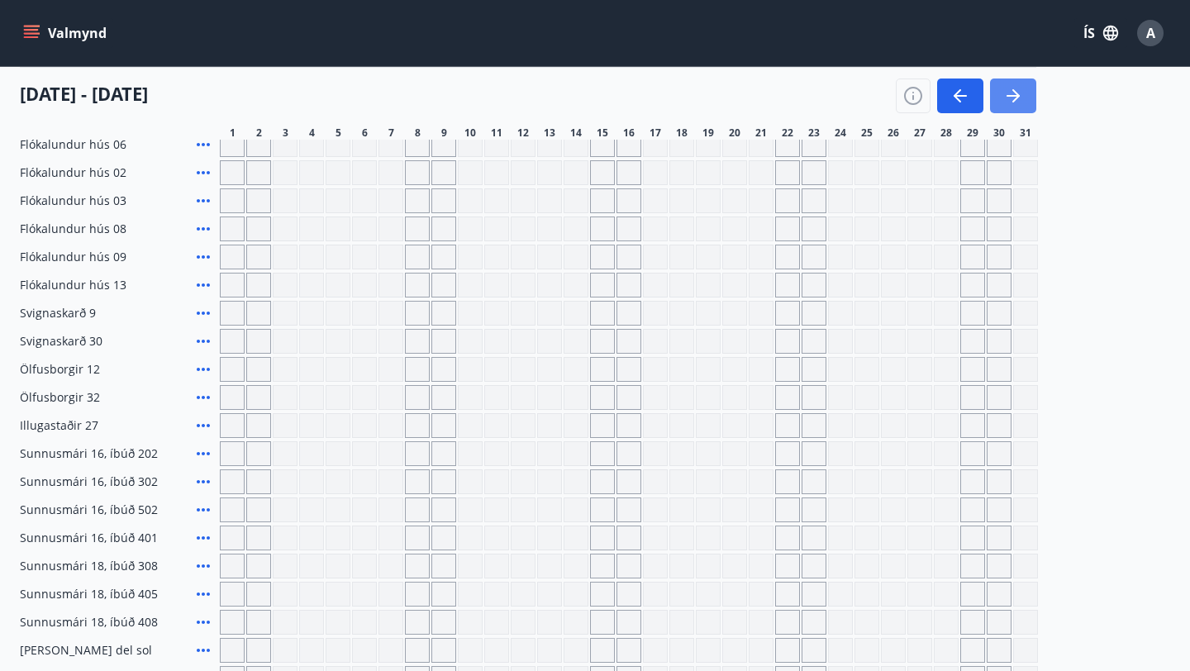
click at [1017, 101] on icon "button" at bounding box center [1013, 96] width 20 height 20
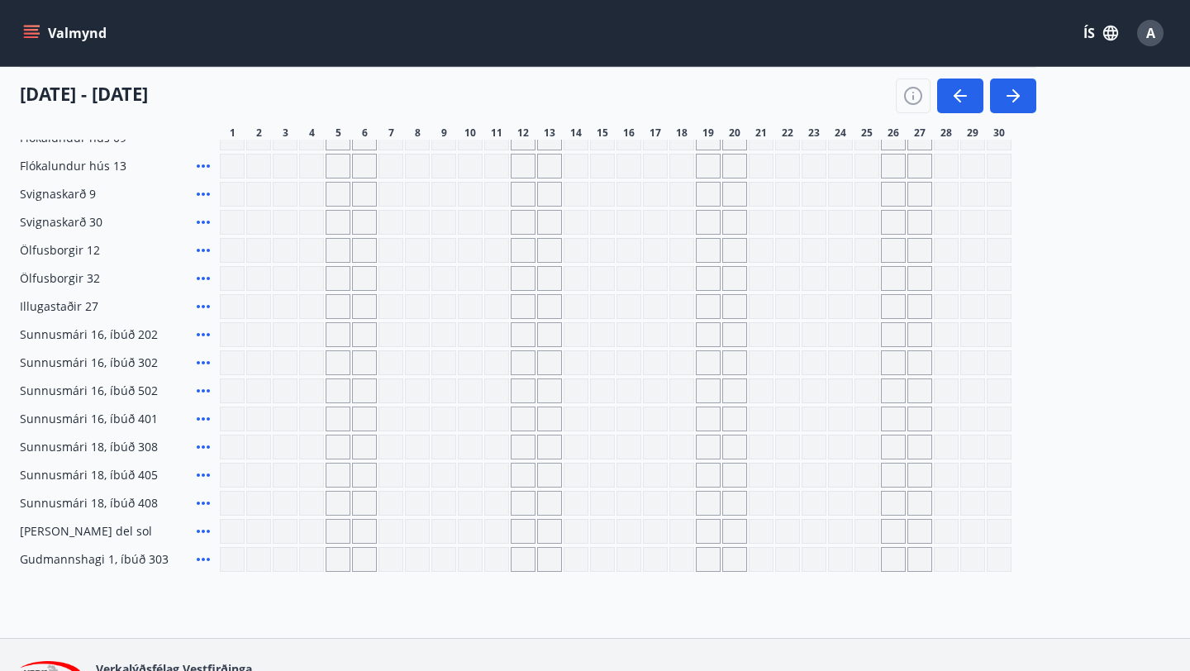
scroll to position [349, 0]
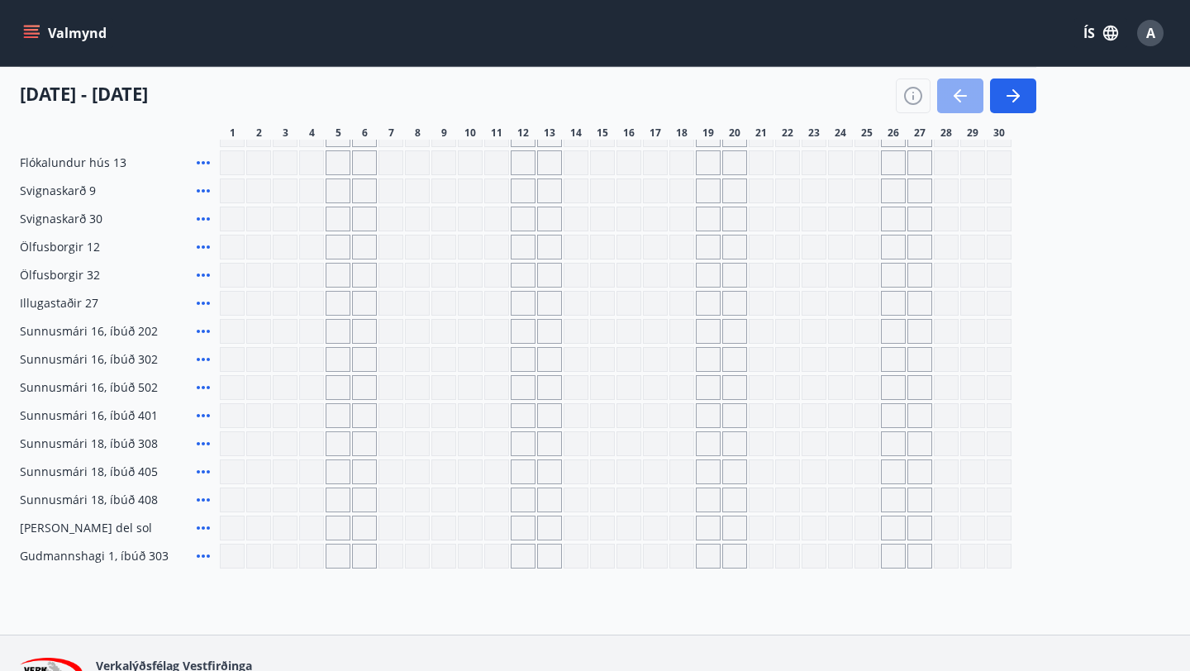
click at [962, 98] on icon "button" at bounding box center [960, 96] width 20 height 20
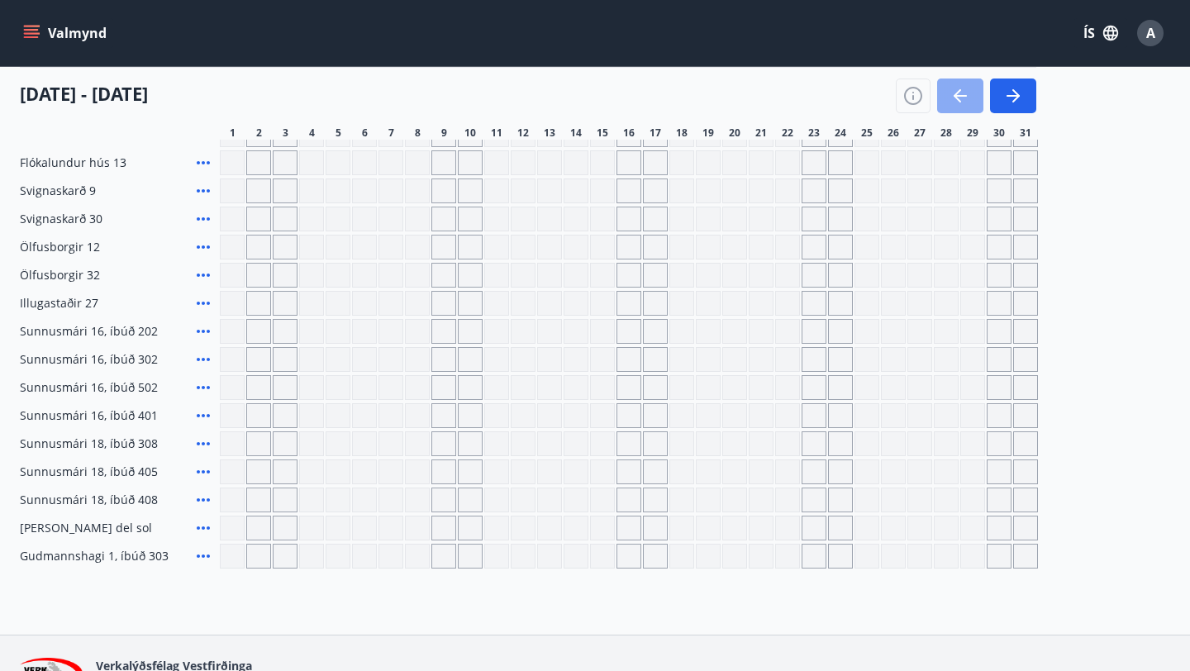
click at [962, 98] on icon "button" at bounding box center [960, 96] width 20 height 20
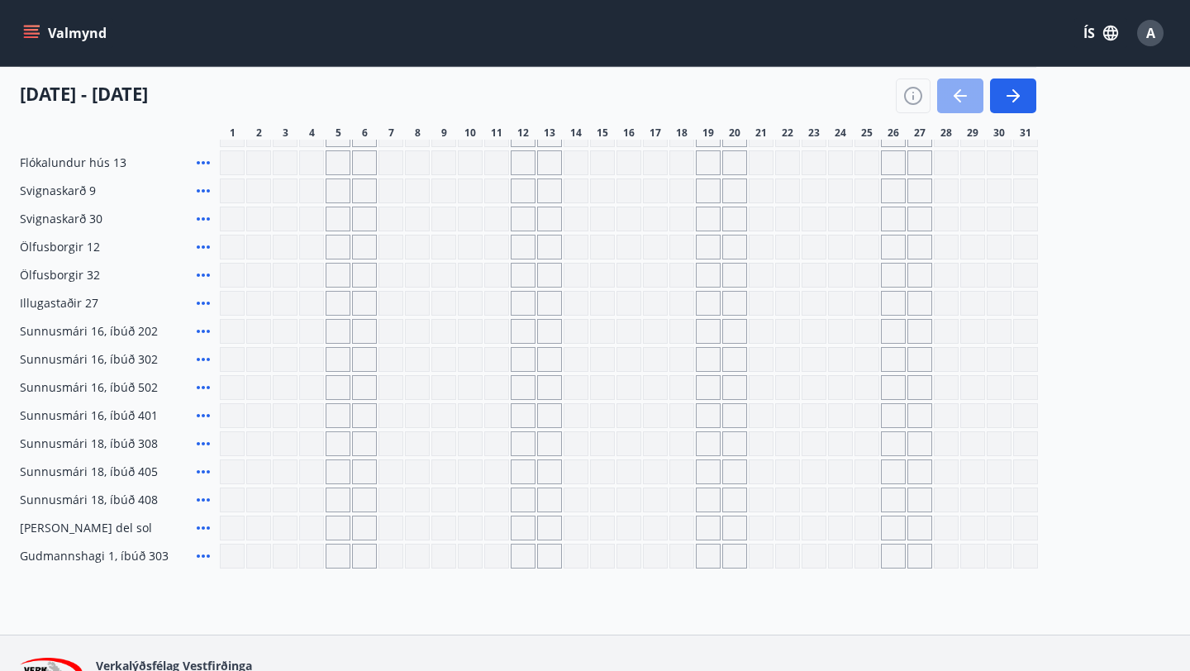
click at [962, 98] on icon "button" at bounding box center [960, 96] width 20 height 20
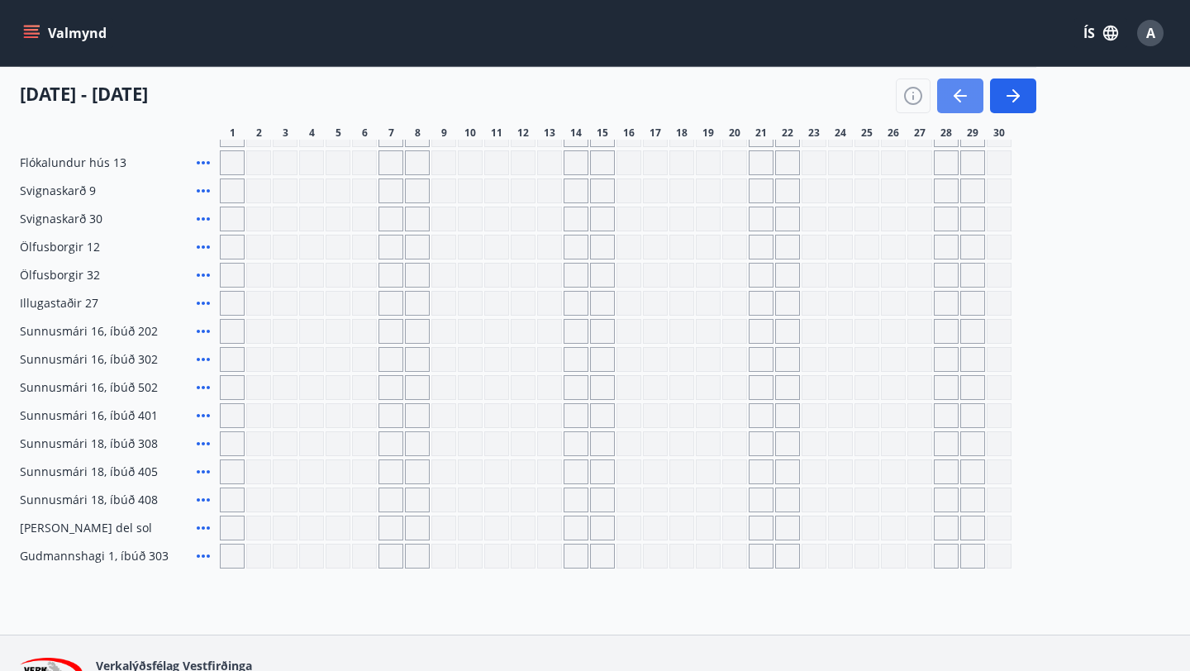
click at [962, 98] on icon "button" at bounding box center [960, 96] width 20 height 20
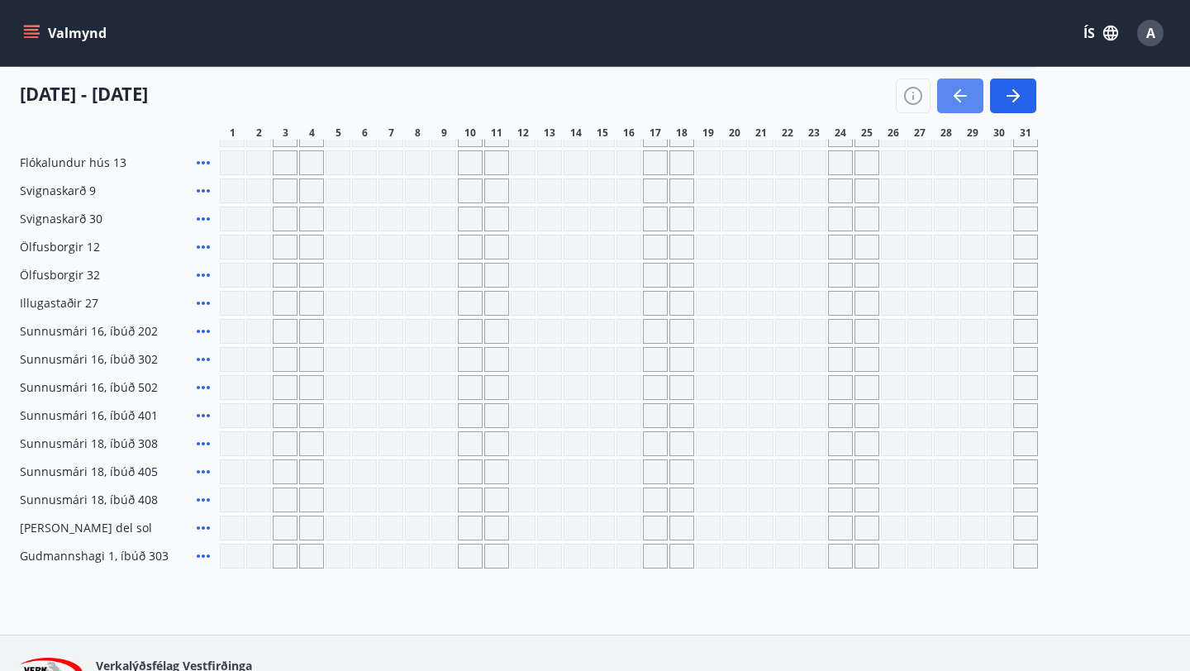
click at [962, 98] on icon "button" at bounding box center [960, 96] width 20 height 20
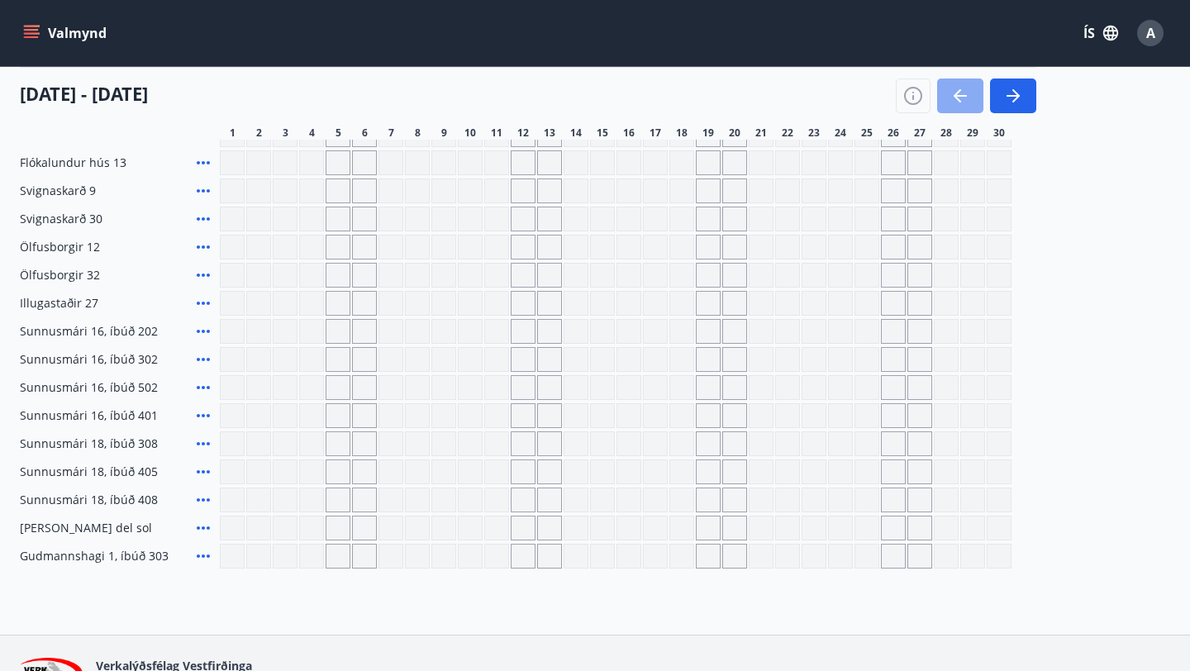
click at [962, 98] on icon "button" at bounding box center [960, 96] width 20 height 20
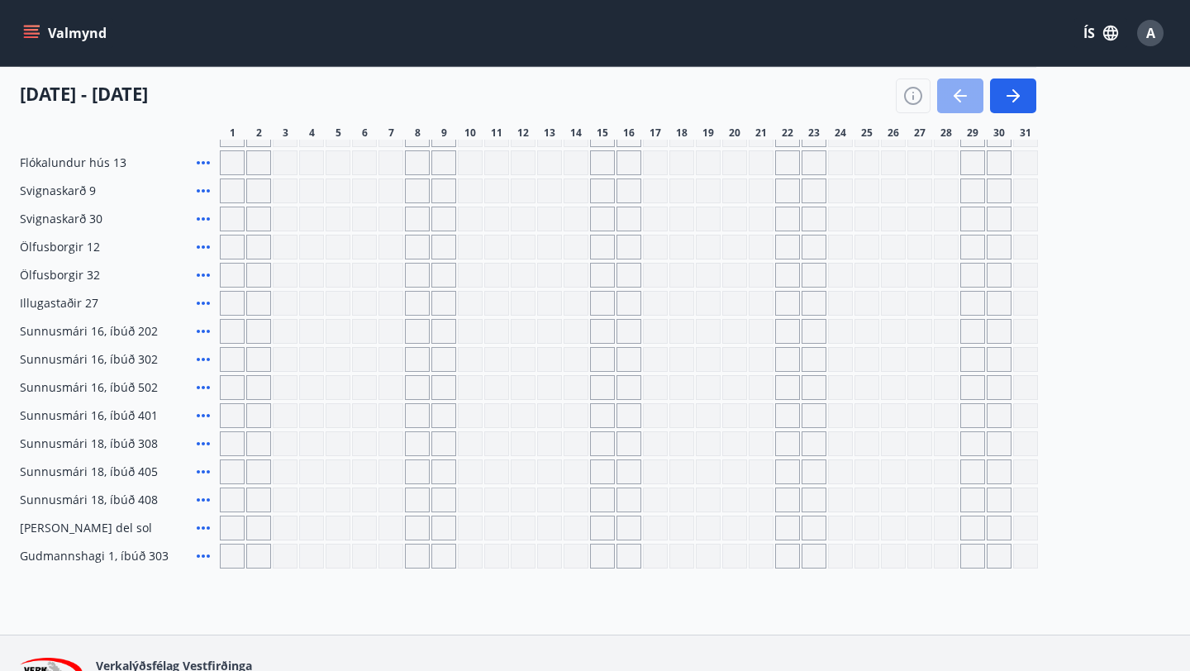
click at [962, 98] on icon "button" at bounding box center [960, 96] width 20 height 20
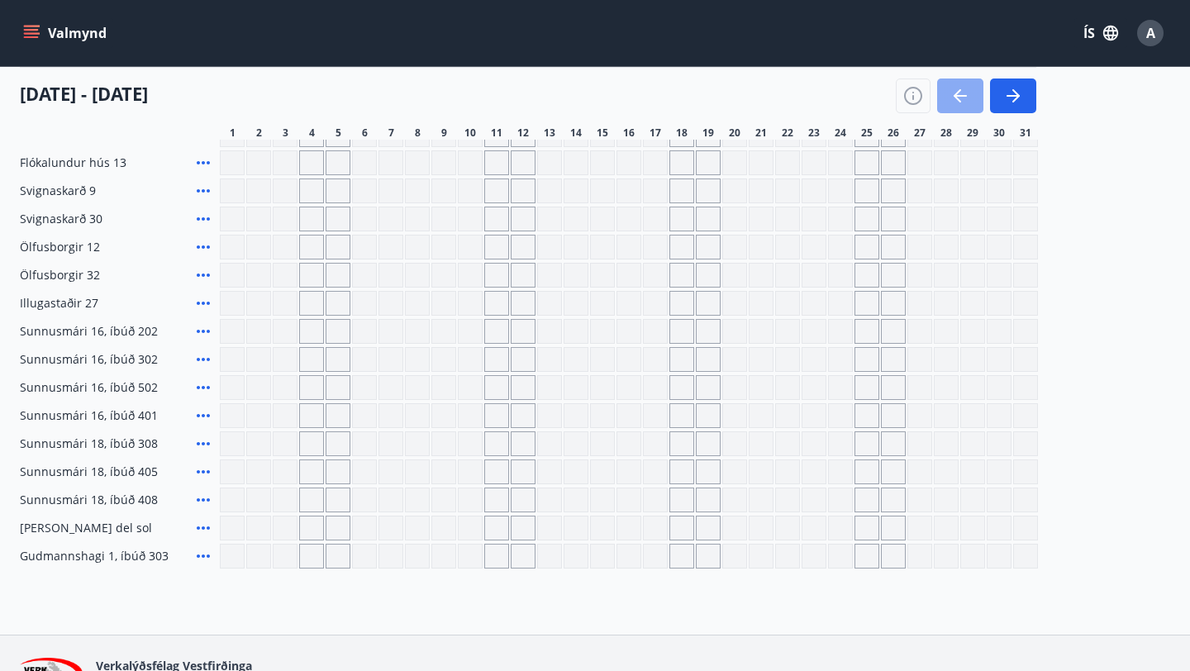
click at [962, 98] on icon "button" at bounding box center [960, 96] width 20 height 20
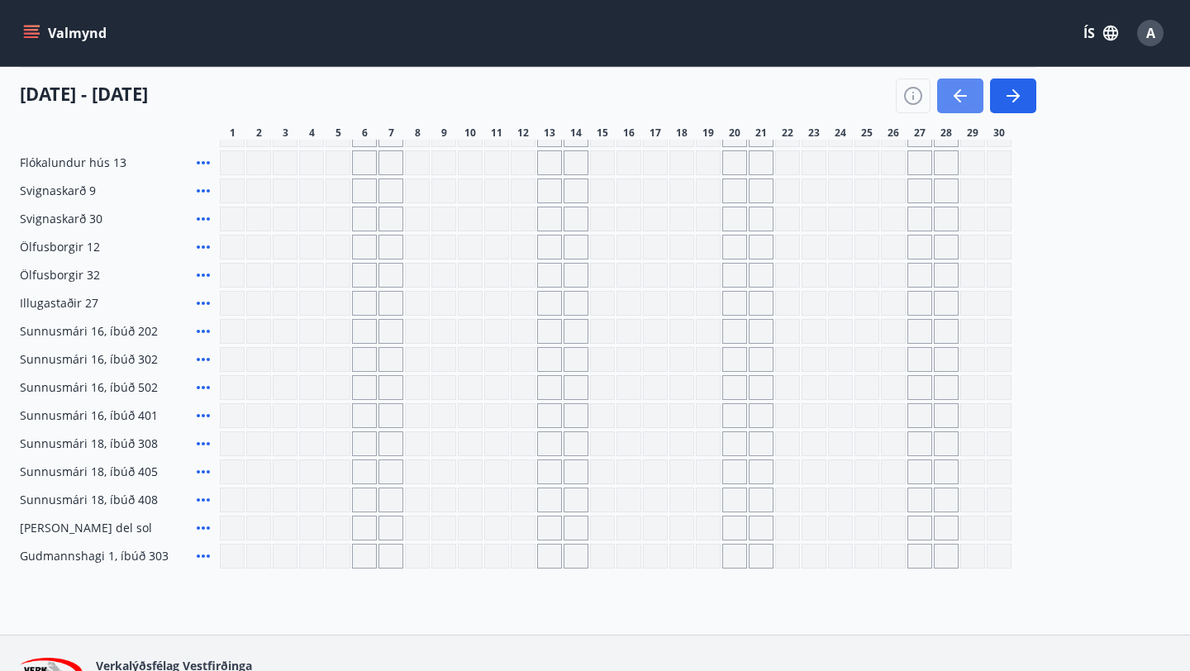
click at [962, 98] on icon "button" at bounding box center [960, 96] width 20 height 20
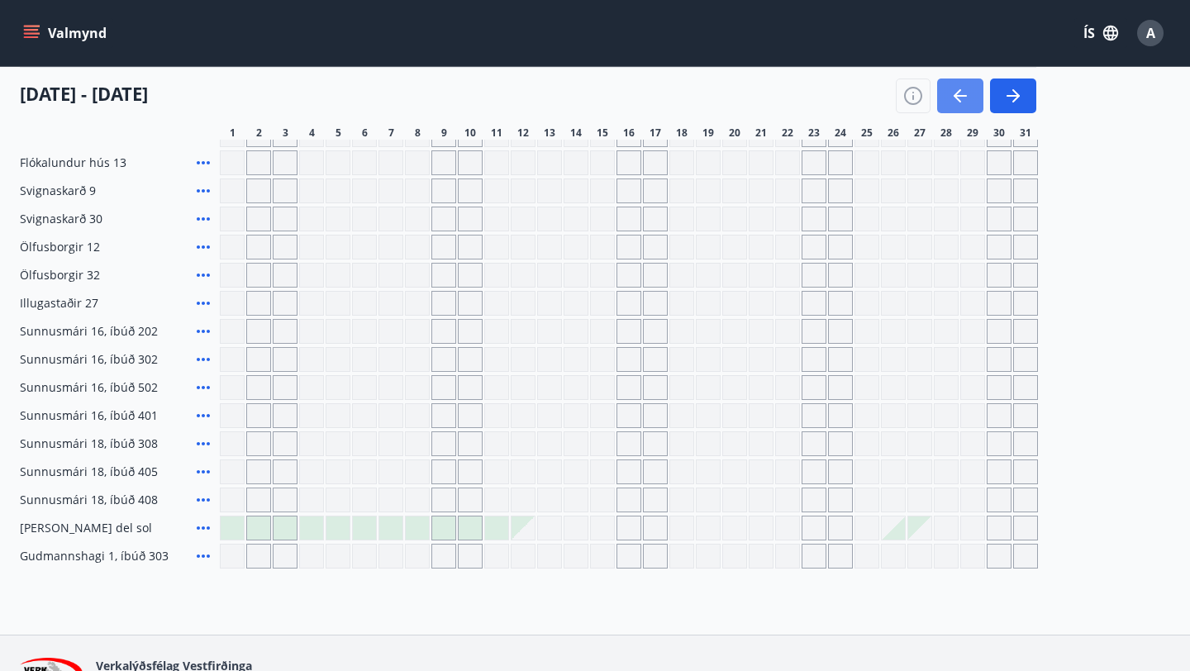
click at [962, 98] on icon "button" at bounding box center [960, 96] width 20 height 20
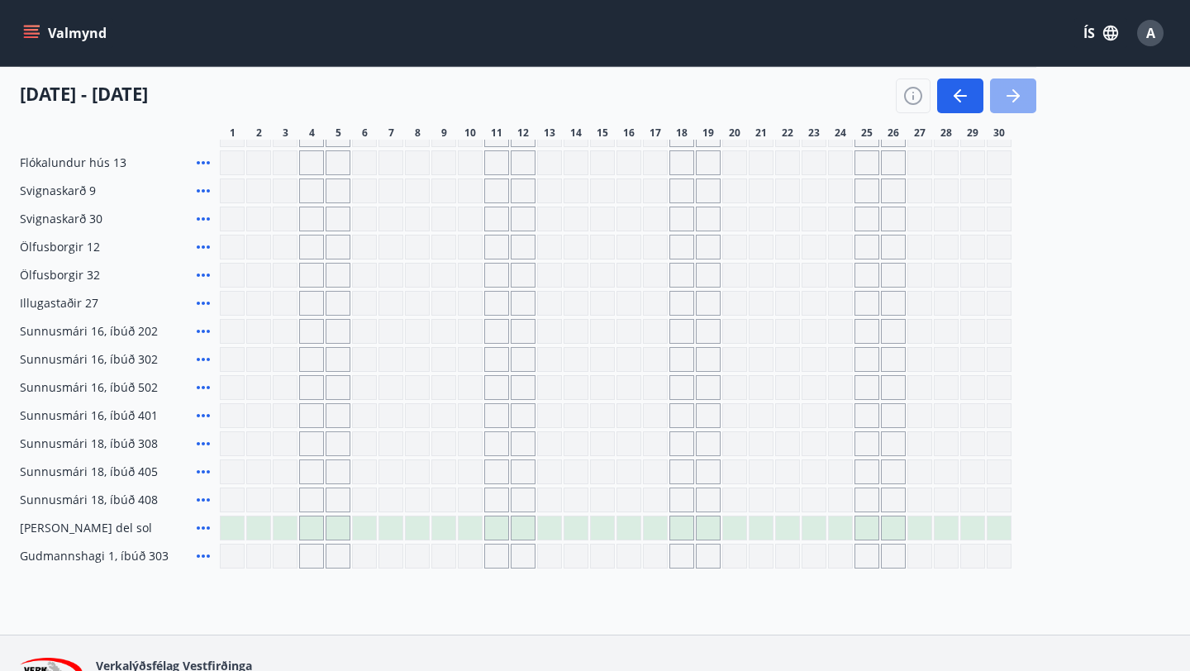
click at [1004, 94] on icon "button" at bounding box center [1013, 96] width 20 height 20
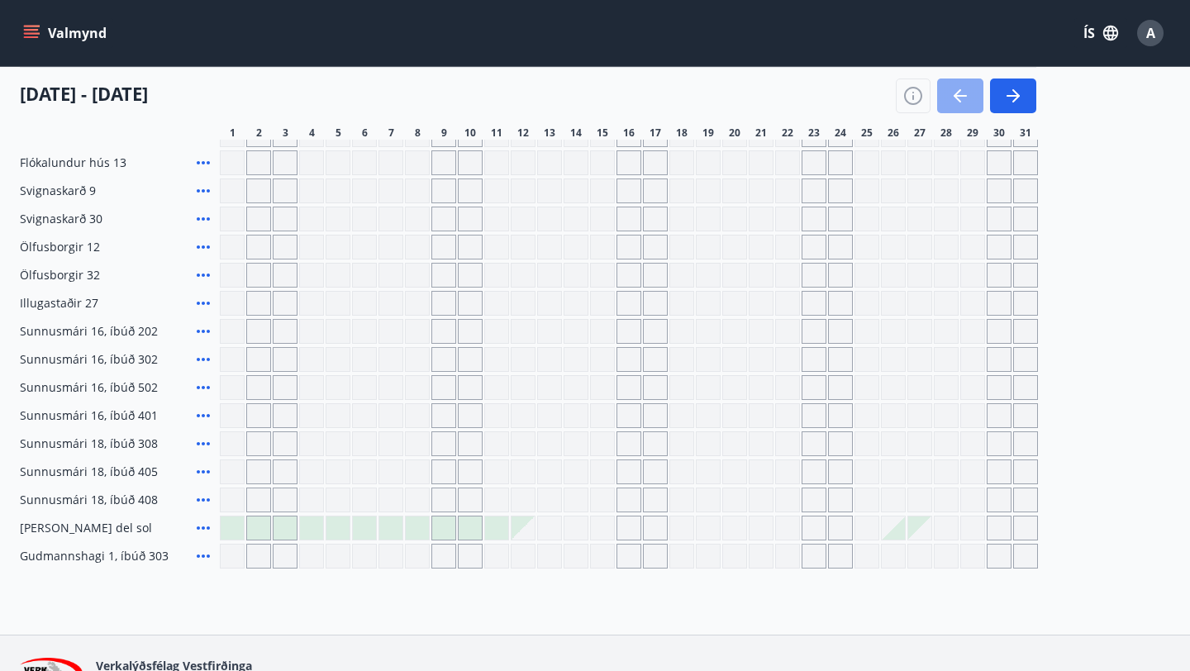
click at [975, 103] on button "button" at bounding box center [960, 95] width 46 height 35
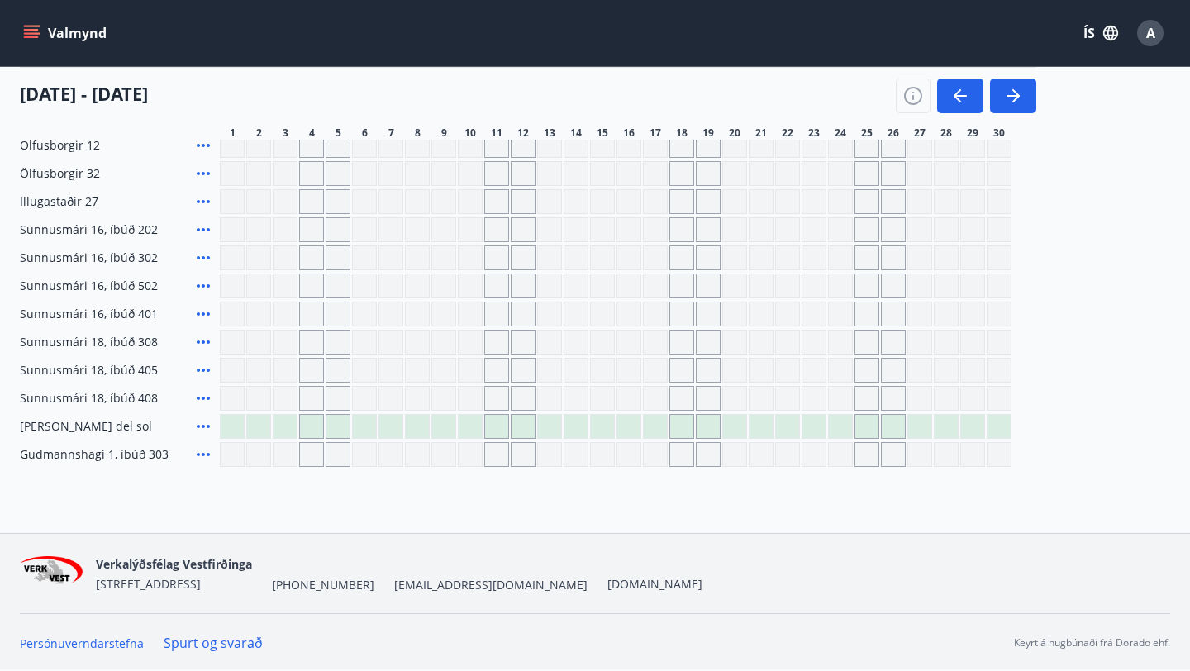
scroll to position [452, 0]
click at [287, 430] on div at bounding box center [284, 425] width 23 height 23
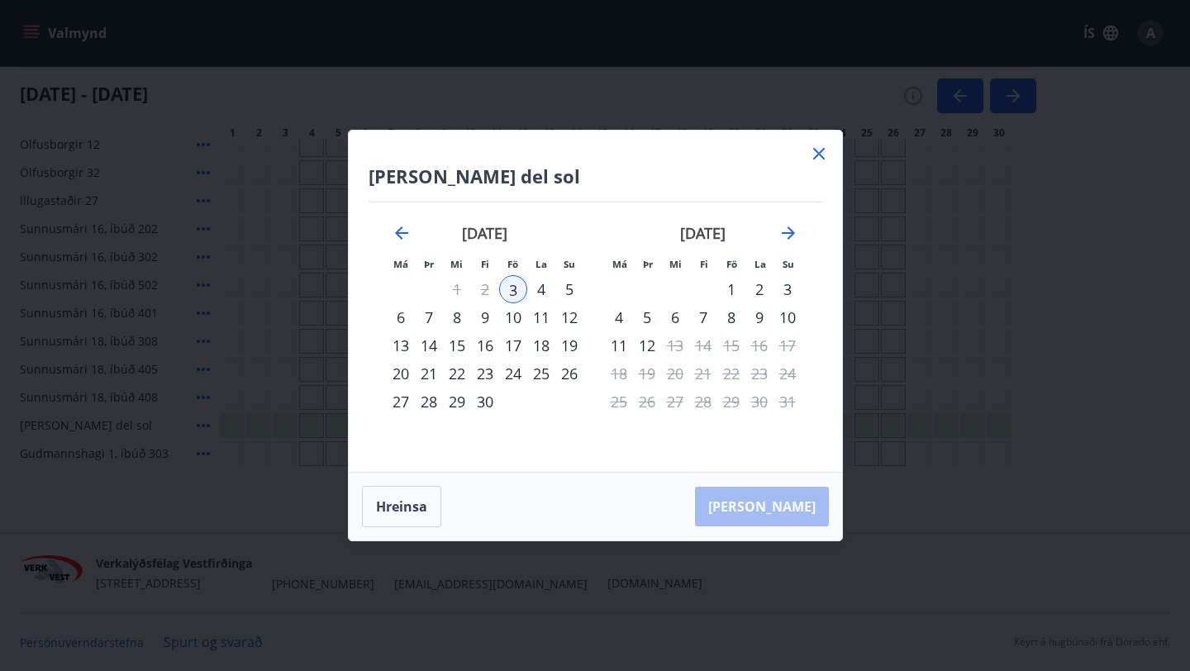
click at [516, 372] on div "24" at bounding box center [513, 373] width 28 height 28
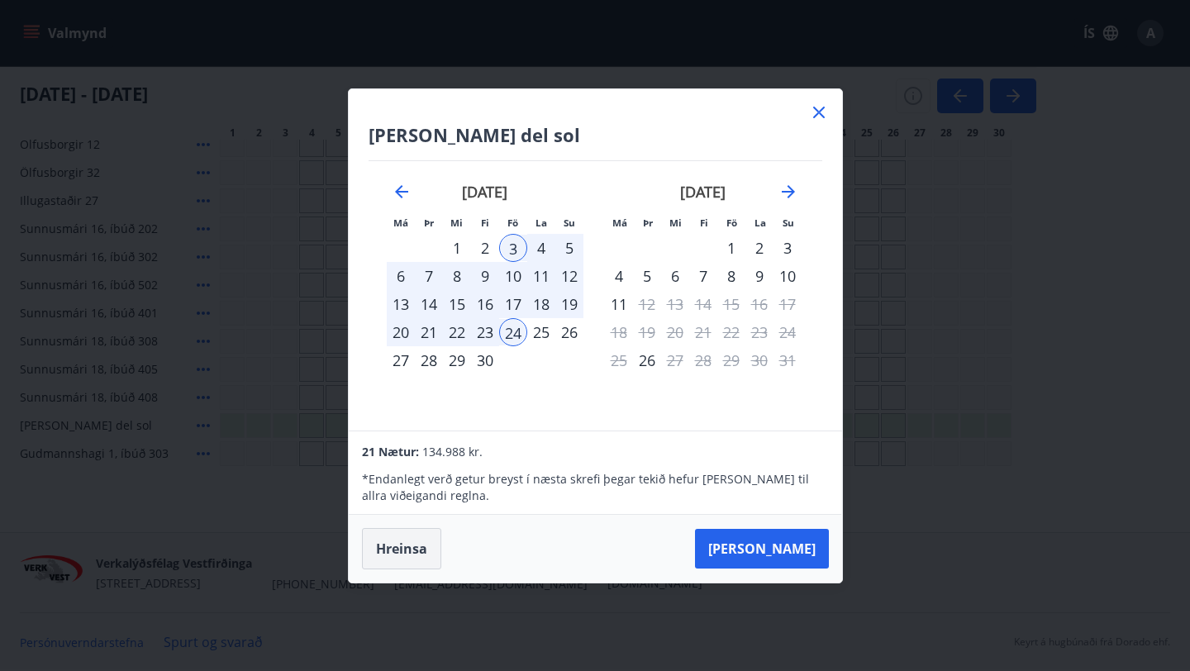
click at [423, 539] on button "Hreinsa" at bounding box center [401, 548] width 79 height 41
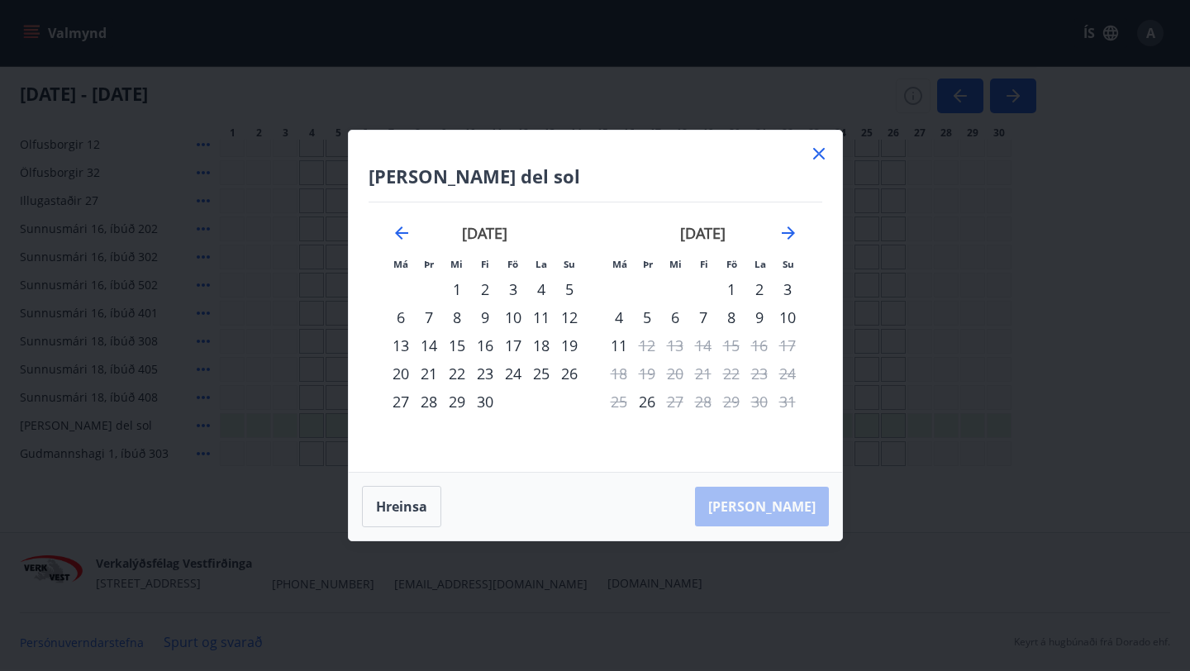
click at [733, 287] on div "1" at bounding box center [731, 289] width 28 height 28
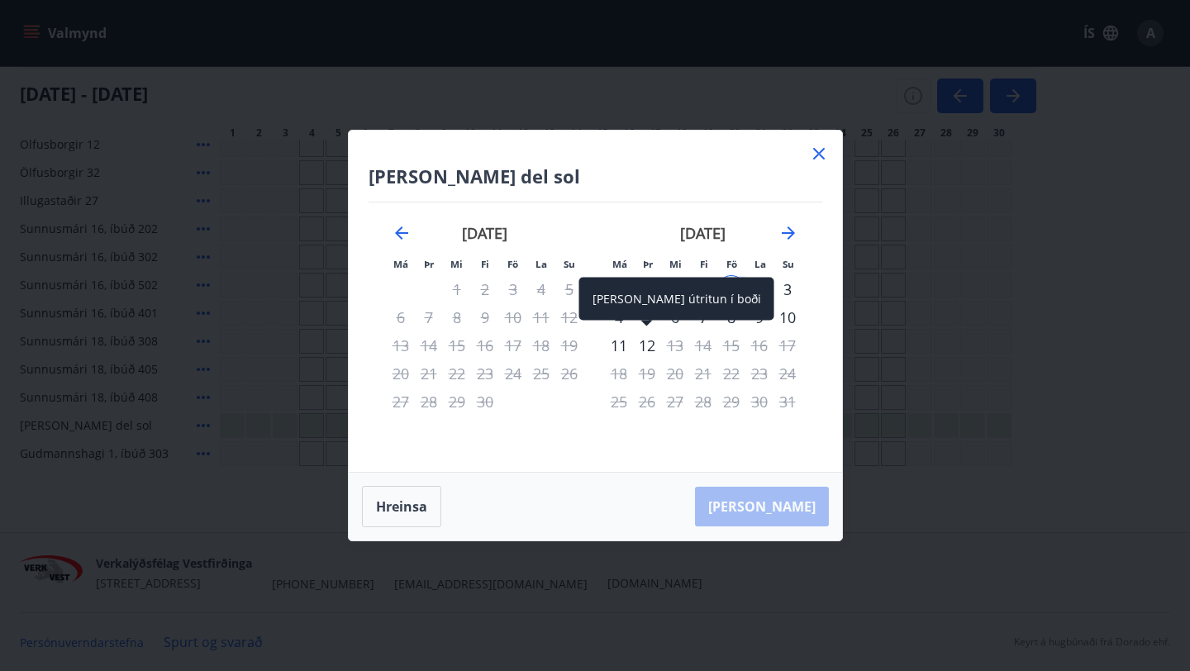
click at [644, 341] on div "12" at bounding box center [647, 345] width 28 height 28
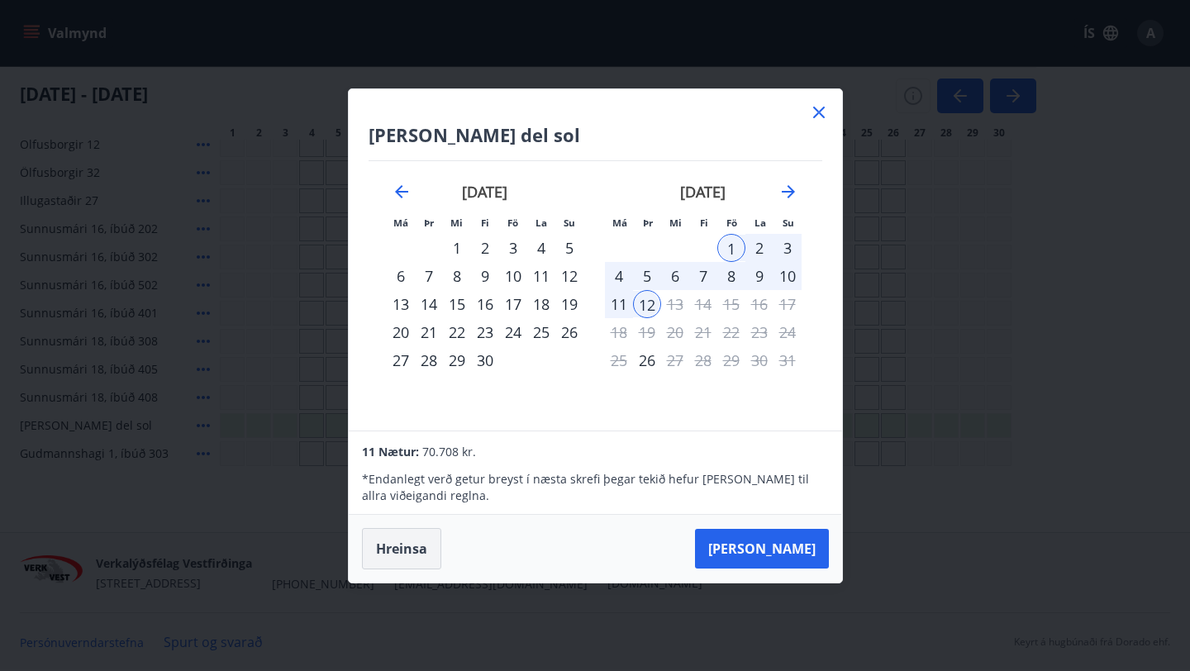
click at [414, 552] on button "Hreinsa" at bounding box center [401, 548] width 79 height 41
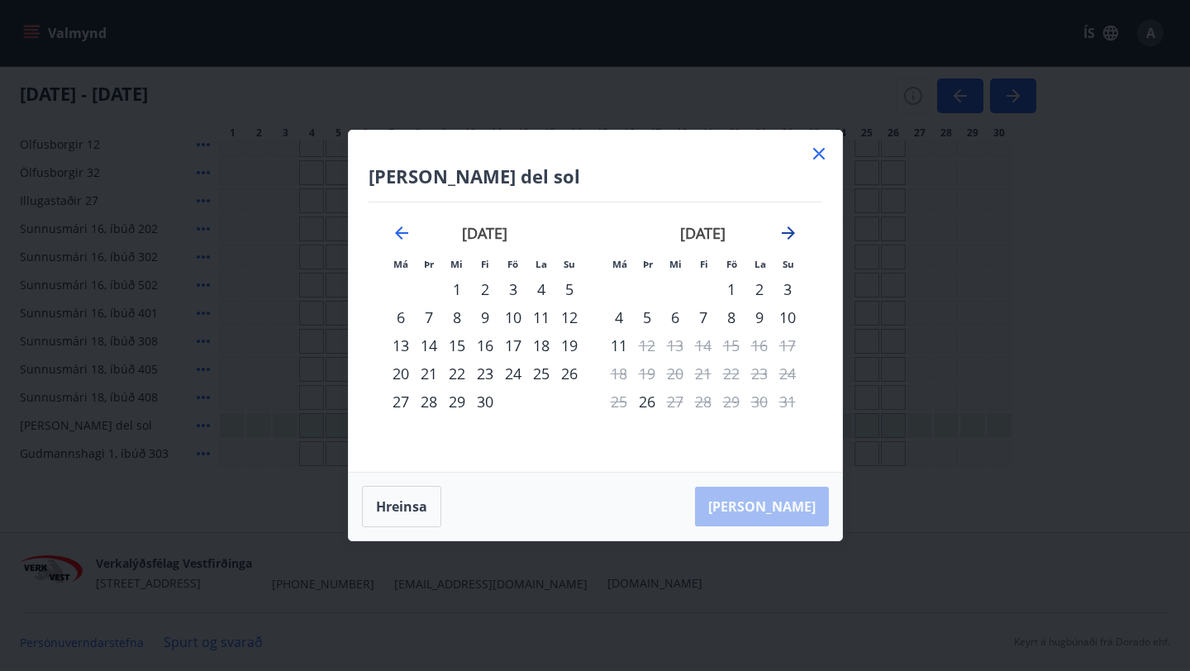
click at [790, 226] on icon "Move forward to switch to the next month." at bounding box center [788, 233] width 20 height 20
click at [406, 233] on icon "Move backward to switch to the previous month." at bounding box center [401, 232] width 13 height 13
click at [514, 291] on div "1" at bounding box center [513, 289] width 28 height 28
click at [403, 342] on div "11" at bounding box center [401, 345] width 28 height 28
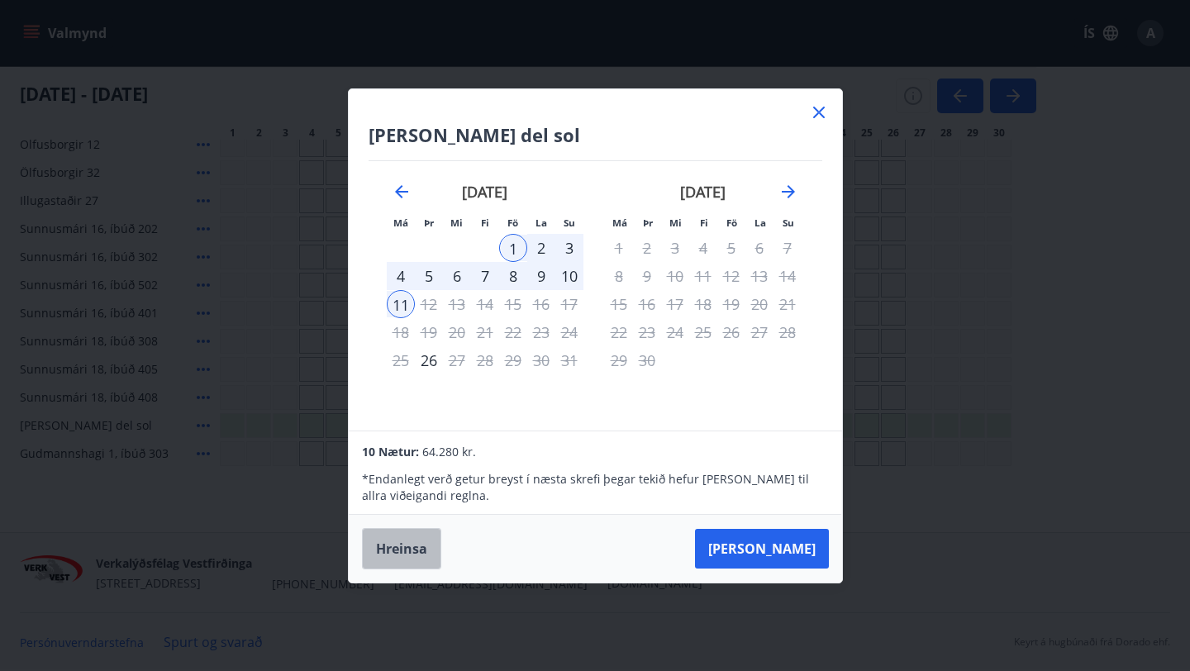
click at [409, 547] on button "Hreinsa" at bounding box center [401, 548] width 79 height 41
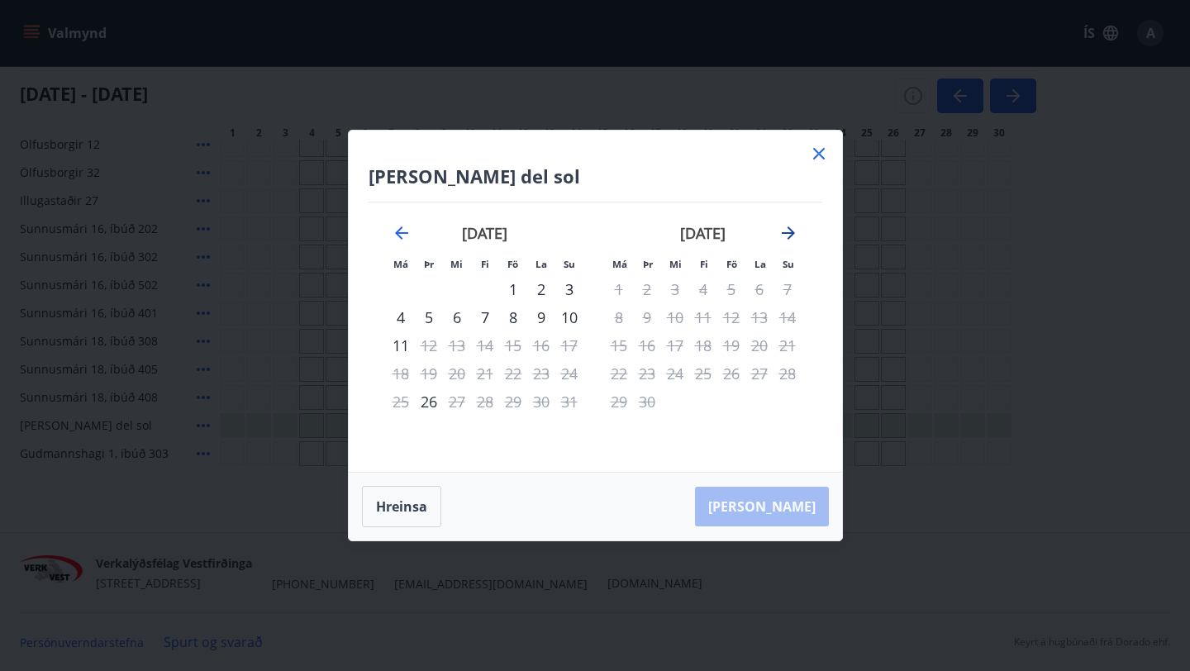
click at [796, 226] on icon "Move forward to switch to the next month." at bounding box center [788, 233] width 20 height 20
